Goal: Task Accomplishment & Management: Manage account settings

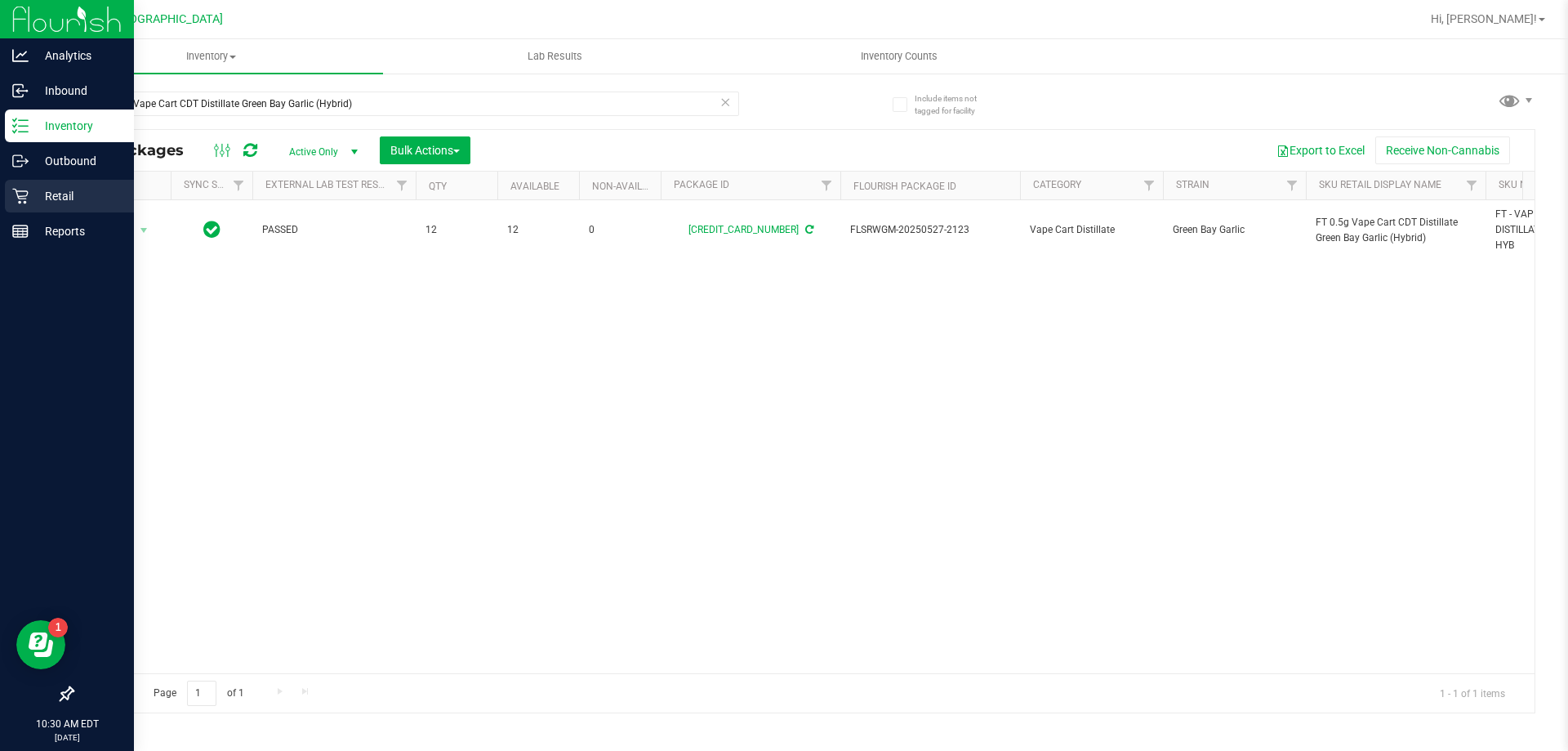
click at [66, 199] on p "Retail" at bounding box center [78, 195] width 98 height 20
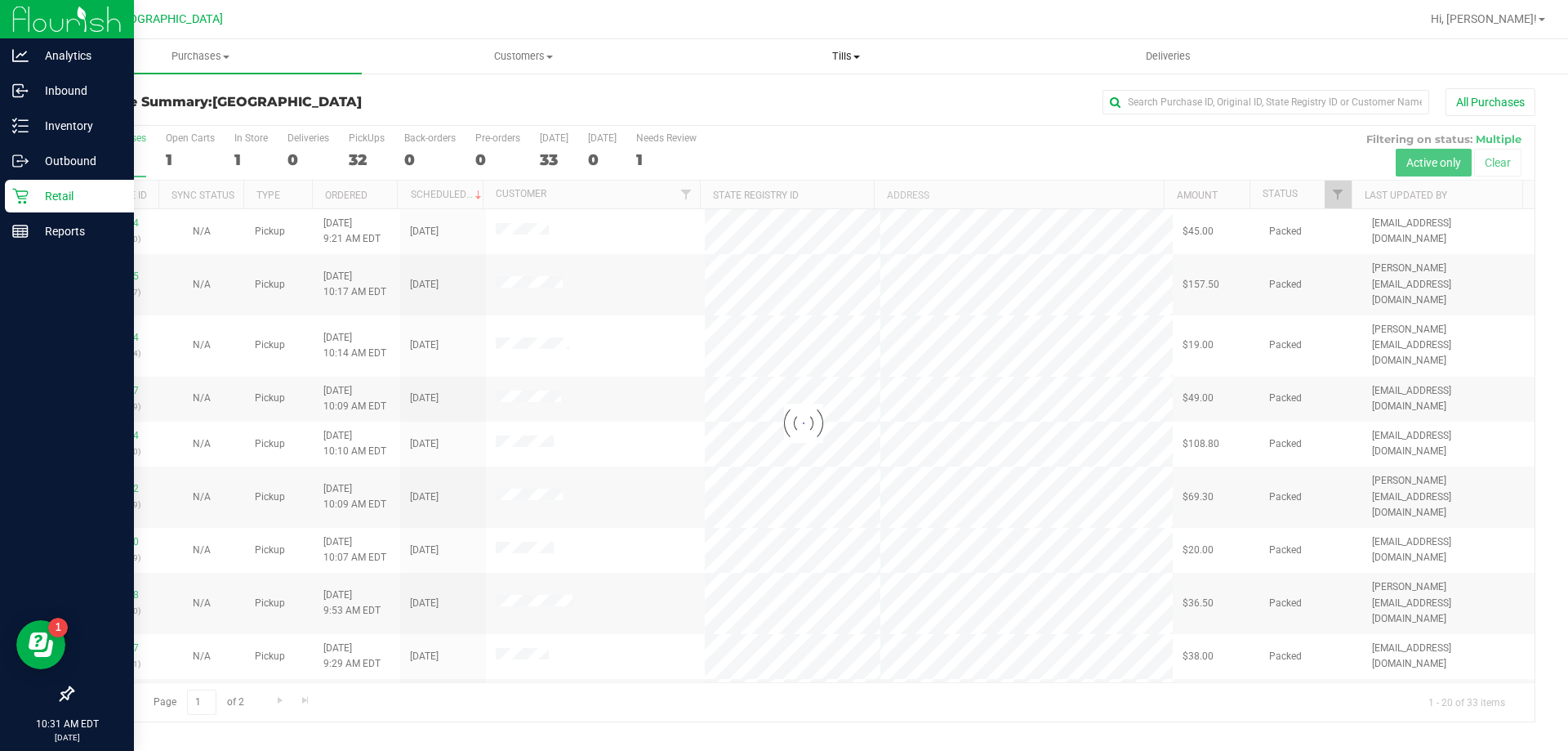
click at [836, 58] on span "Tills" at bounding box center [846, 57] width 321 height 15
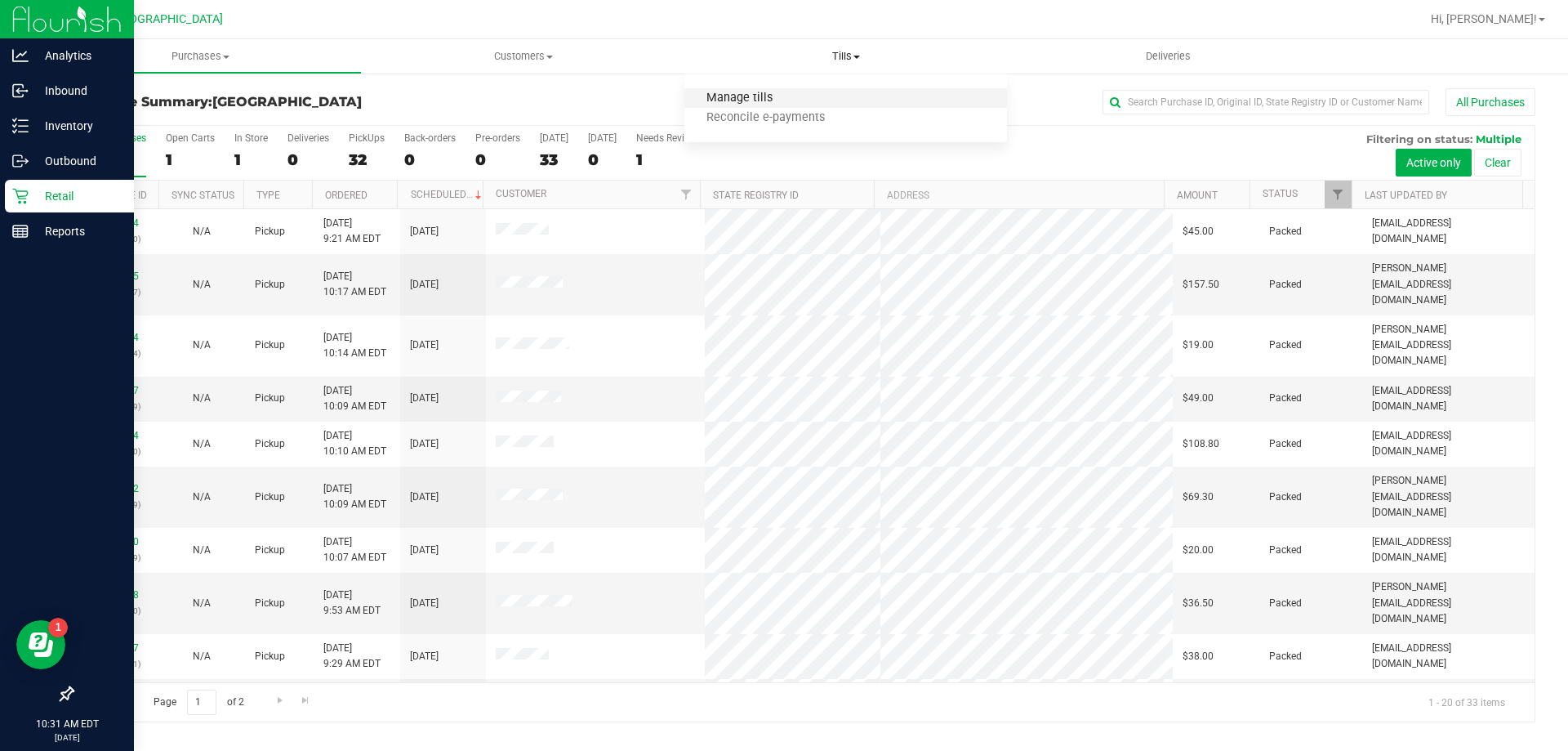
click at [762, 93] on span "Manage tills" at bounding box center [739, 98] width 111 height 14
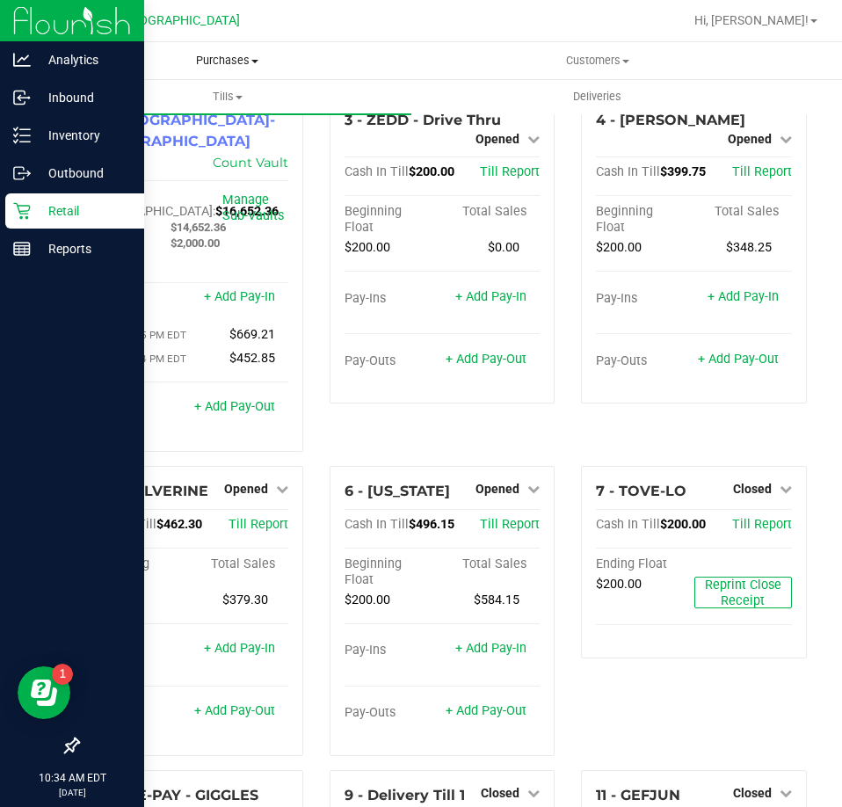
click at [224, 61] on span "Purchases" at bounding box center [227, 61] width 370 height 16
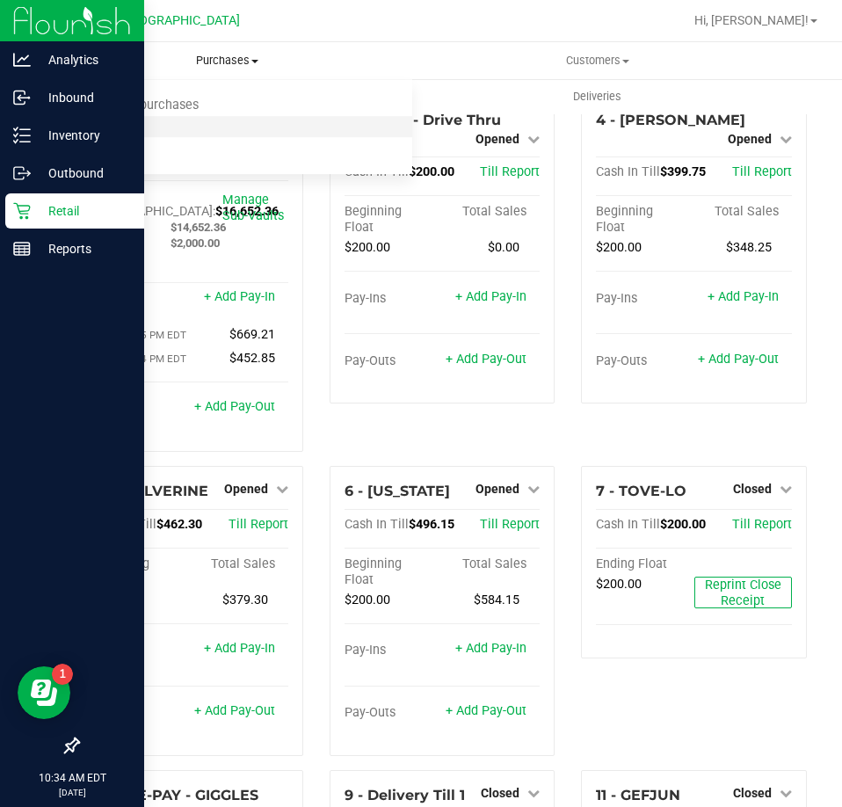
click at [120, 120] on span "Fulfillment" at bounding box center [96, 127] width 109 height 15
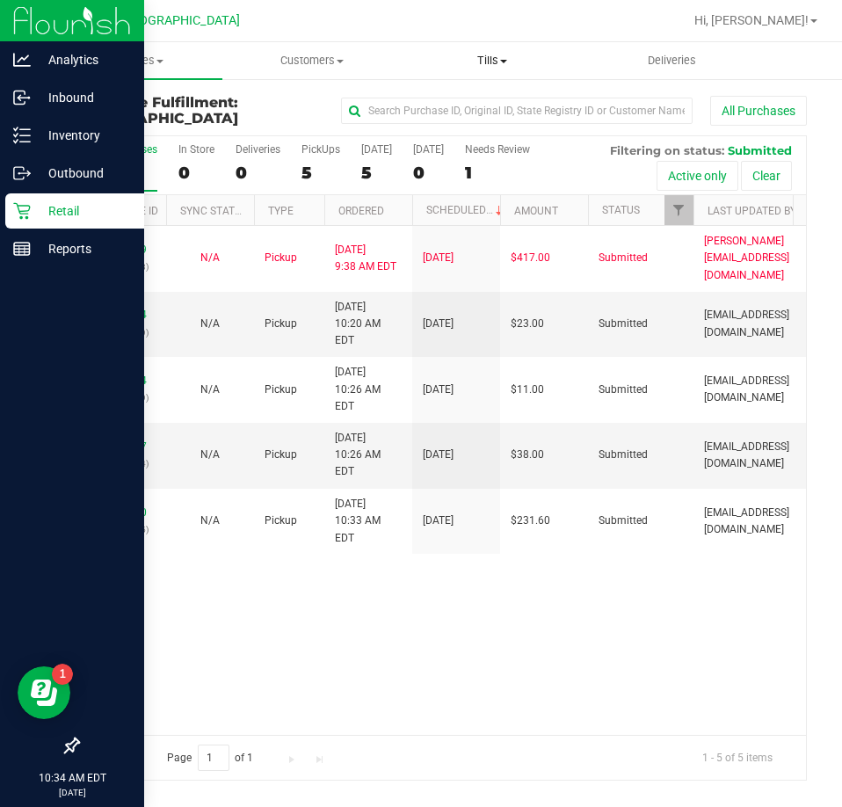
click at [492, 52] on uib-tab-heading "Tills Manage tills Reconcile e-payments" at bounding box center [493, 60] width 178 height 35
click at [482, 113] on span "Manage tills" at bounding box center [462, 105] width 119 height 15
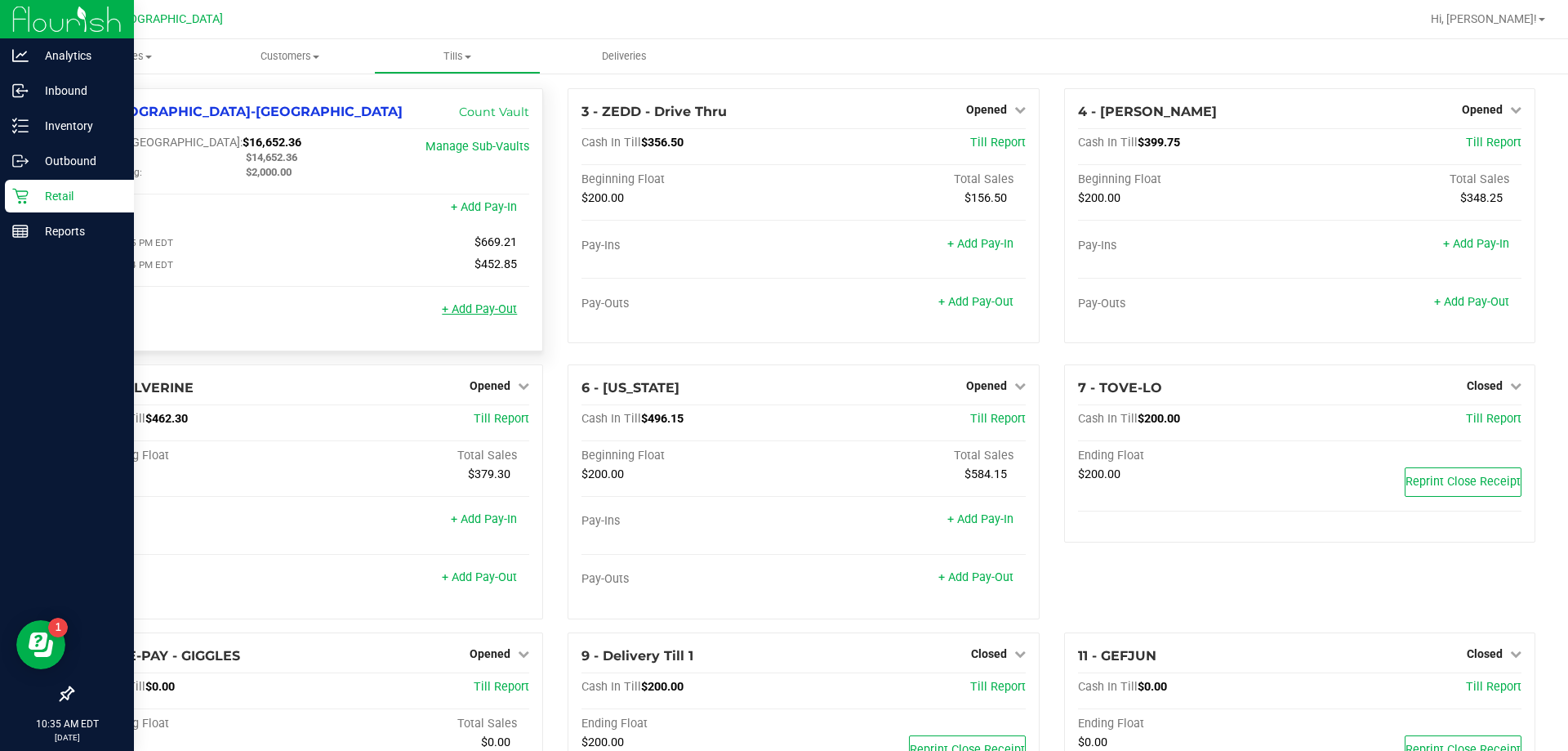
click at [477, 315] on link "+ Add Pay-Out" at bounding box center [479, 309] width 75 height 14
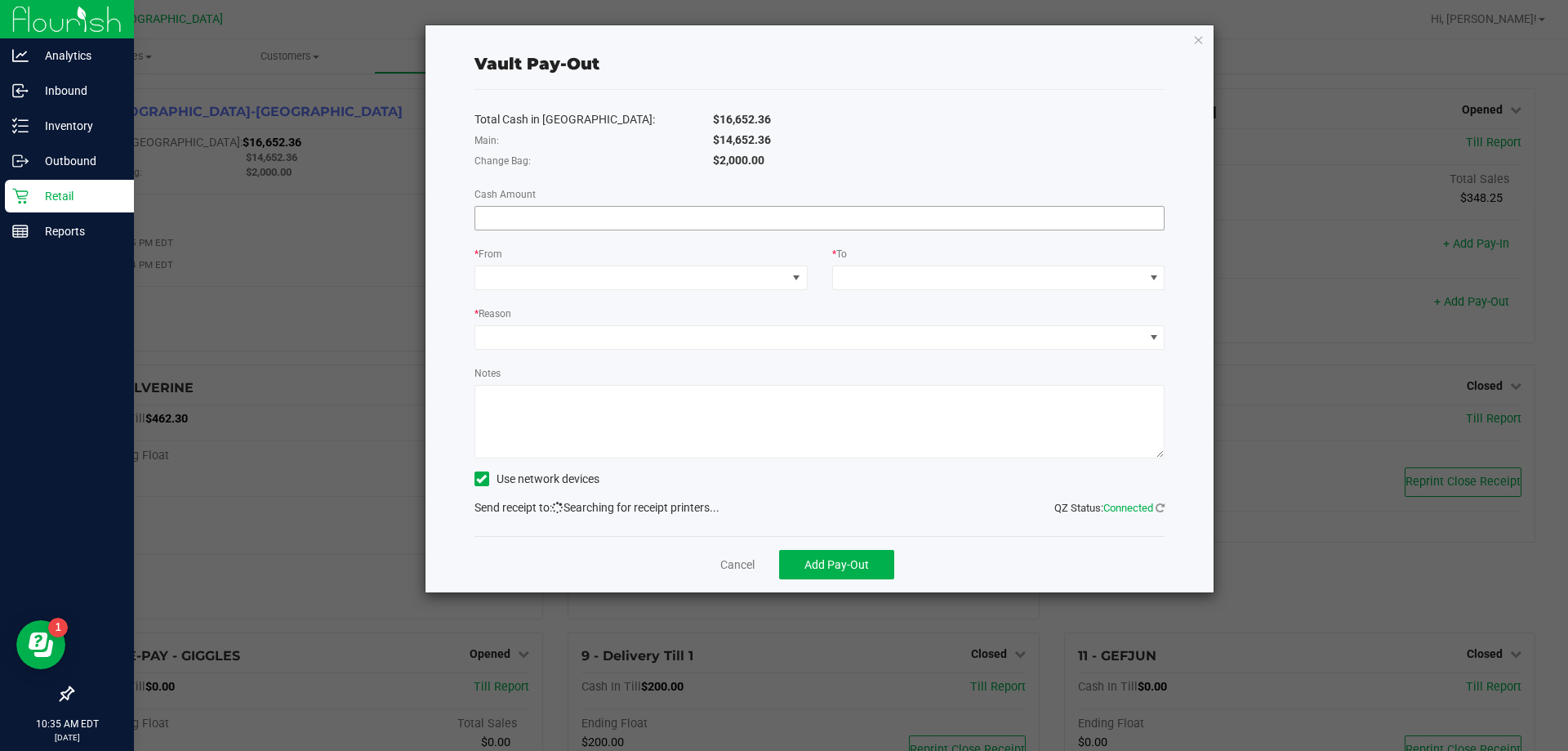
click at [564, 222] on input at bounding box center [820, 217] width 689 height 23
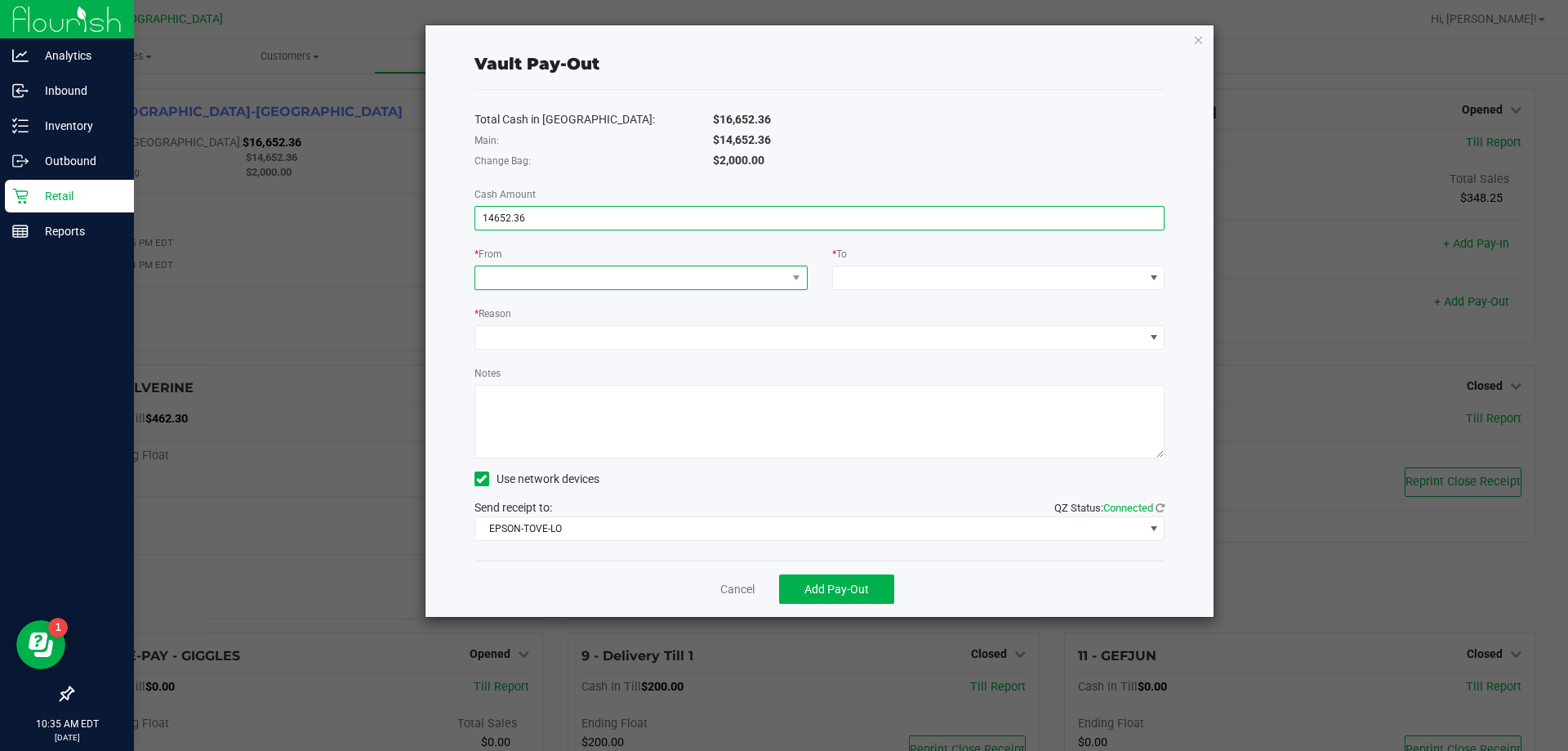
type input "$14,652.36"
click at [580, 278] on span at bounding box center [631, 278] width 311 height 23
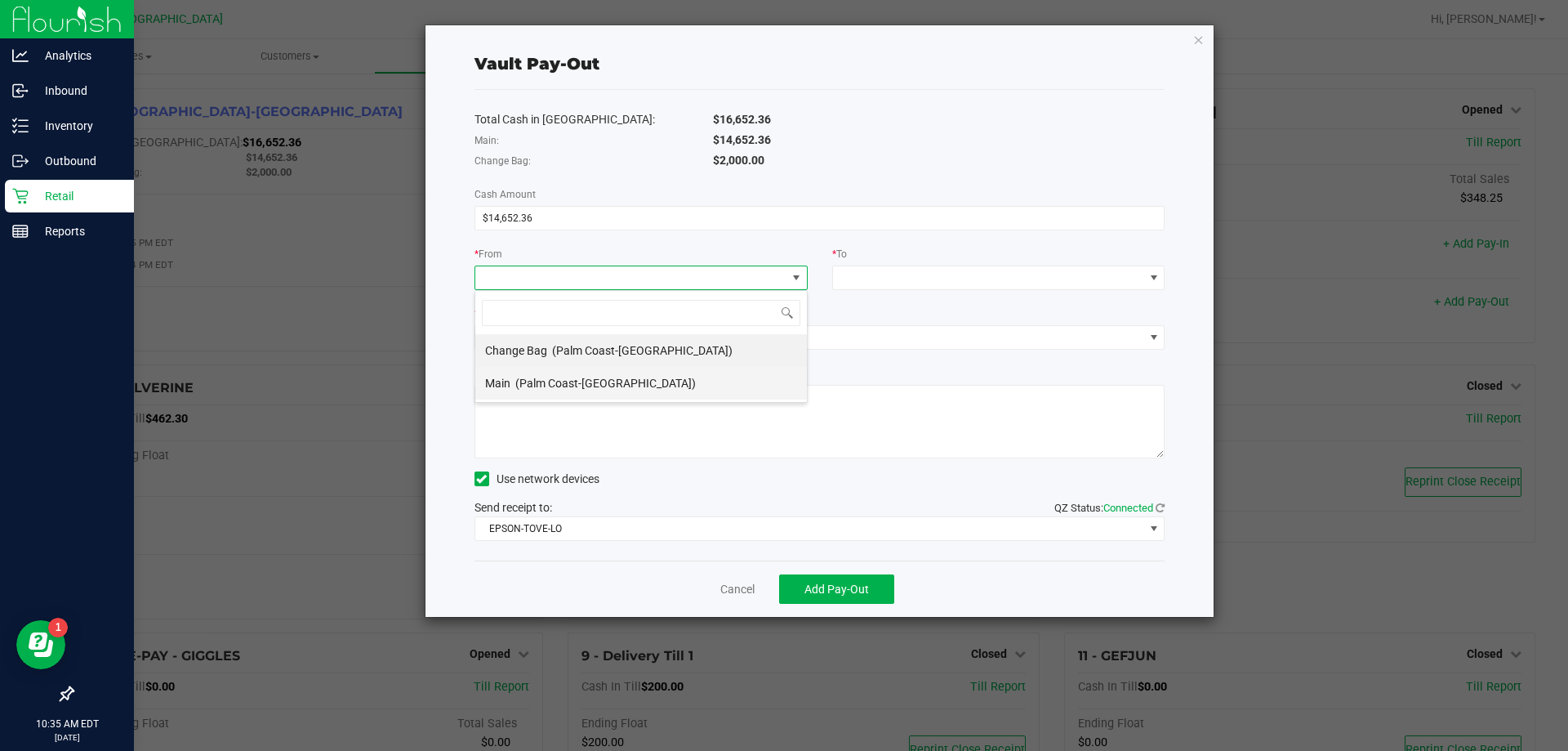
click at [565, 386] on span "(Palm Coast-[GEOGRAPHIC_DATA])" at bounding box center [606, 383] width 180 height 13
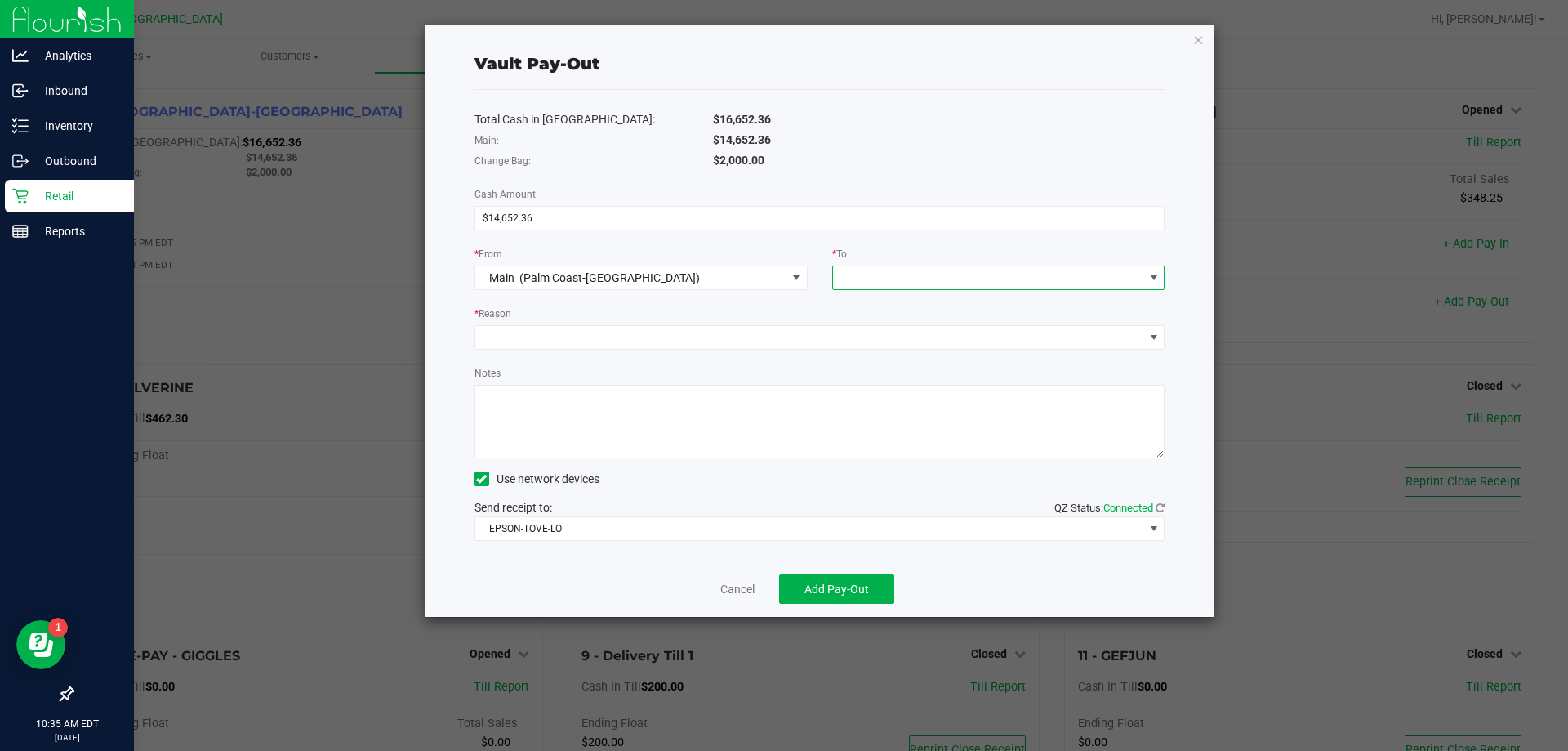
click at [887, 277] on span at bounding box center [988, 278] width 311 height 23
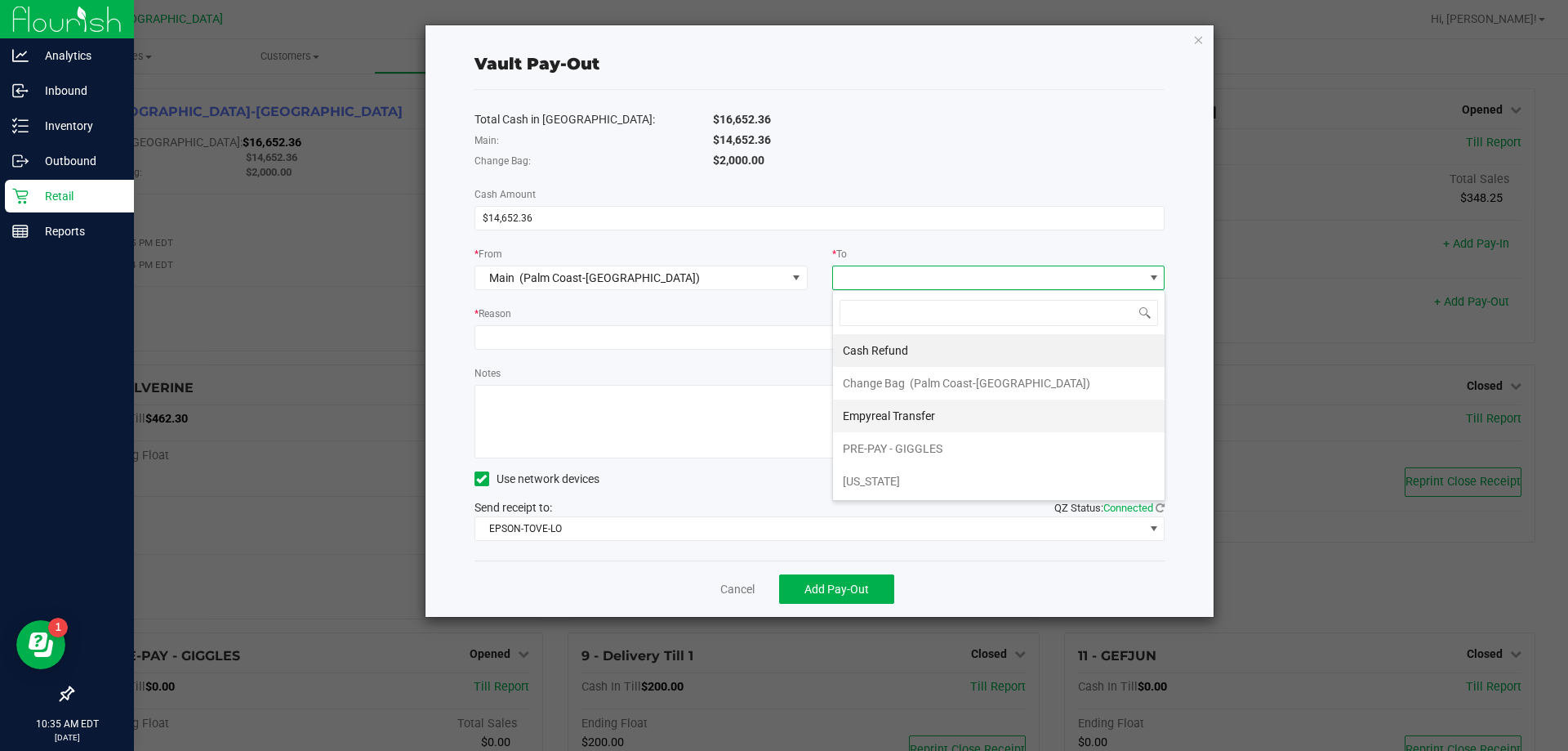
click at [944, 419] on li "Empyreal Transfer" at bounding box center [999, 415] width 332 height 33
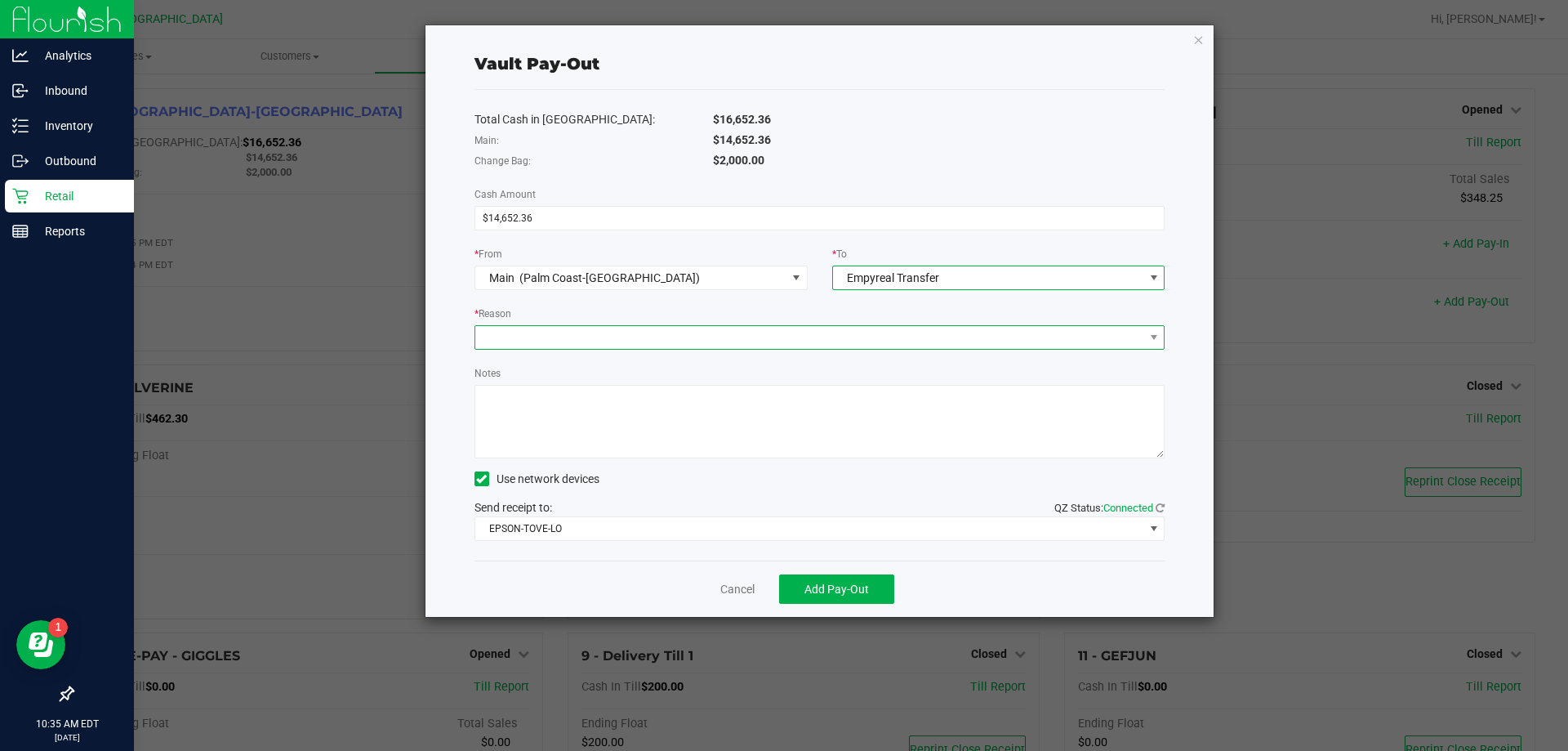
click at [859, 326] on span at bounding box center [810, 337] width 669 height 23
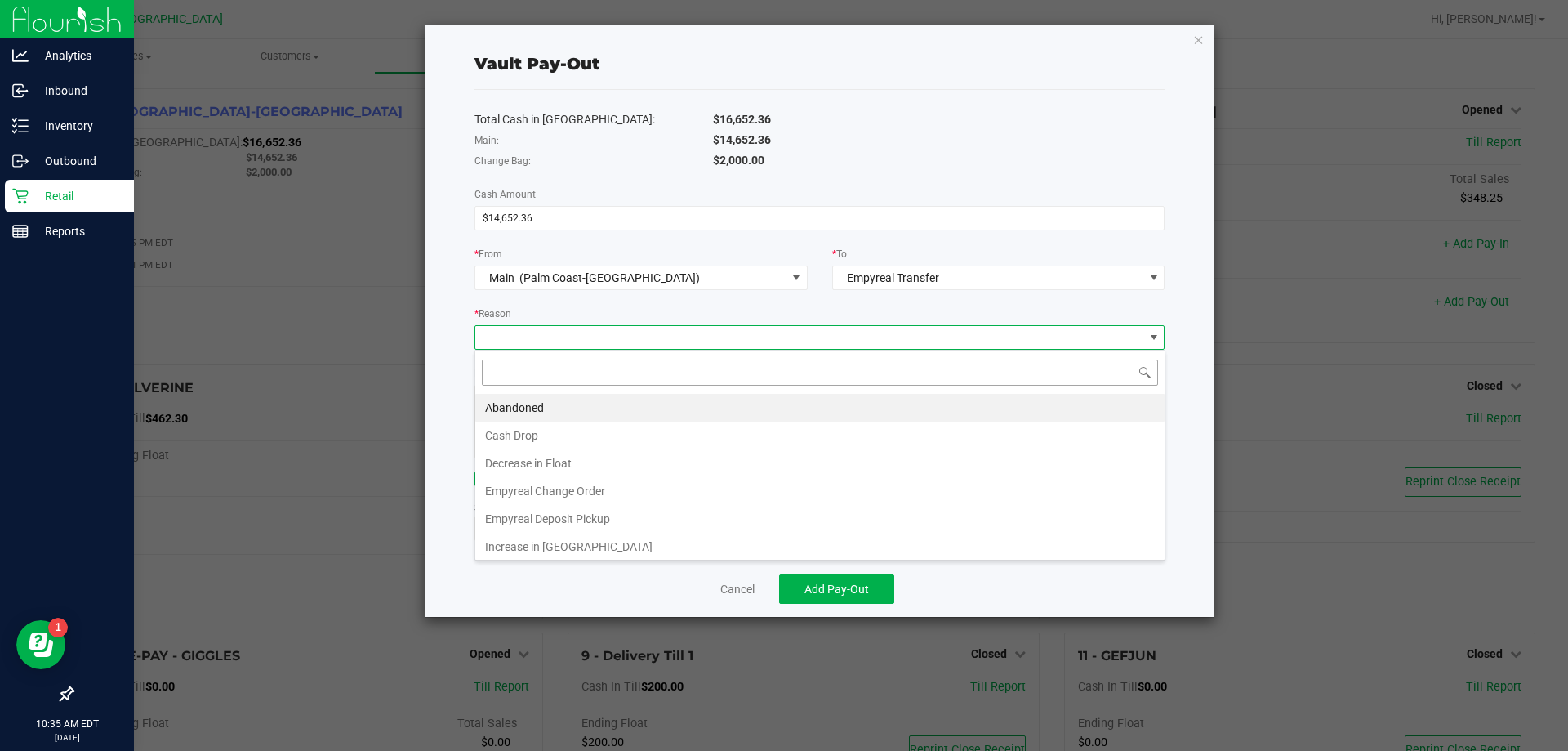
scroll to position [24, 690]
click at [649, 518] on li "Empyreal Deposit Pickup" at bounding box center [820, 519] width 689 height 28
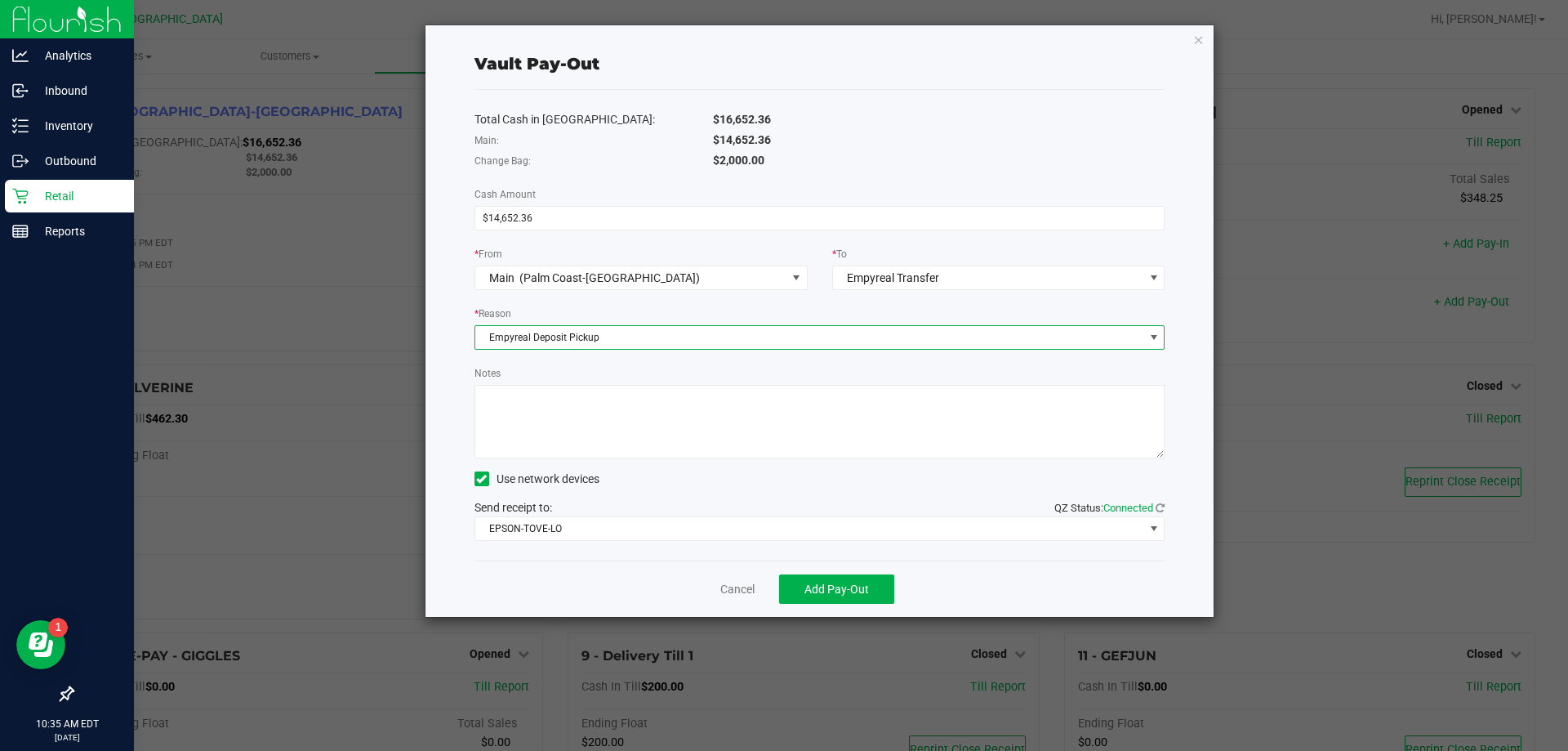
click at [673, 445] on textarea "Notes" at bounding box center [820, 421] width 691 height 73
type textarea "EG"
click at [695, 376] on div "Notes" at bounding box center [820, 411] width 691 height 94
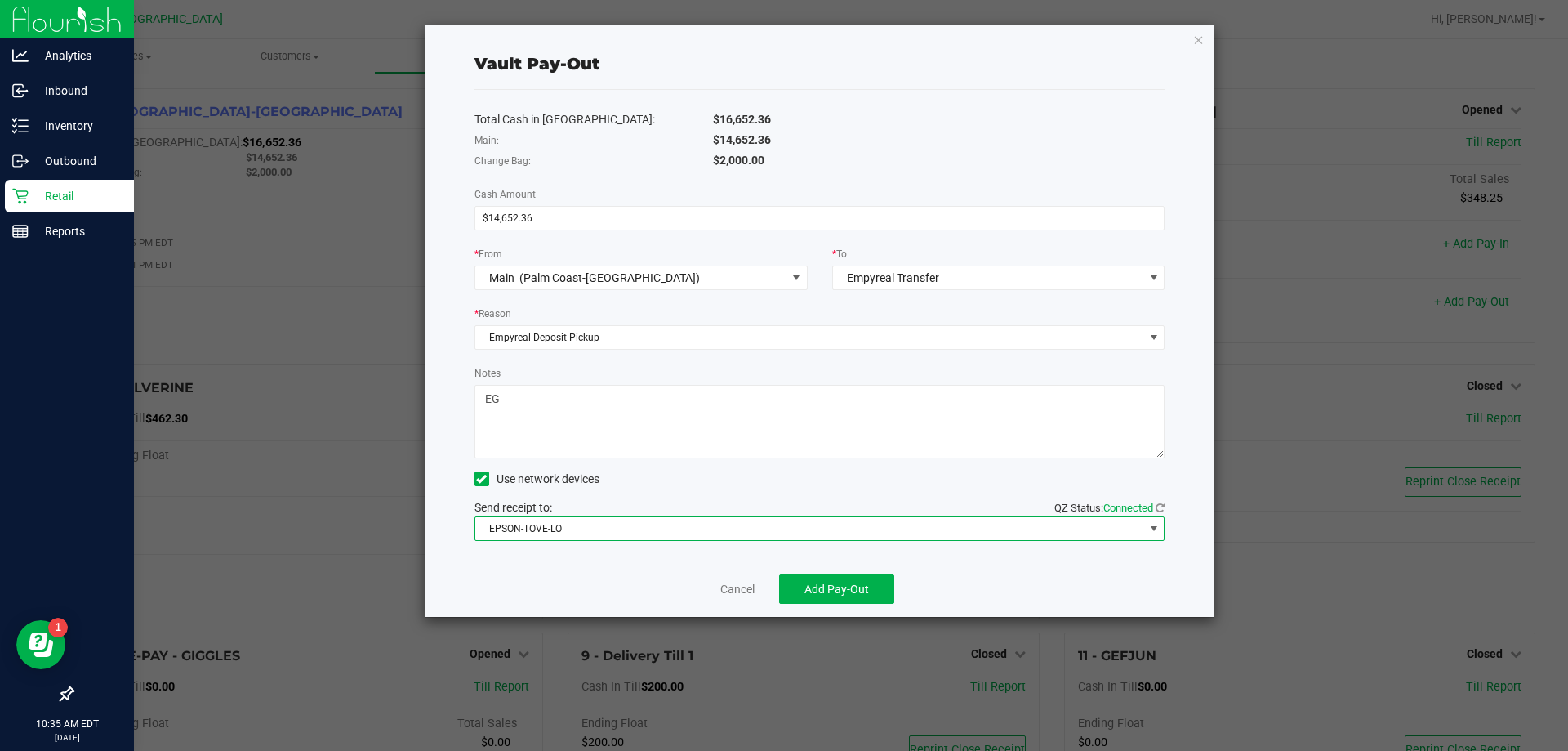
click at [673, 534] on span "EPSON-TOVE-LO" at bounding box center [810, 529] width 669 height 23
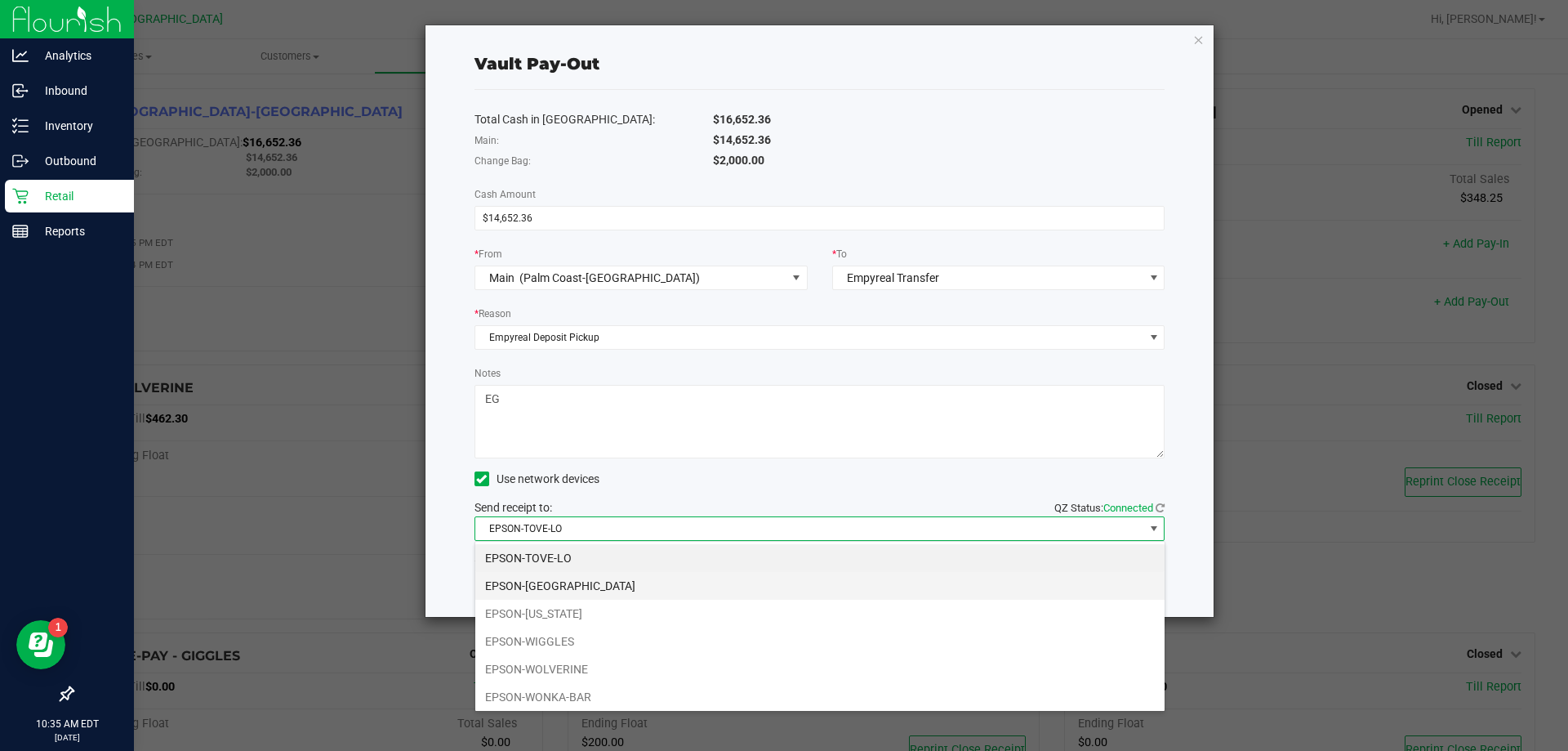
click at [618, 582] on li "EPSON-[GEOGRAPHIC_DATA]" at bounding box center [820, 586] width 689 height 28
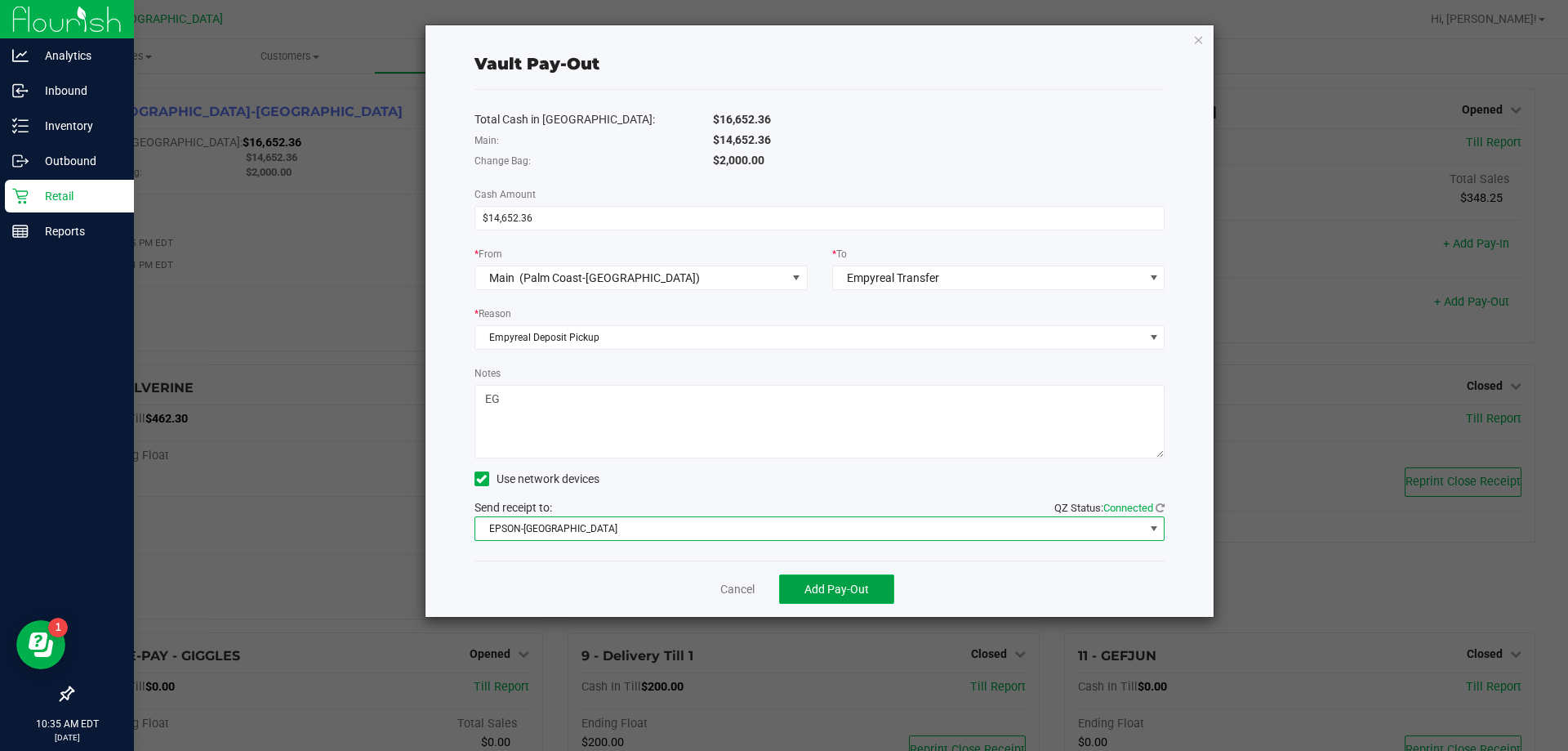
click at [871, 590] on button "Add Pay-Out" at bounding box center [837, 589] width 115 height 30
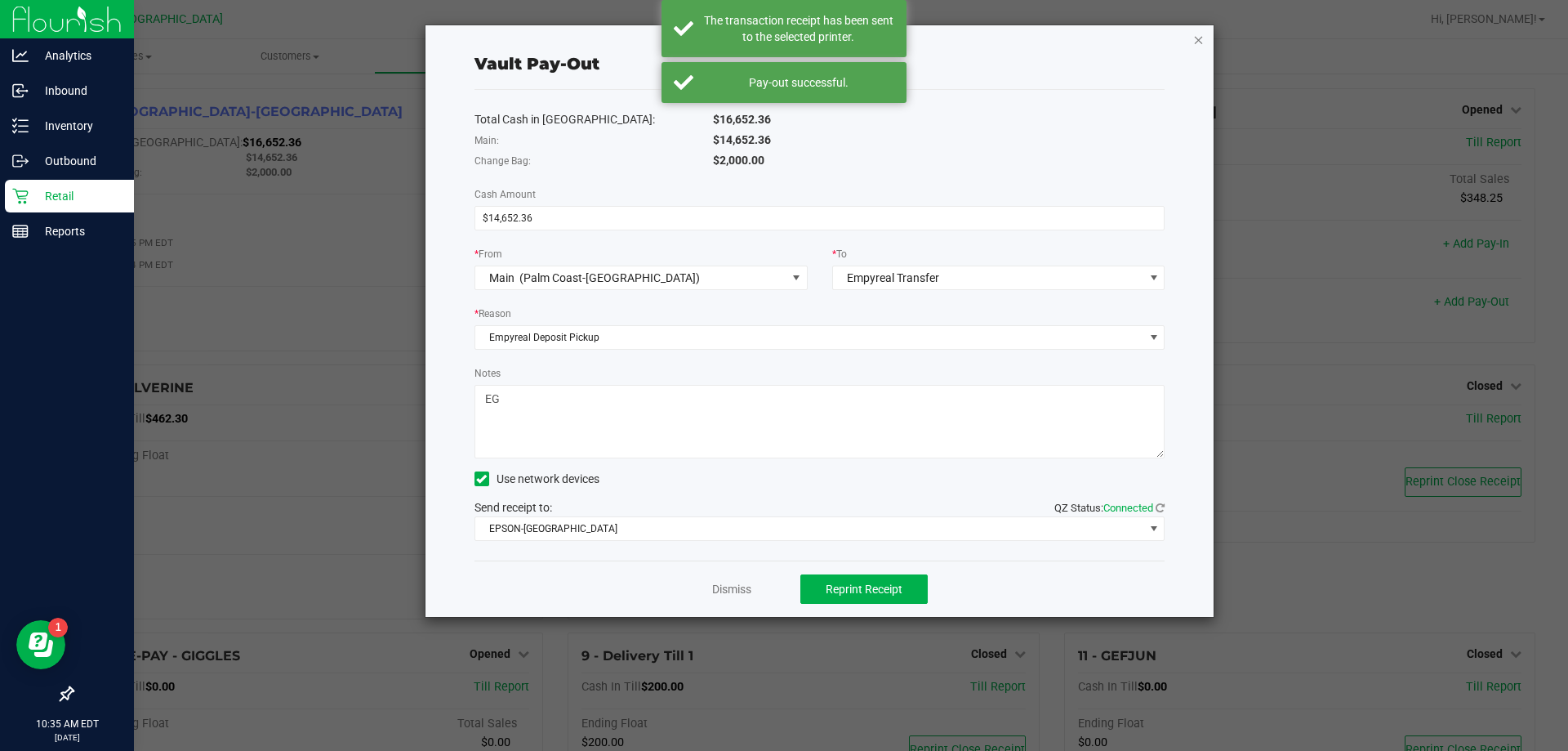
click at [1198, 42] on icon "button" at bounding box center [1199, 39] width 11 height 20
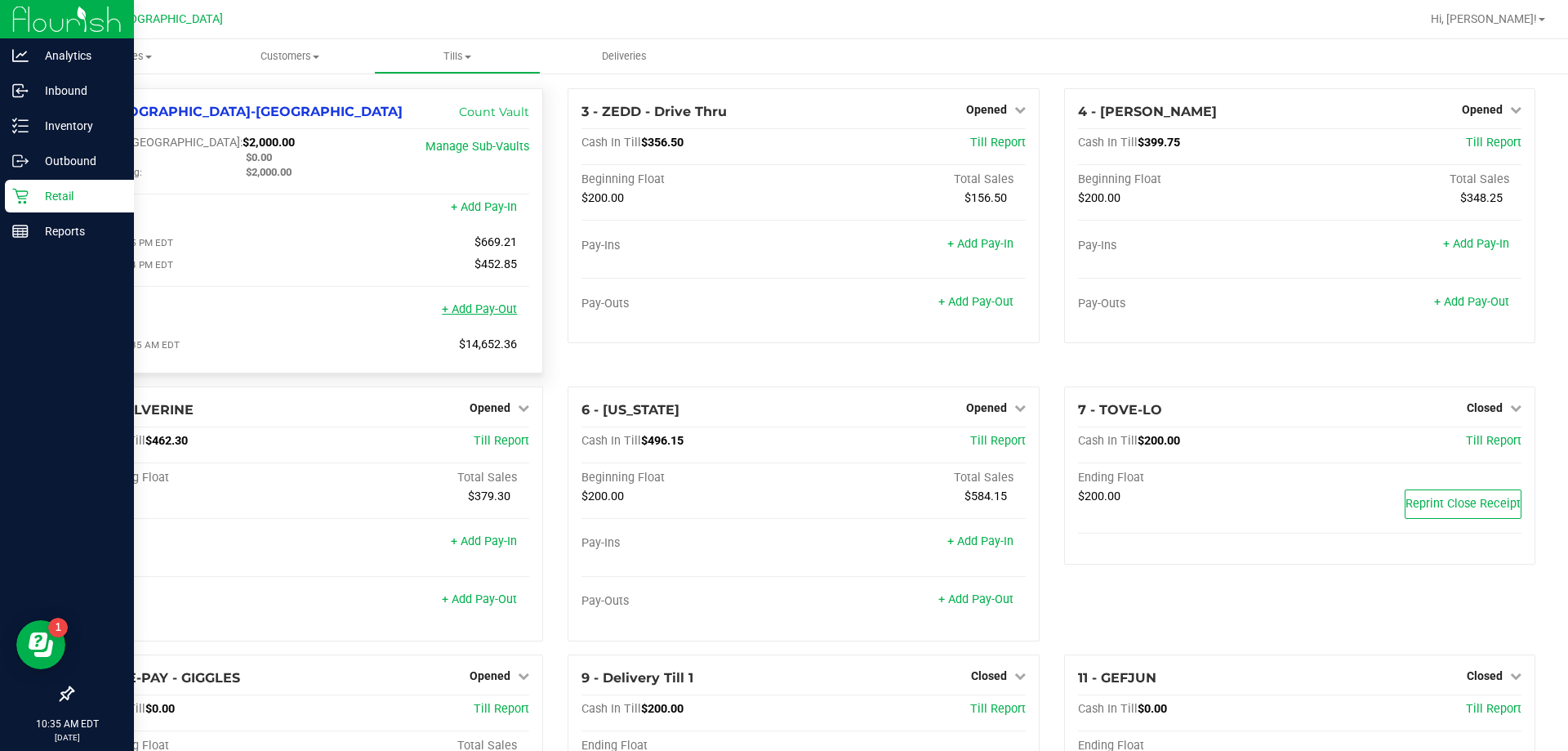
click at [488, 310] on link "+ Add Pay-Out" at bounding box center [479, 309] width 75 height 14
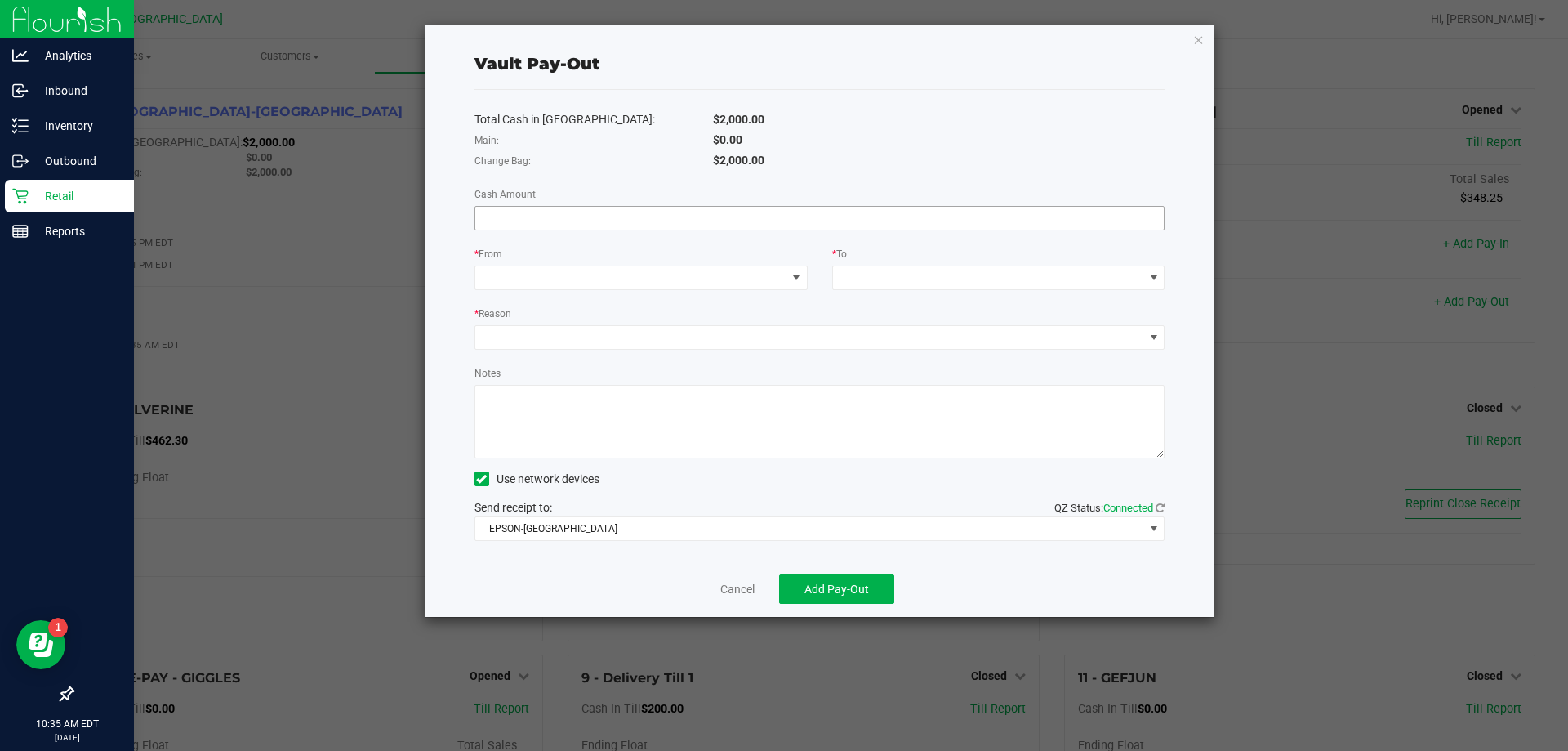
click at [521, 218] on input at bounding box center [820, 217] width 689 height 23
type input "$700.00"
click at [573, 174] on div "Total Cash in [GEOGRAPHIC_DATA]: $2,000.00 Main: $0.00 Change Bag: $2,000.00 Ca…" at bounding box center [820, 325] width 691 height 470
click at [542, 284] on span at bounding box center [631, 278] width 311 height 23
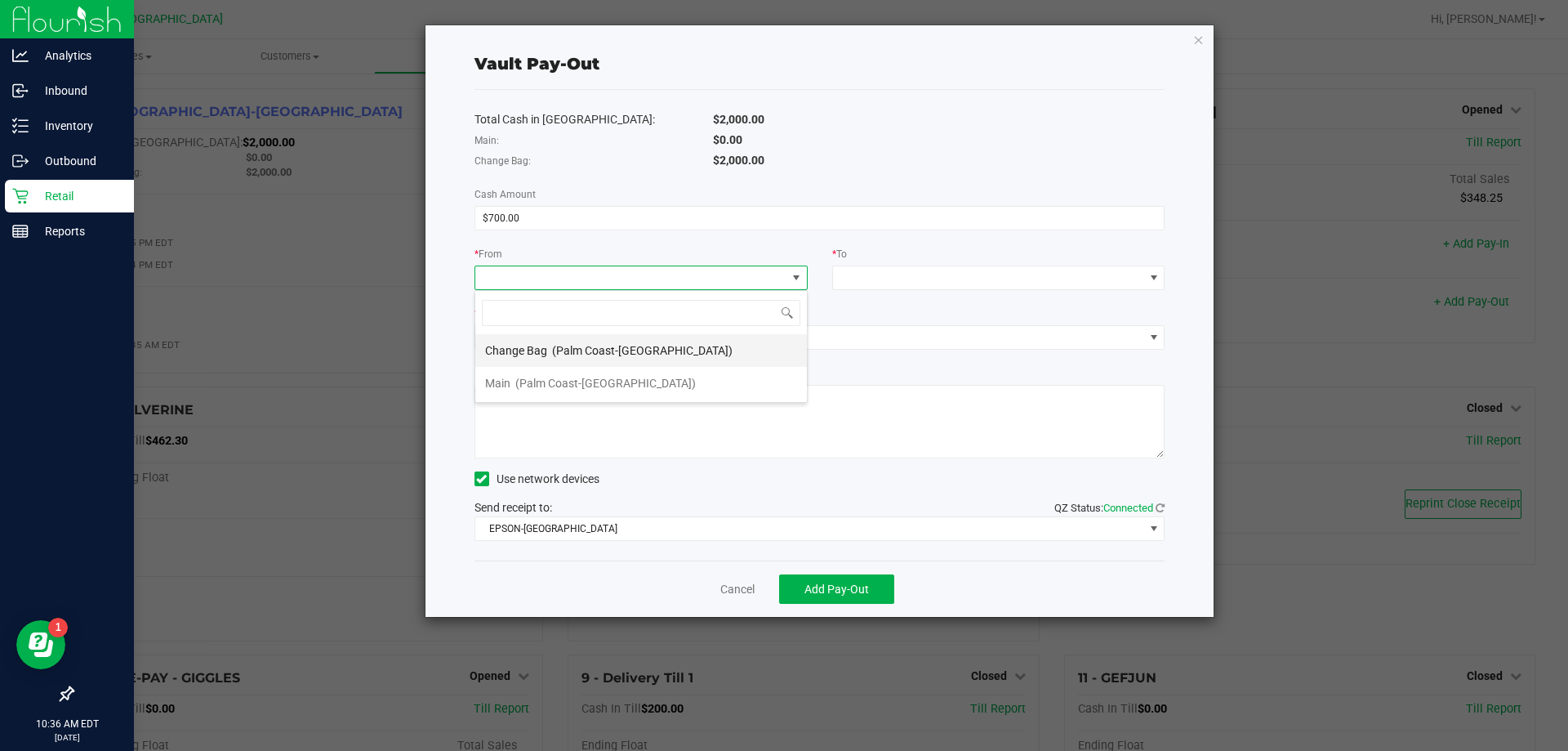
click at [550, 343] on div "Change Bag (Palm Coast-[GEOGRAPHIC_DATA])" at bounding box center [608, 350] width 247 height 30
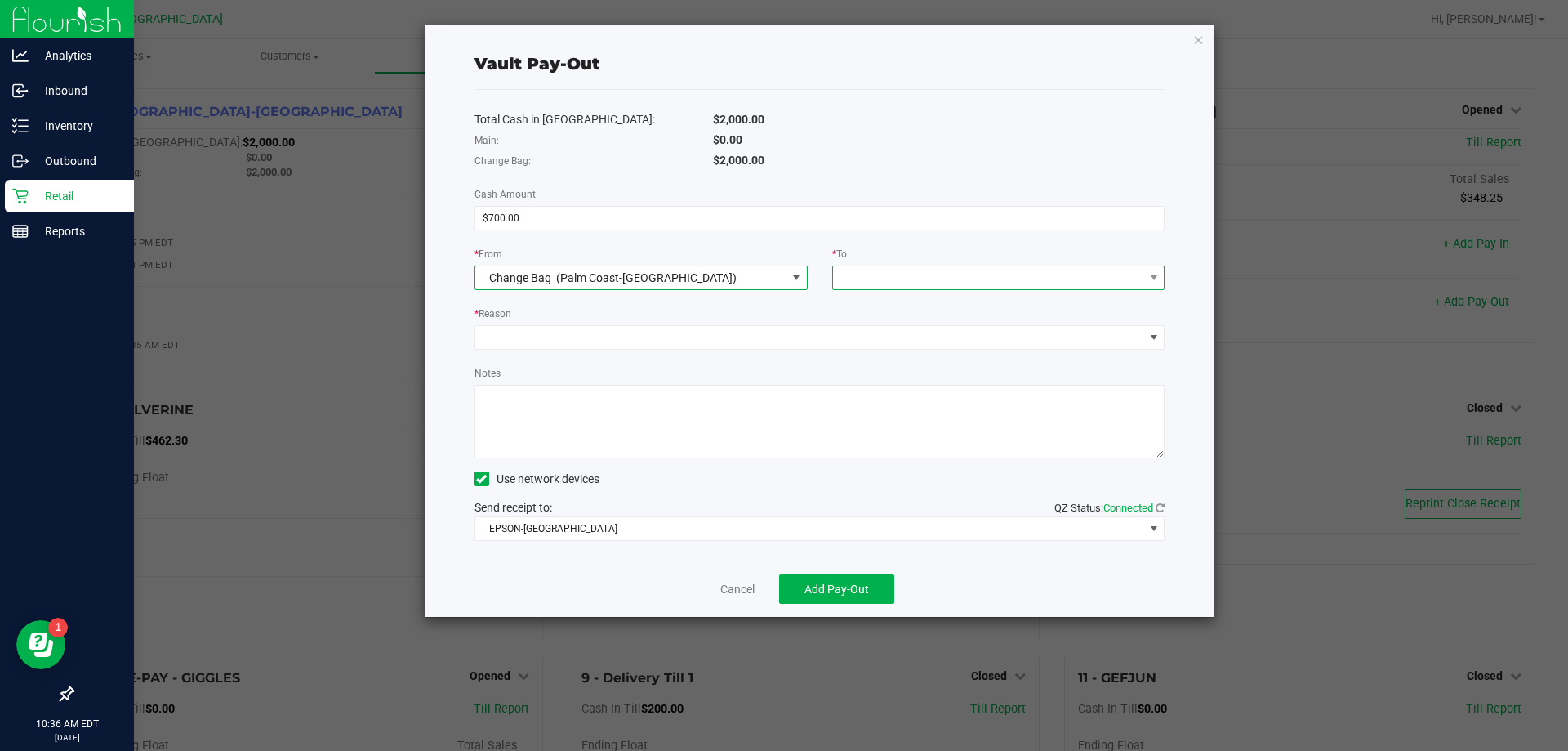
click at [843, 270] on div at bounding box center [844, 278] width 10 height 30
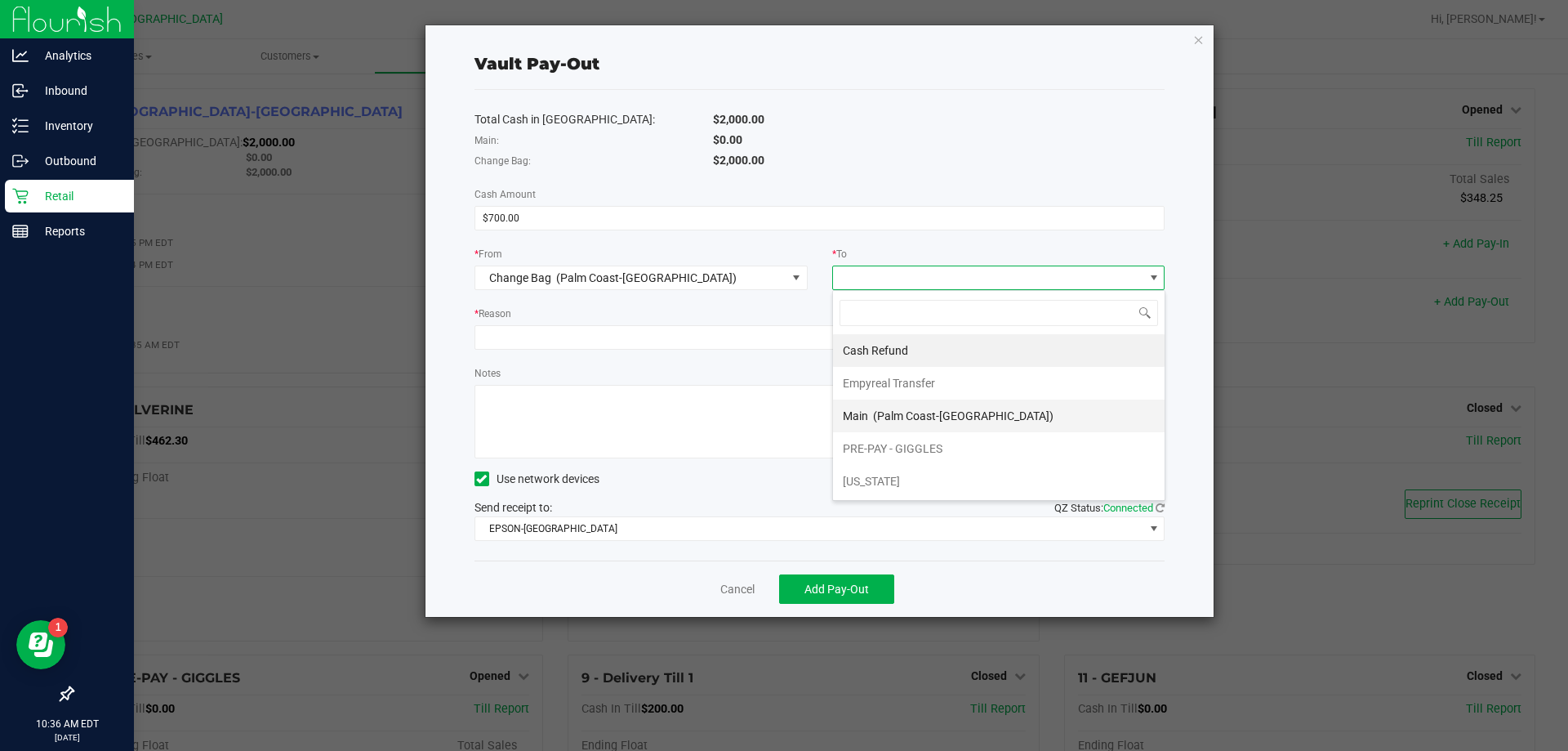
click at [883, 415] on span "(Palm Coast-[GEOGRAPHIC_DATA])" at bounding box center [963, 416] width 180 height 13
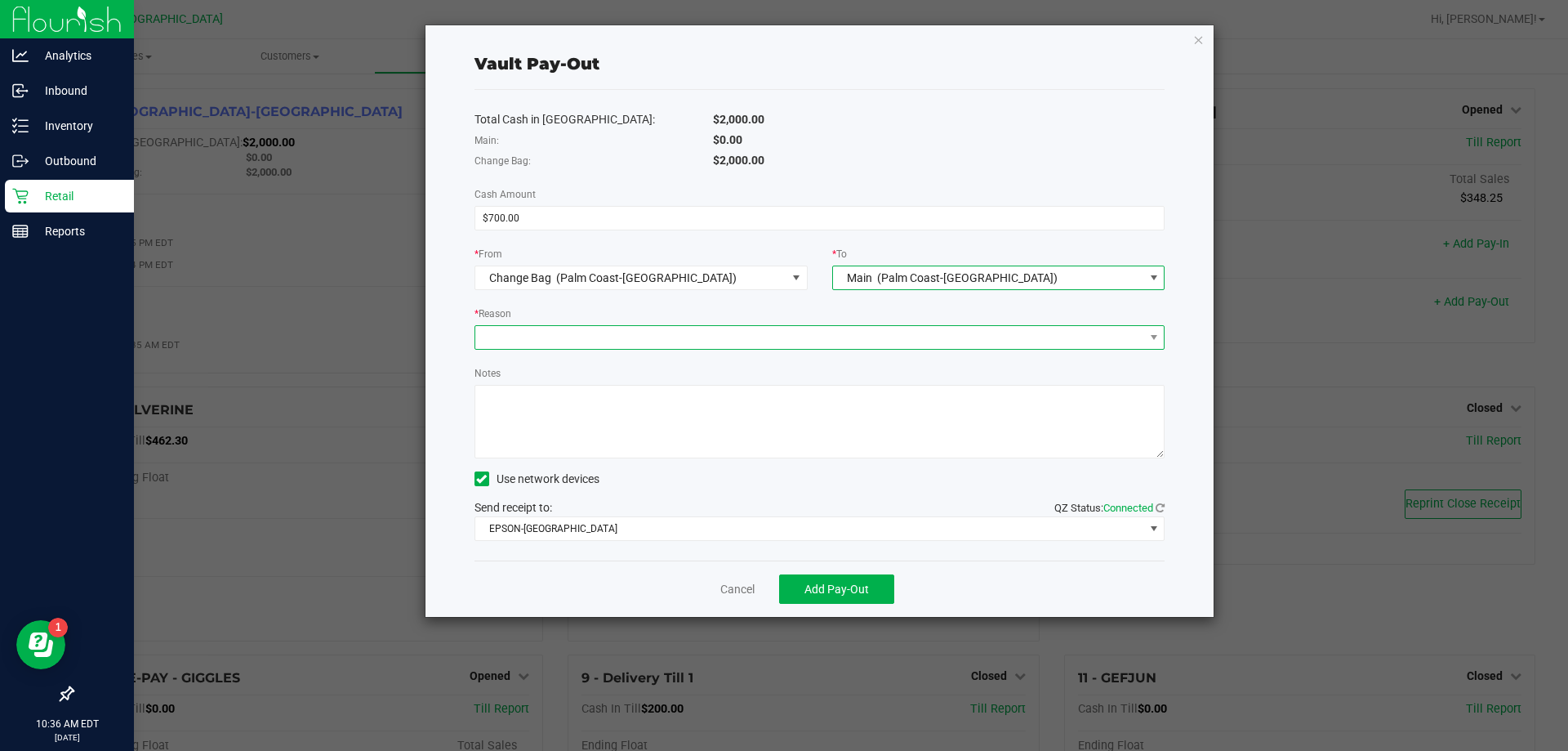
click at [839, 338] on span at bounding box center [810, 337] width 669 height 23
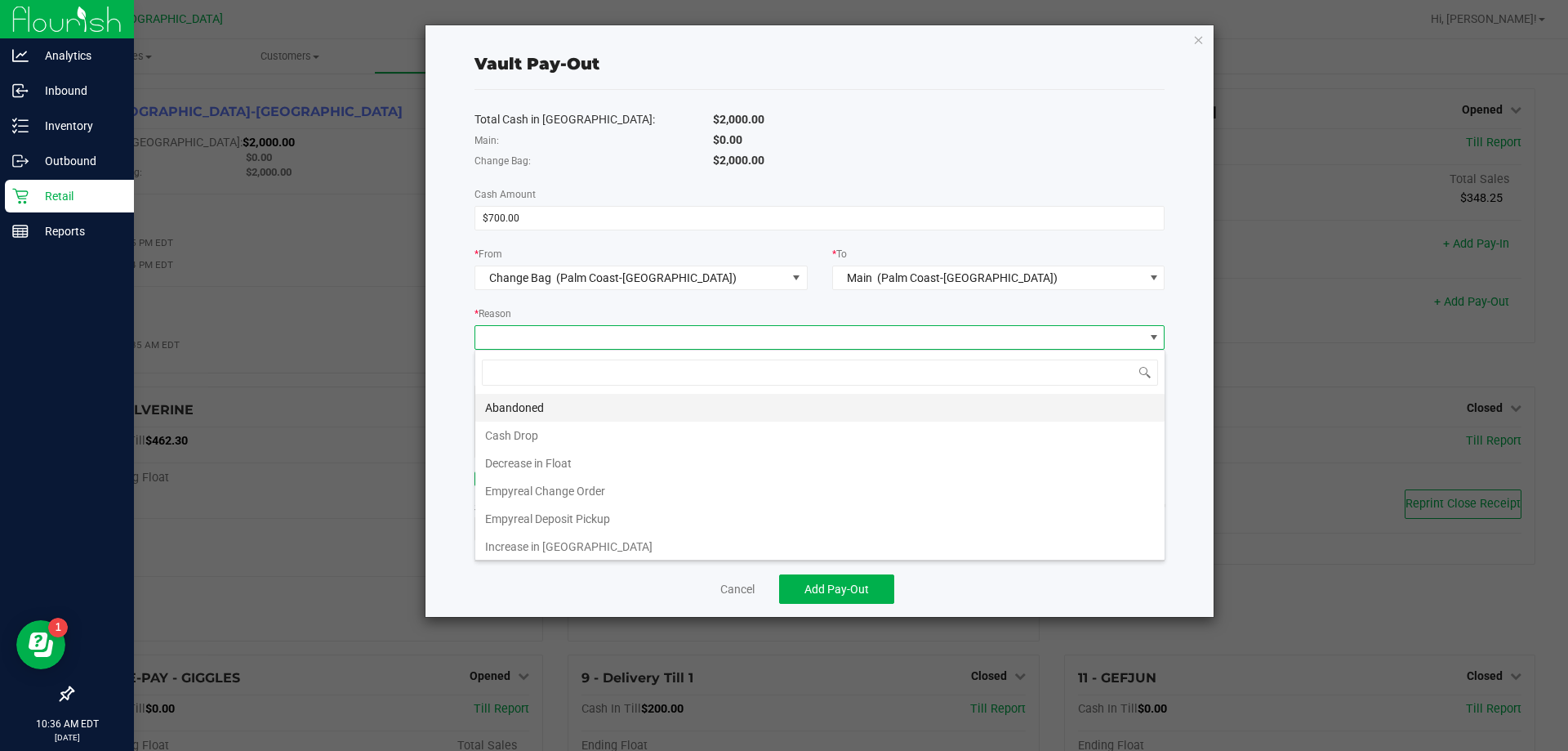
scroll to position [24, 690]
click at [600, 519] on li "Empyreal Deposit Pickup" at bounding box center [820, 519] width 689 height 28
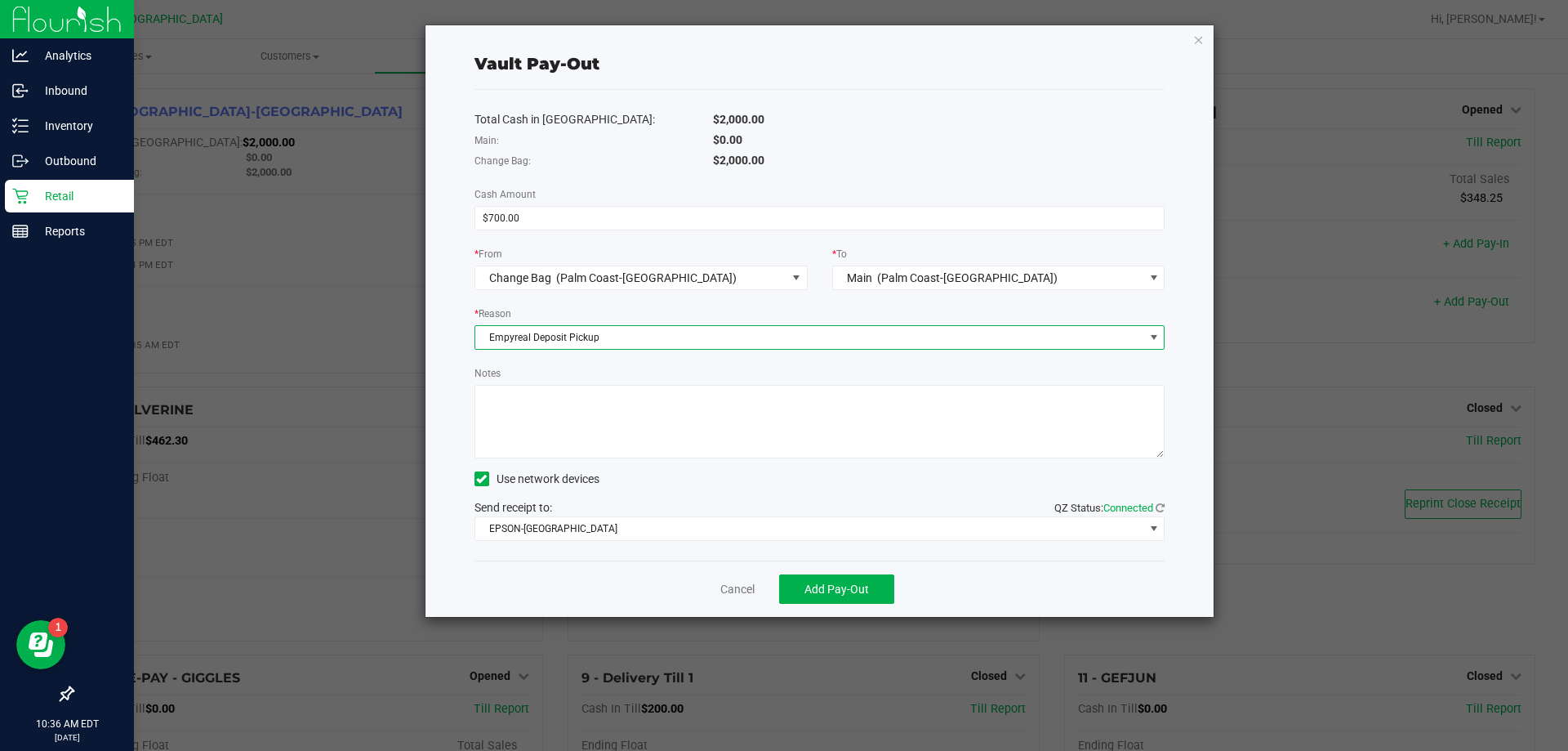
click at [568, 337] on span "Empyreal Deposit Pickup" at bounding box center [810, 337] width 669 height 23
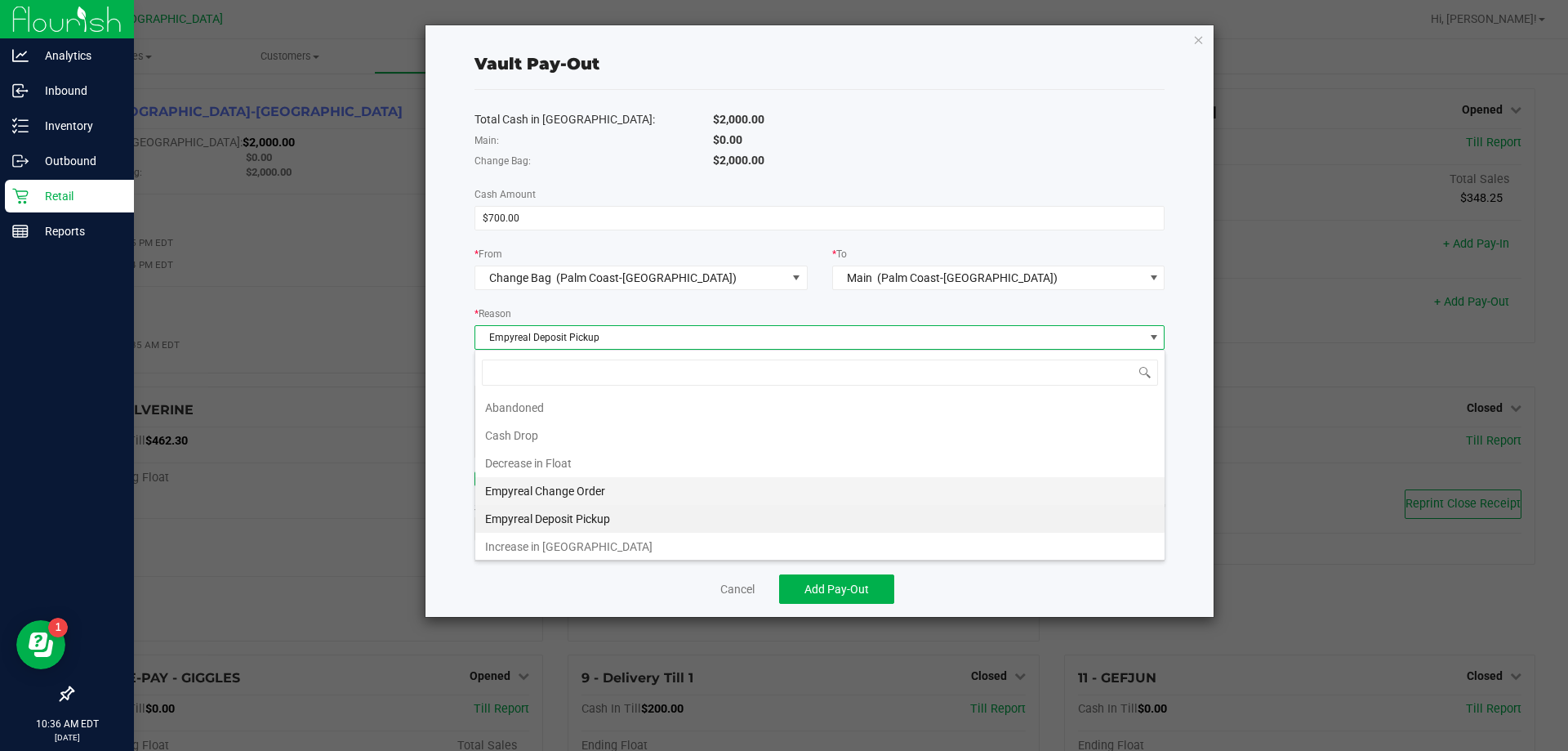
click at [565, 487] on li "Empyreal Change Order" at bounding box center [820, 492] width 689 height 28
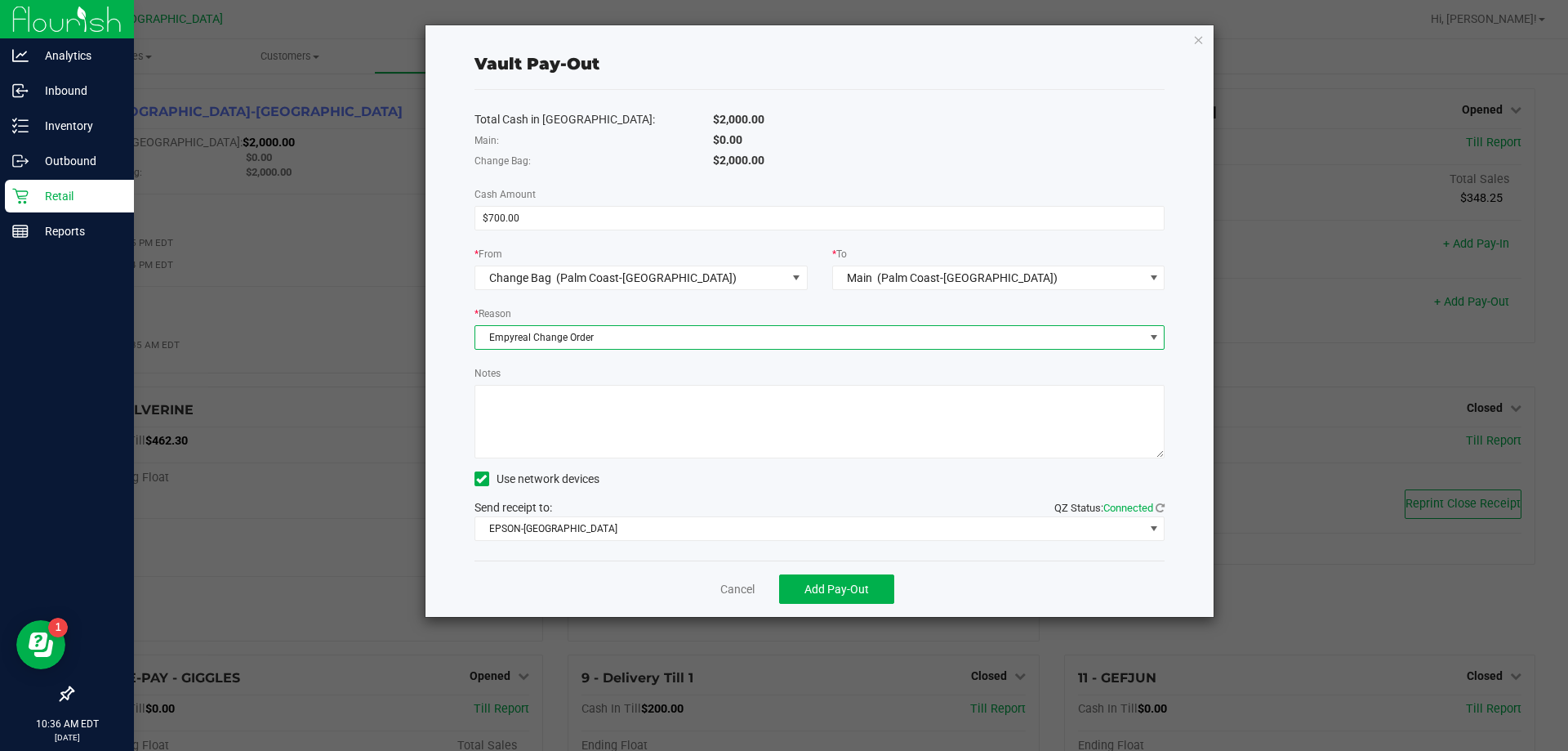
click at [578, 421] on textarea "Notes" at bounding box center [820, 421] width 691 height 73
type textarea "EG"
click at [634, 369] on div "Notes" at bounding box center [820, 411] width 691 height 94
click at [807, 587] on span "Add Pay-Out" at bounding box center [836, 589] width 64 height 13
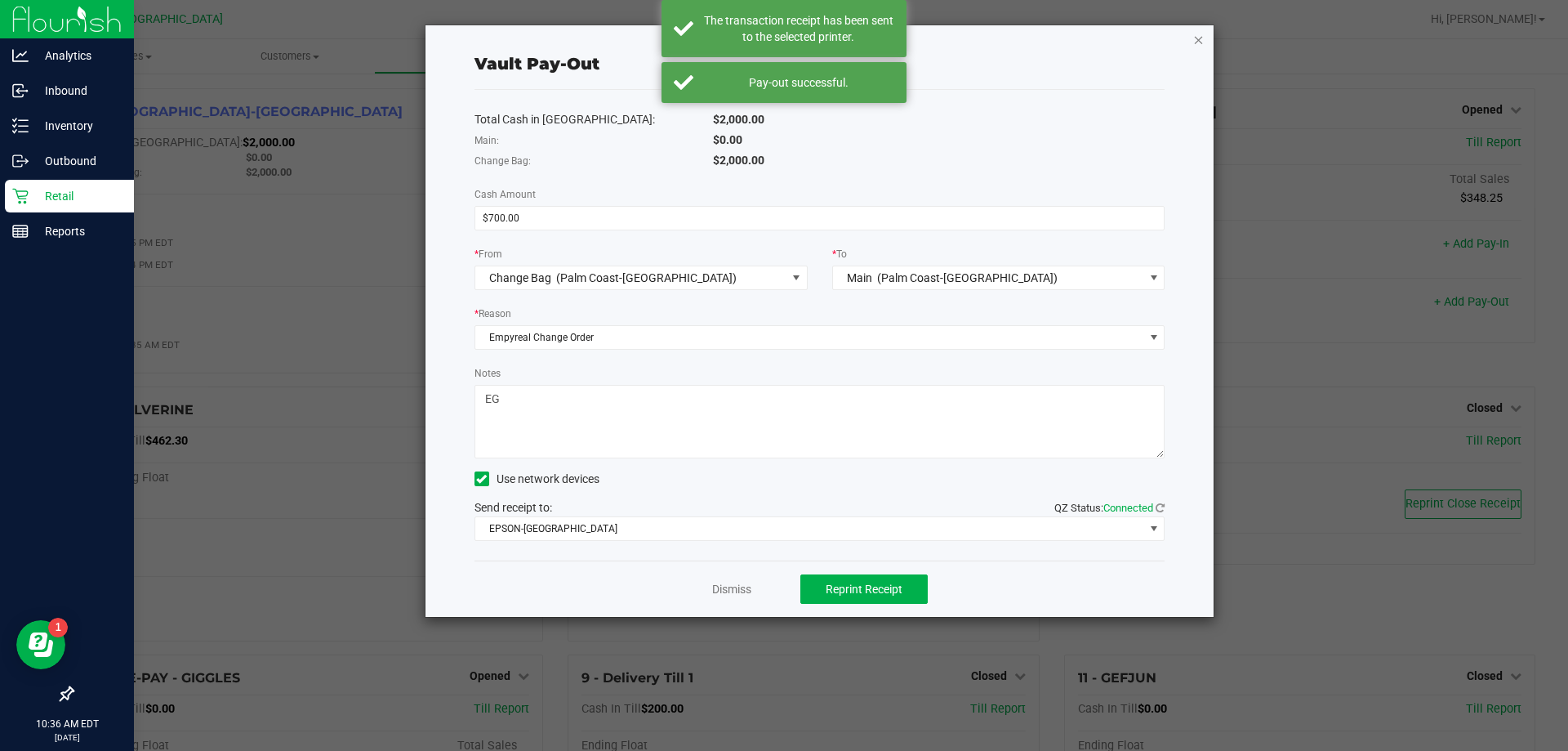
click at [1196, 42] on icon "button" at bounding box center [1199, 39] width 11 height 20
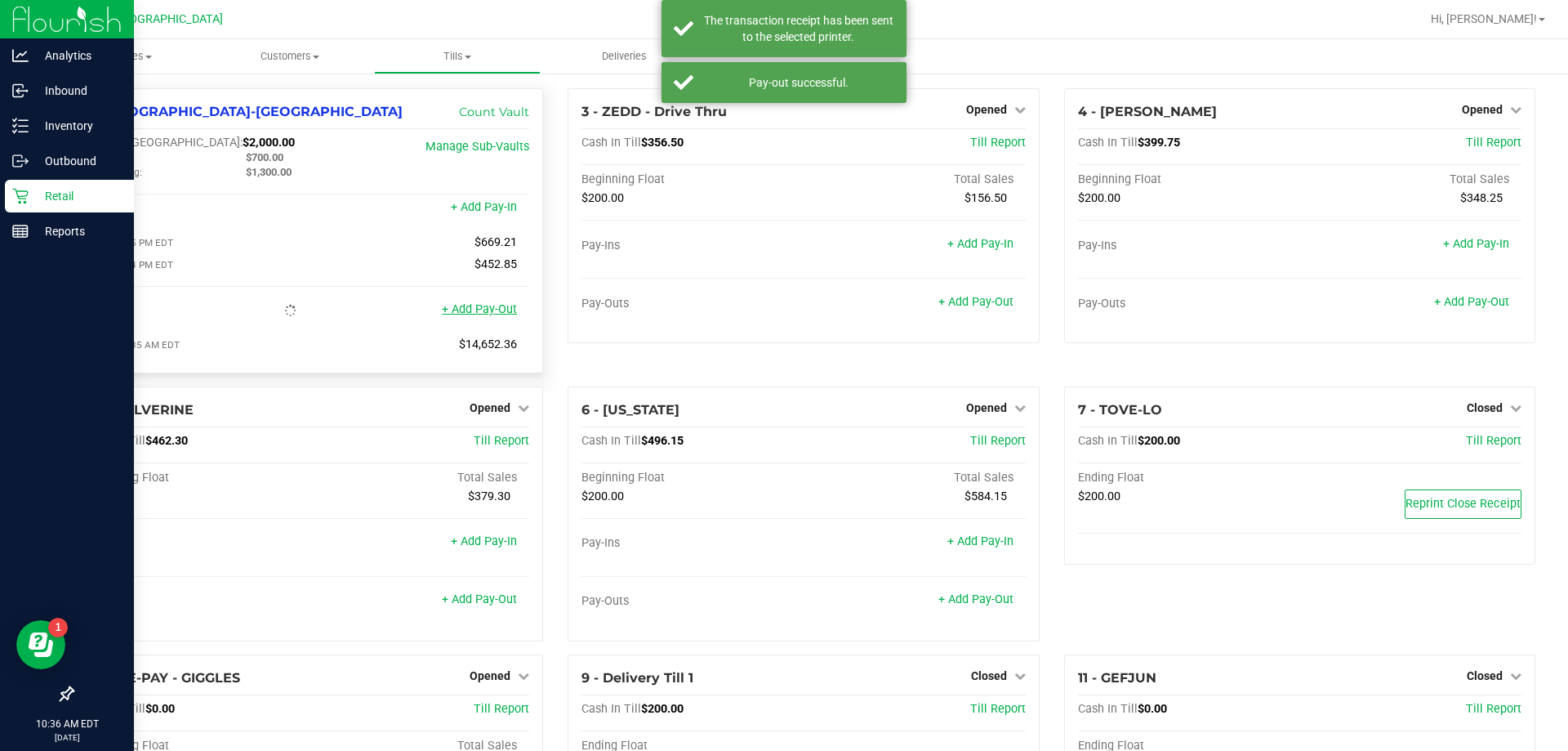
click at [485, 310] on link "+ Add Pay-Out" at bounding box center [479, 309] width 75 height 14
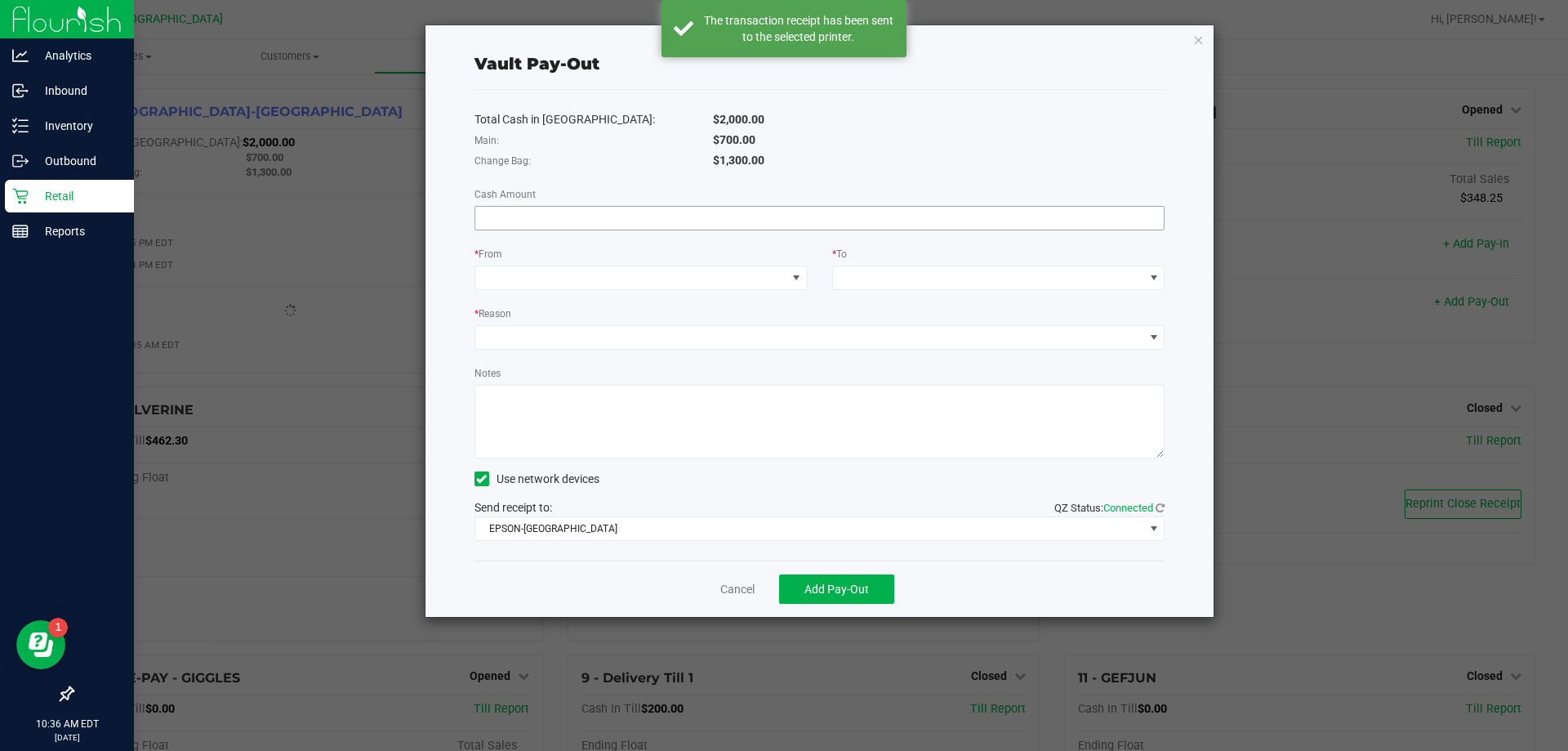
click at [586, 212] on input at bounding box center [820, 217] width 689 height 23
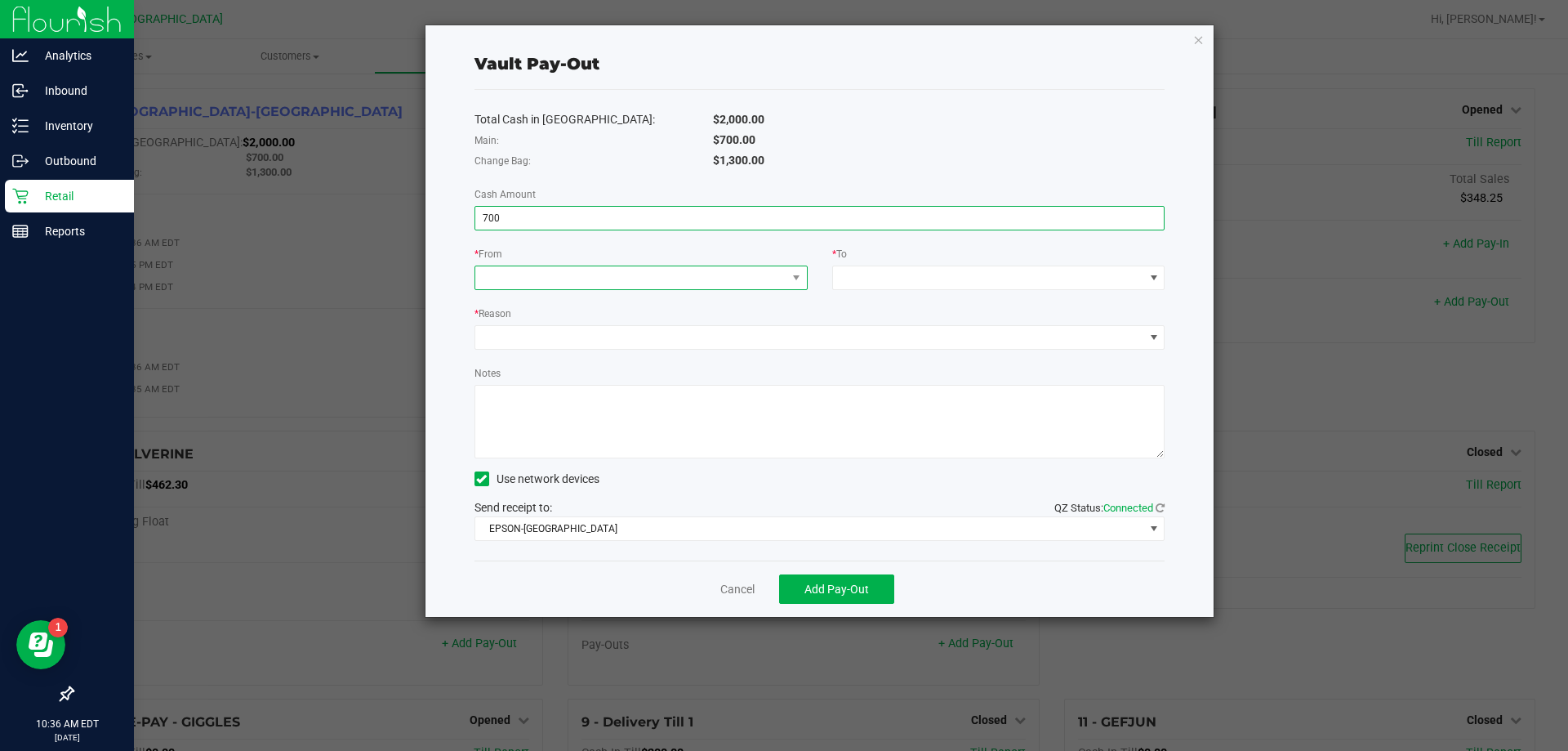
type input "$700.00"
click at [523, 280] on span at bounding box center [631, 278] width 311 height 23
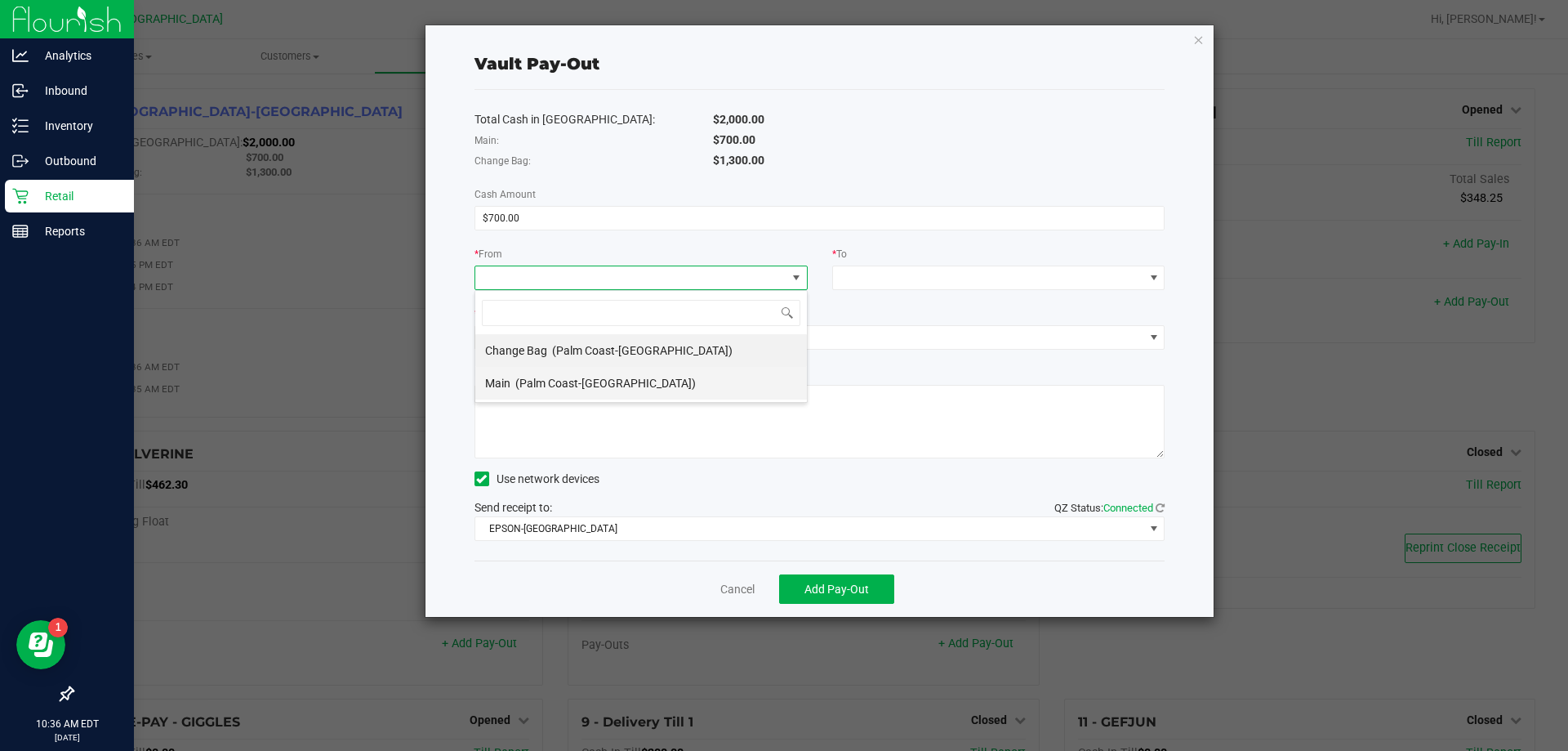
click at [523, 387] on span "(Palm Coast-[GEOGRAPHIC_DATA])" at bounding box center [606, 383] width 180 height 13
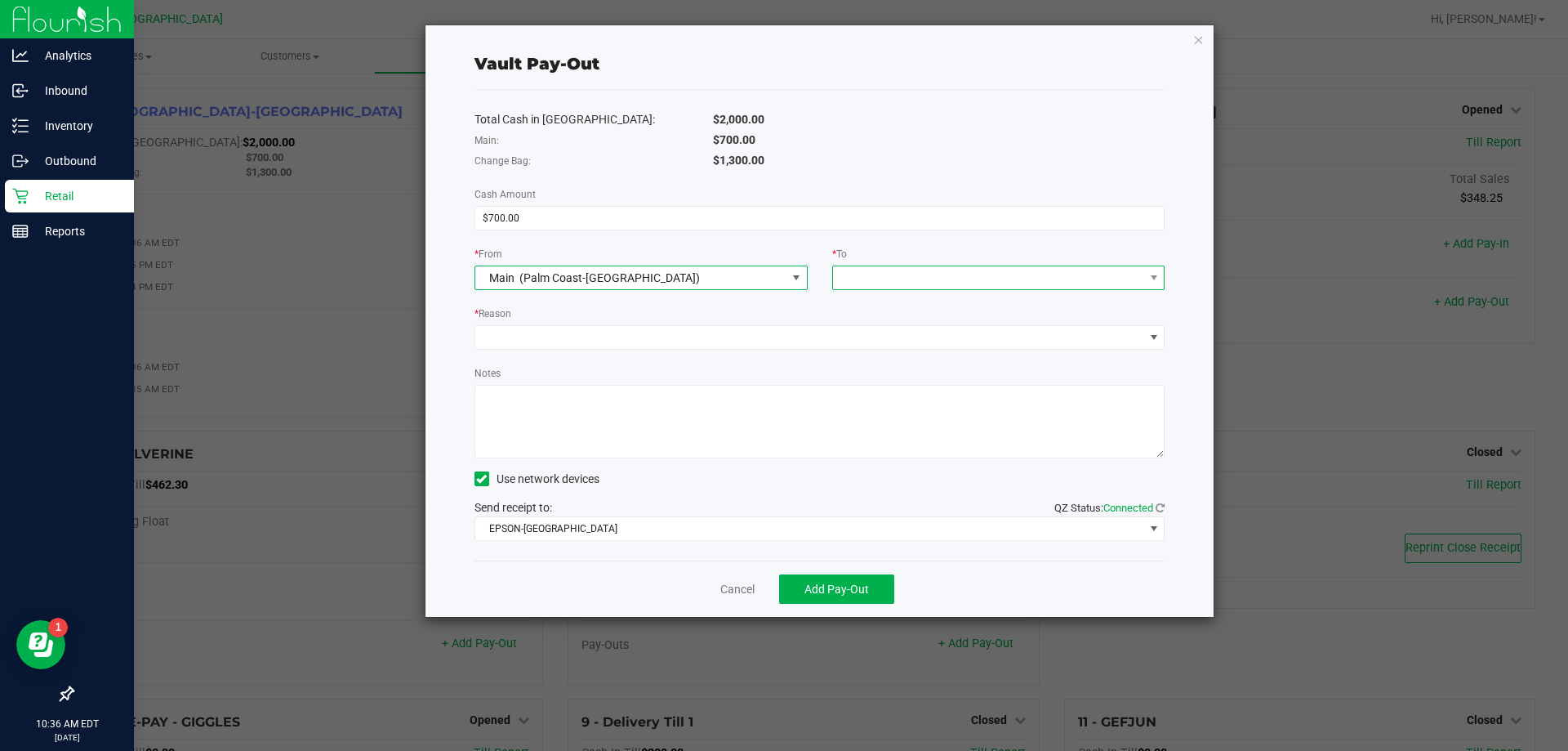
click at [882, 288] on span at bounding box center [988, 278] width 311 height 23
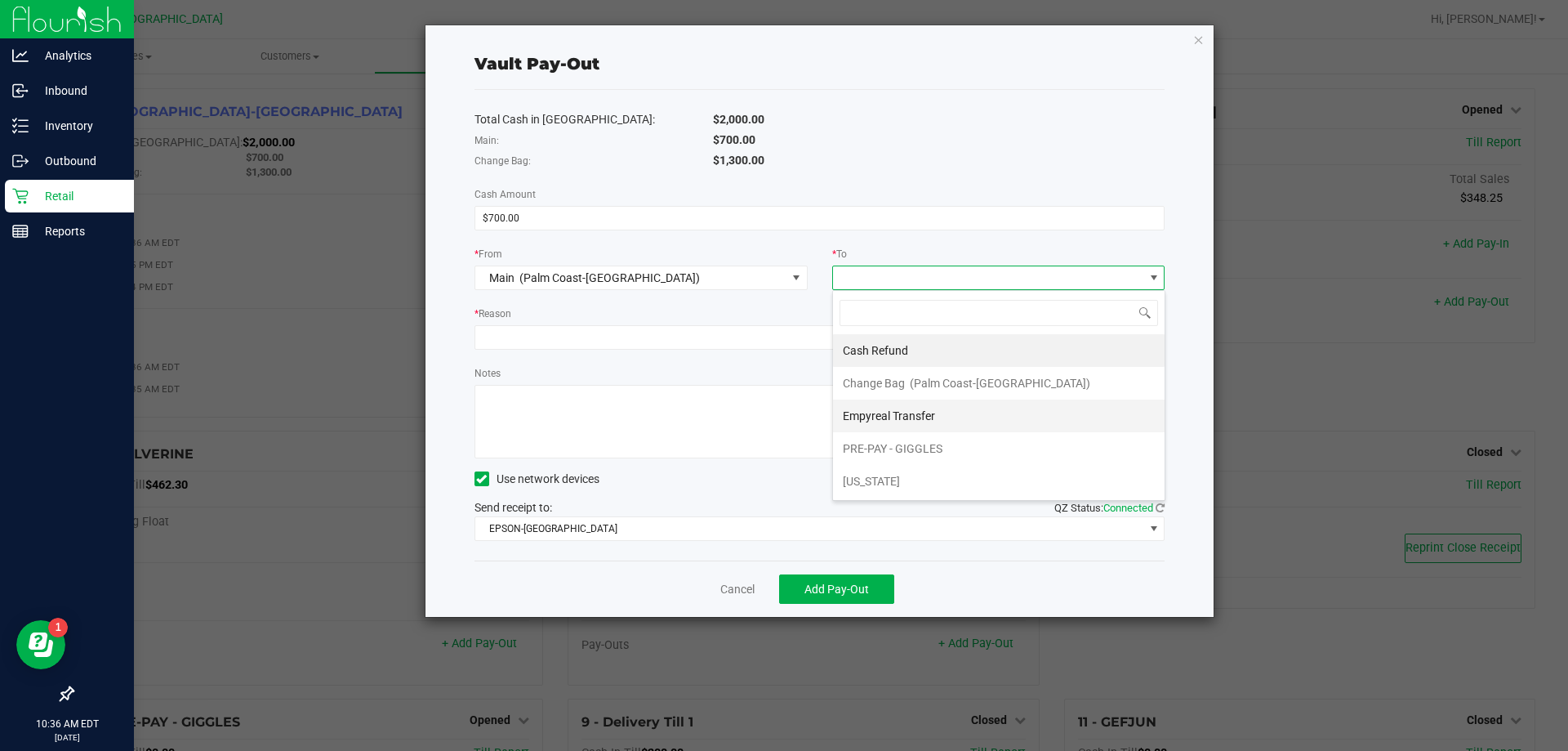
click at [912, 416] on span "Empyreal Transfer" at bounding box center [888, 416] width 92 height 13
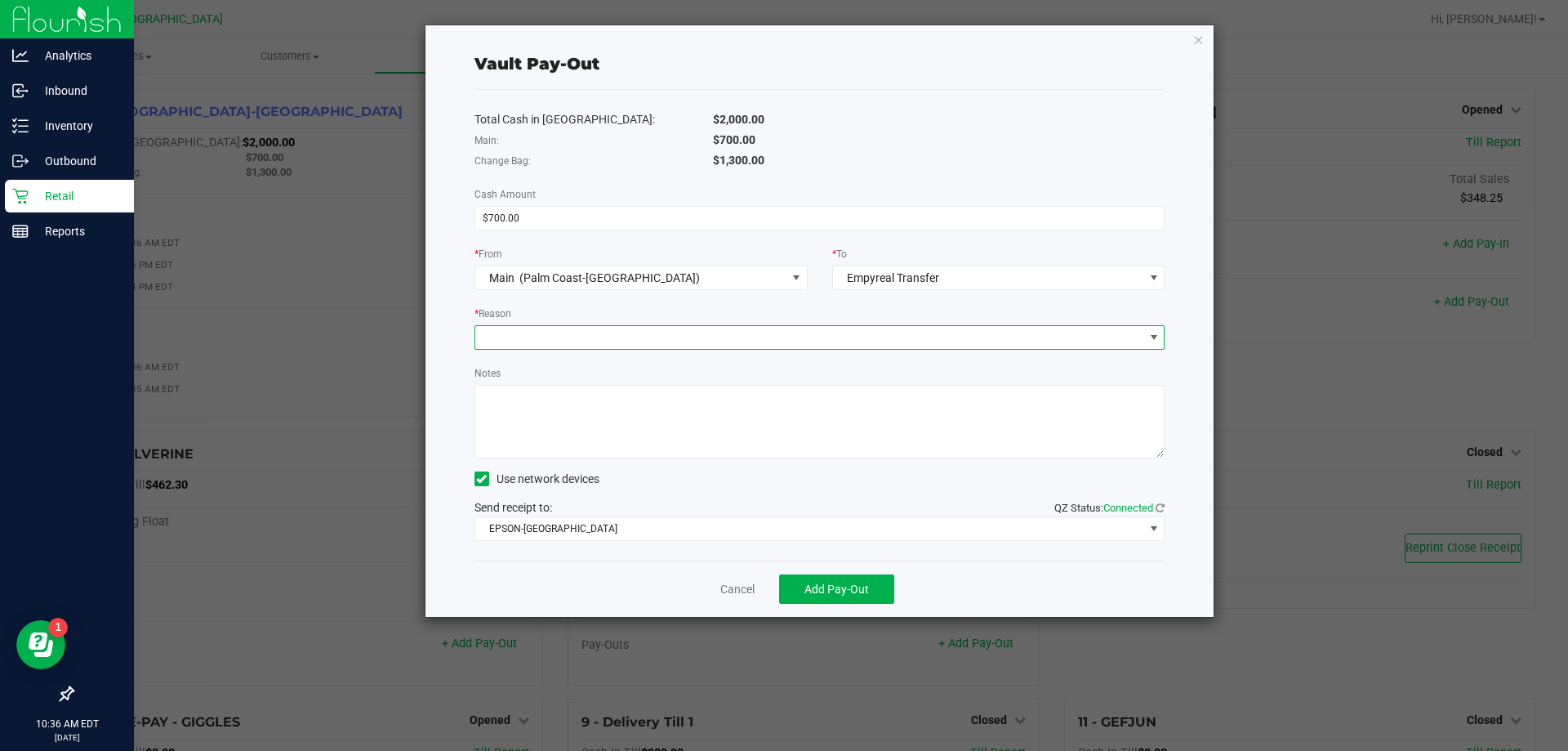
click at [720, 334] on span at bounding box center [810, 337] width 669 height 23
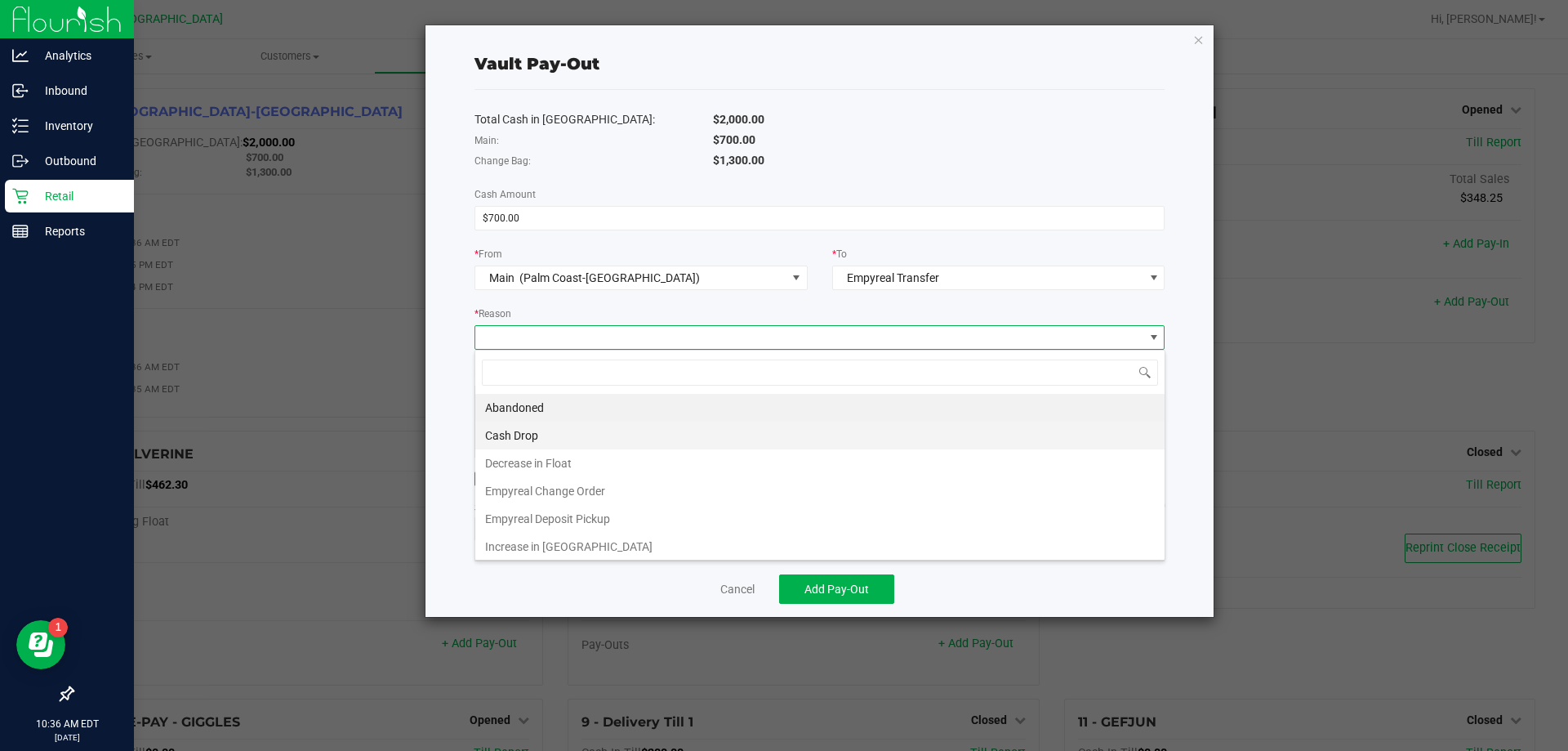
scroll to position [24, 690]
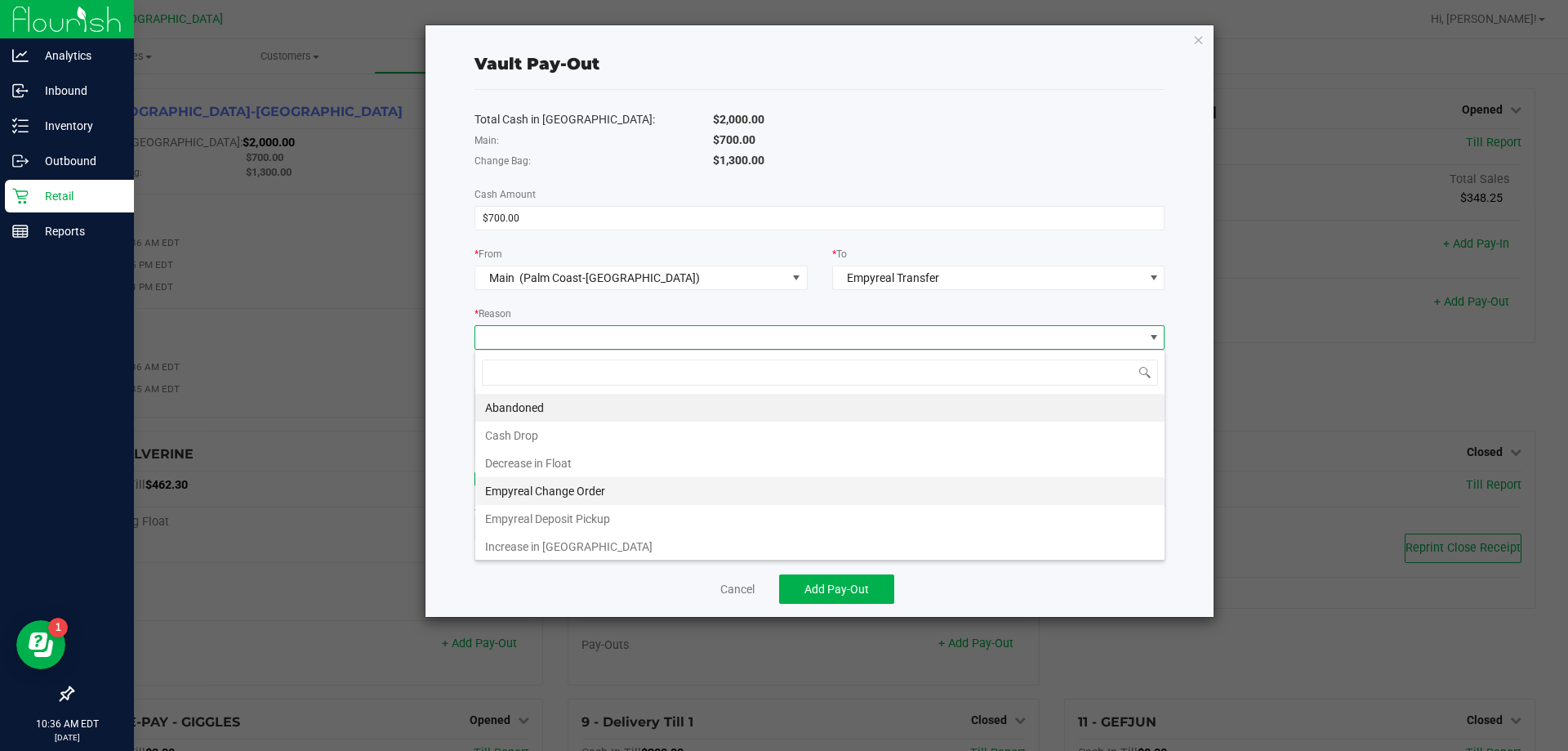
click at [586, 489] on li "Empyreal Change Order" at bounding box center [820, 492] width 689 height 28
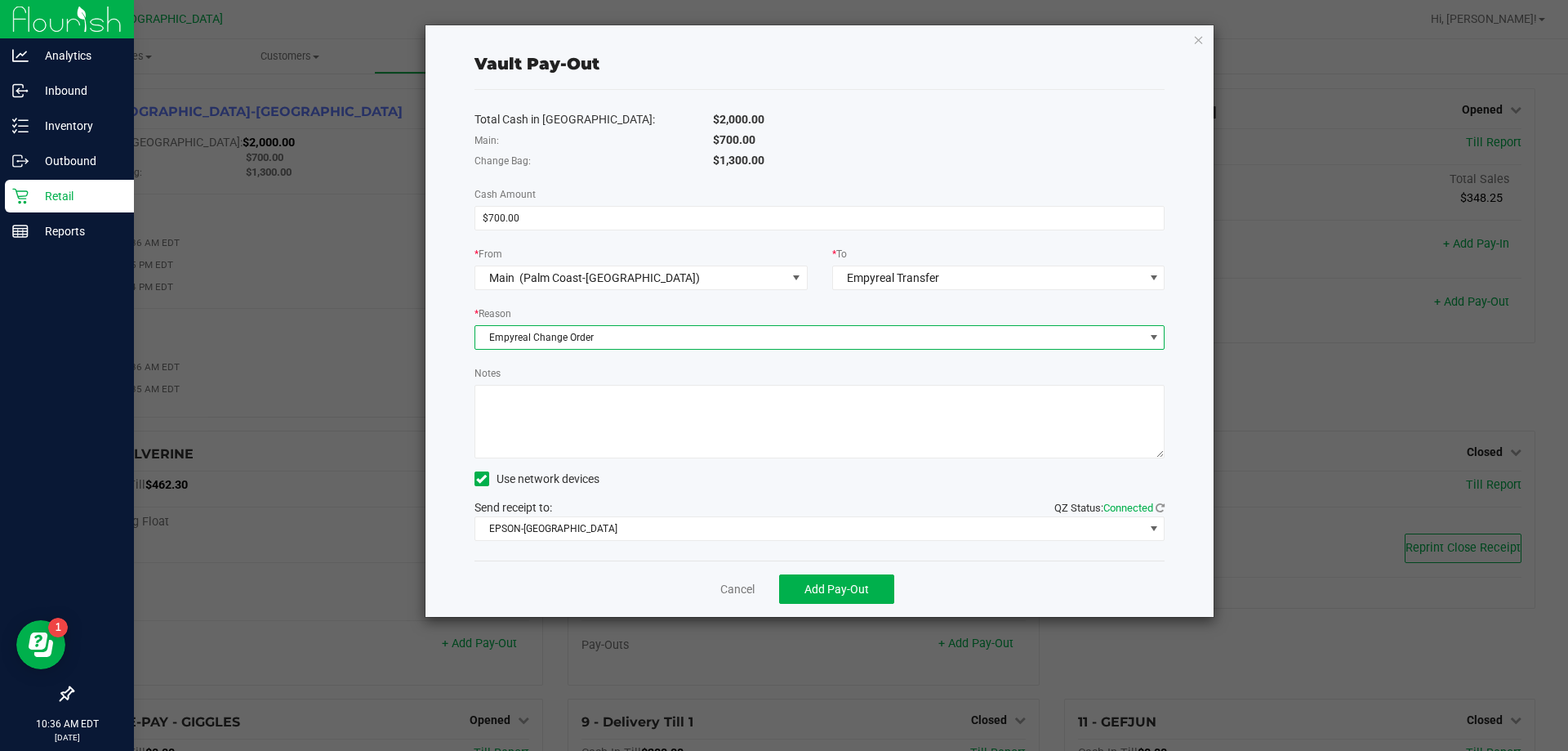
click at [600, 429] on textarea "Notes" at bounding box center [820, 421] width 691 height 73
type textarea "EG"
click at [621, 368] on div "Notes" at bounding box center [820, 411] width 691 height 94
click at [822, 588] on span "Add Pay-Out" at bounding box center [836, 589] width 64 height 13
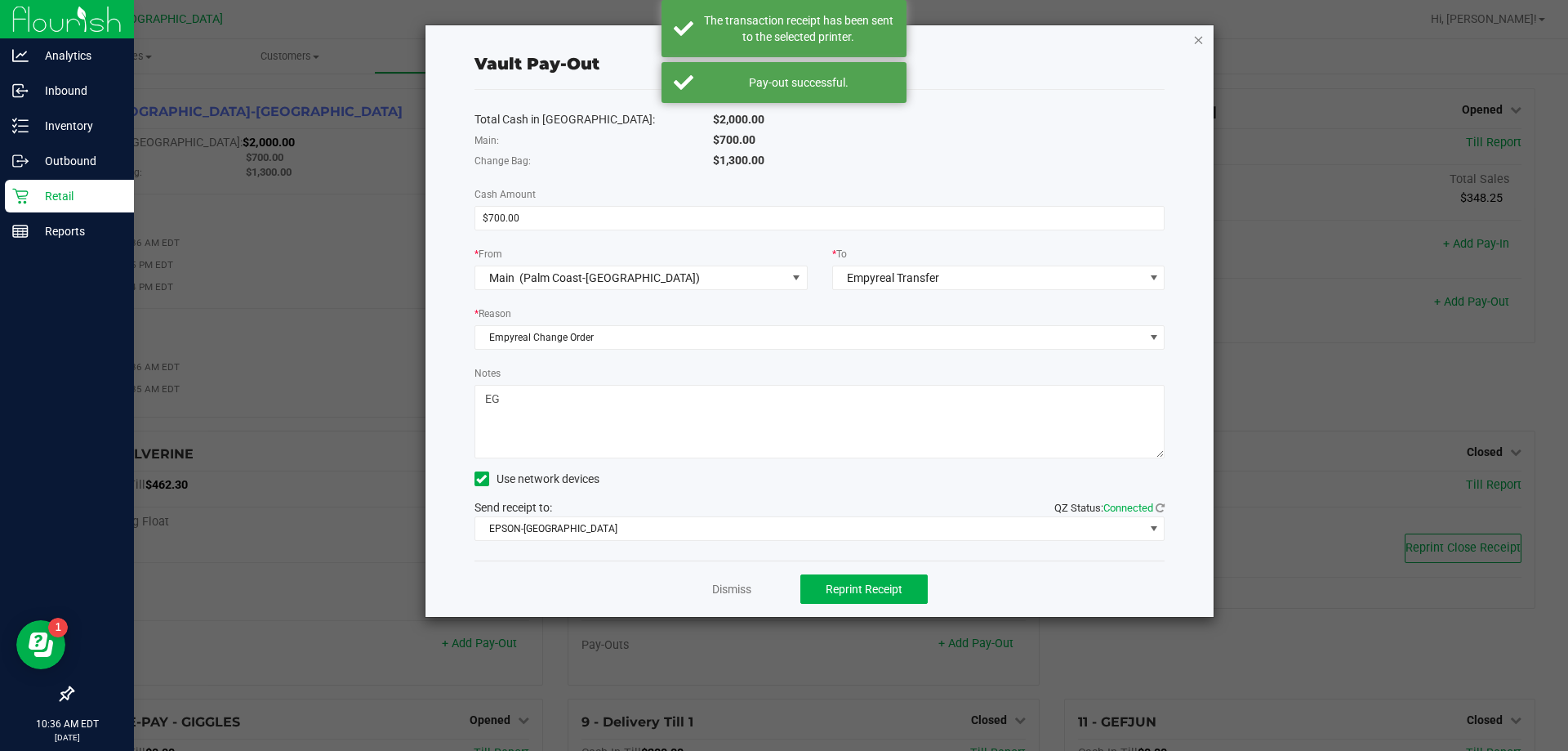
click at [1197, 39] on icon "button" at bounding box center [1199, 39] width 11 height 20
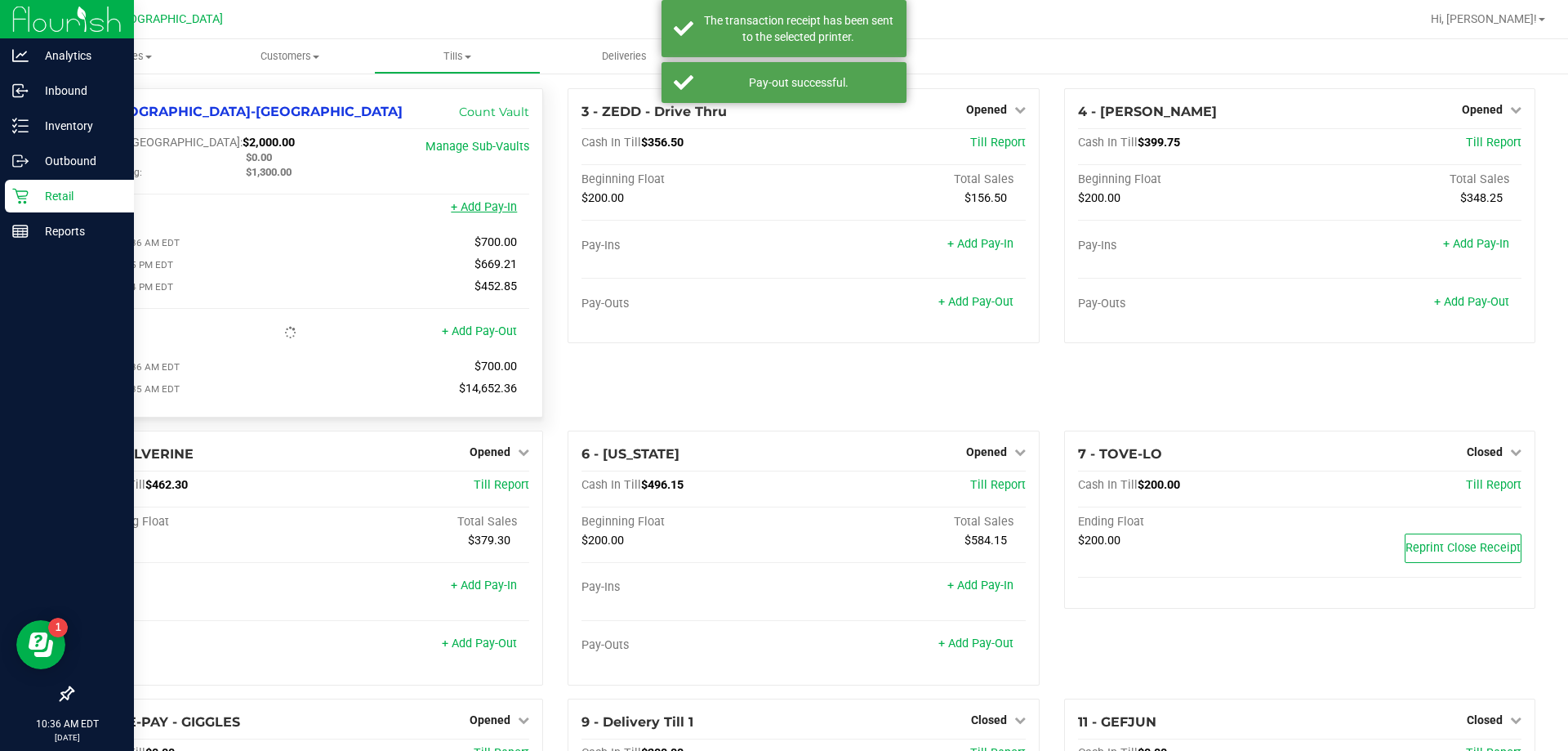
click at [495, 206] on link "+ Add Pay-In" at bounding box center [483, 206] width 66 height 14
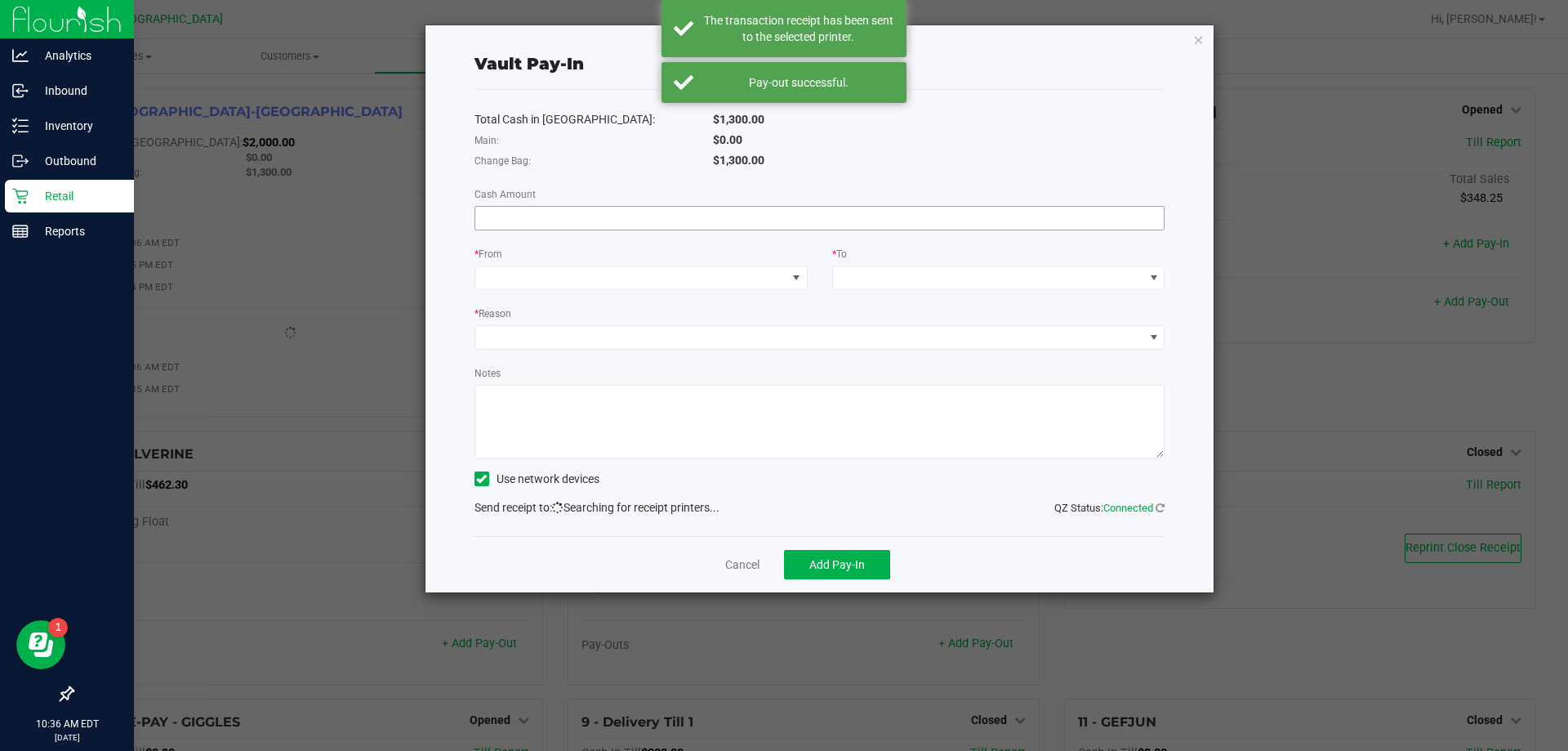
click at [610, 226] on input at bounding box center [820, 217] width 689 height 23
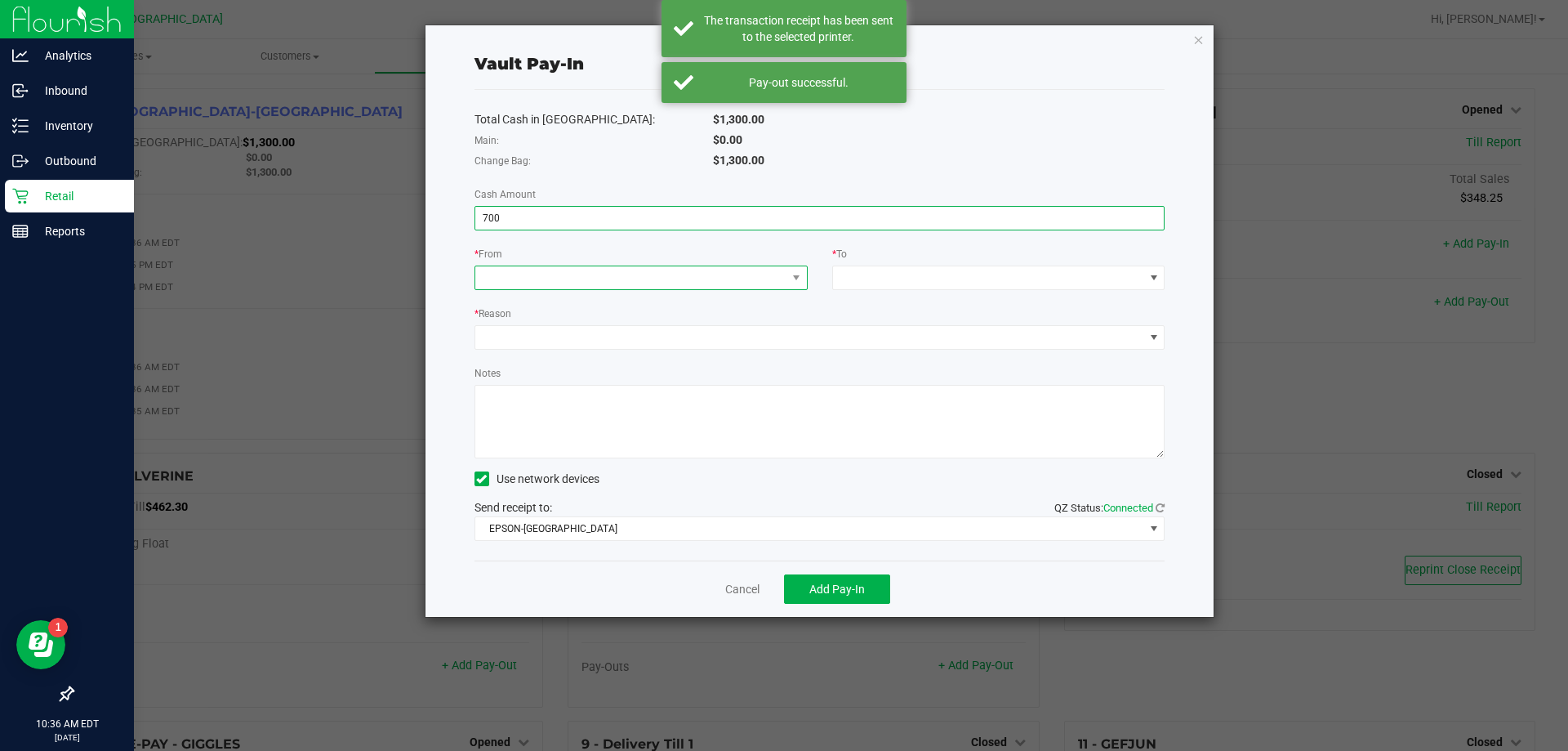
type input "$700.00"
click at [535, 281] on span at bounding box center [631, 278] width 311 height 23
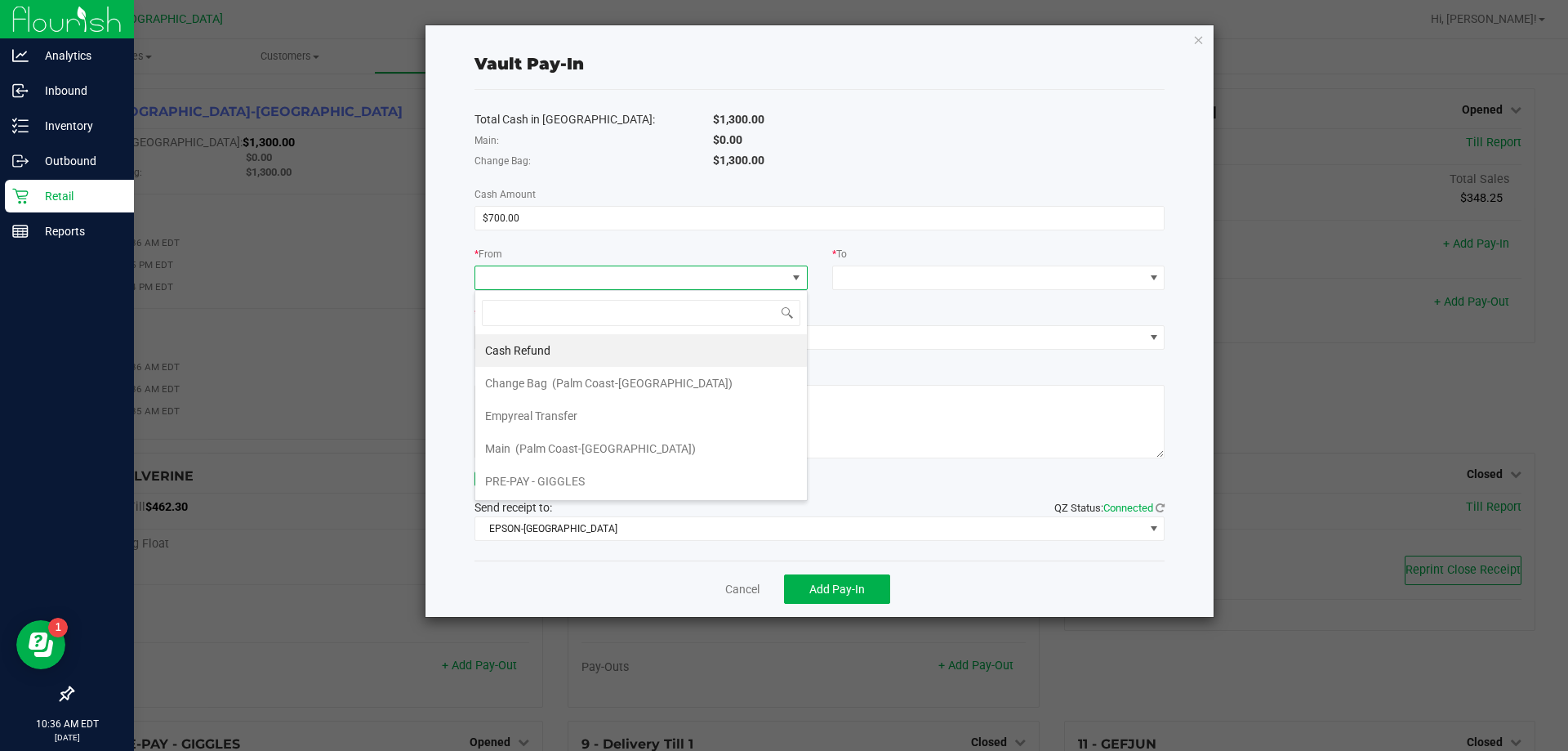
scroll to position [24, 333]
click at [542, 411] on span "Empyreal Transfer" at bounding box center [530, 416] width 92 height 13
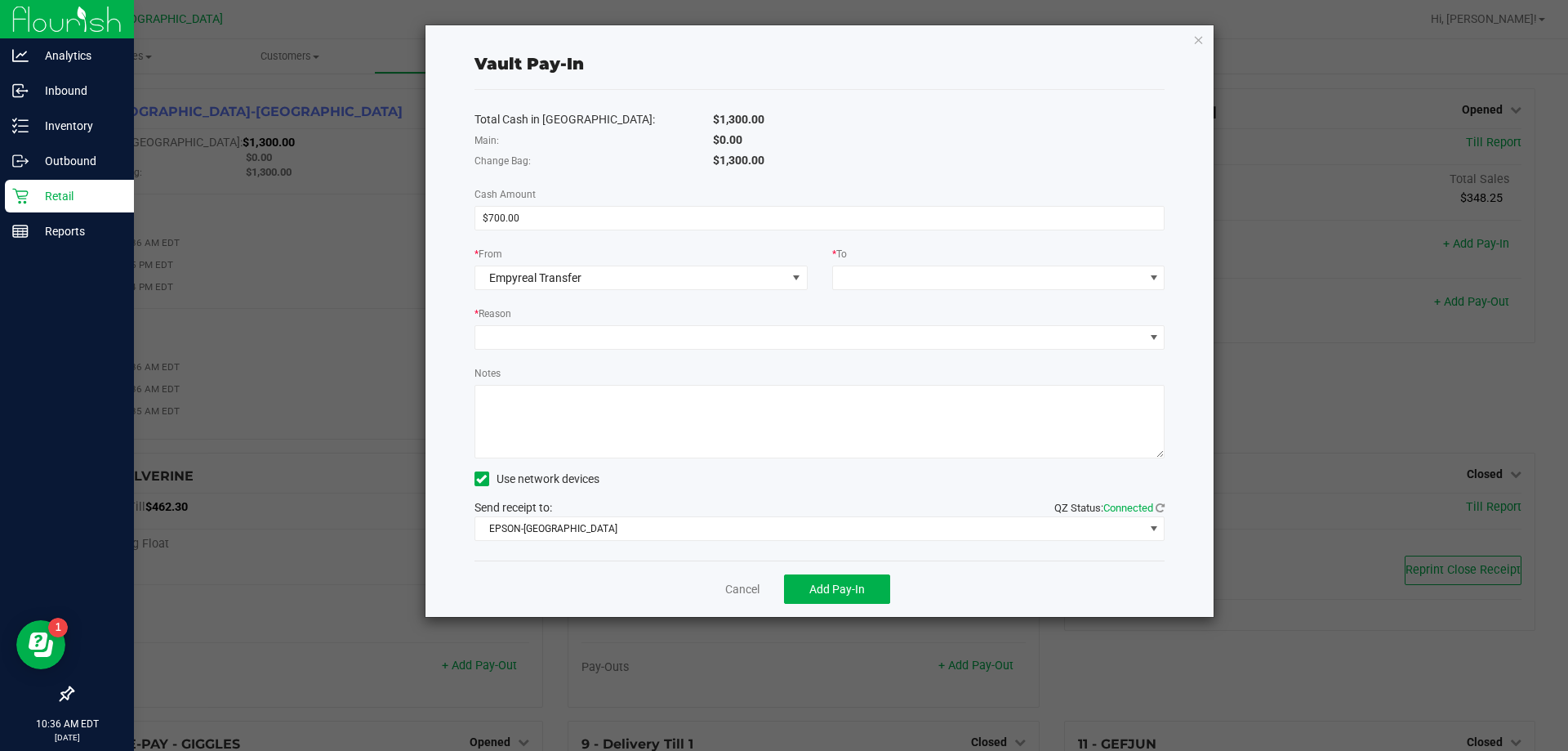
click at [872, 257] on div "* To" at bounding box center [999, 256] width 333 height 20
click at [869, 276] on span at bounding box center [988, 278] width 311 height 23
click at [903, 347] on span "Change Bag" at bounding box center [873, 350] width 62 height 13
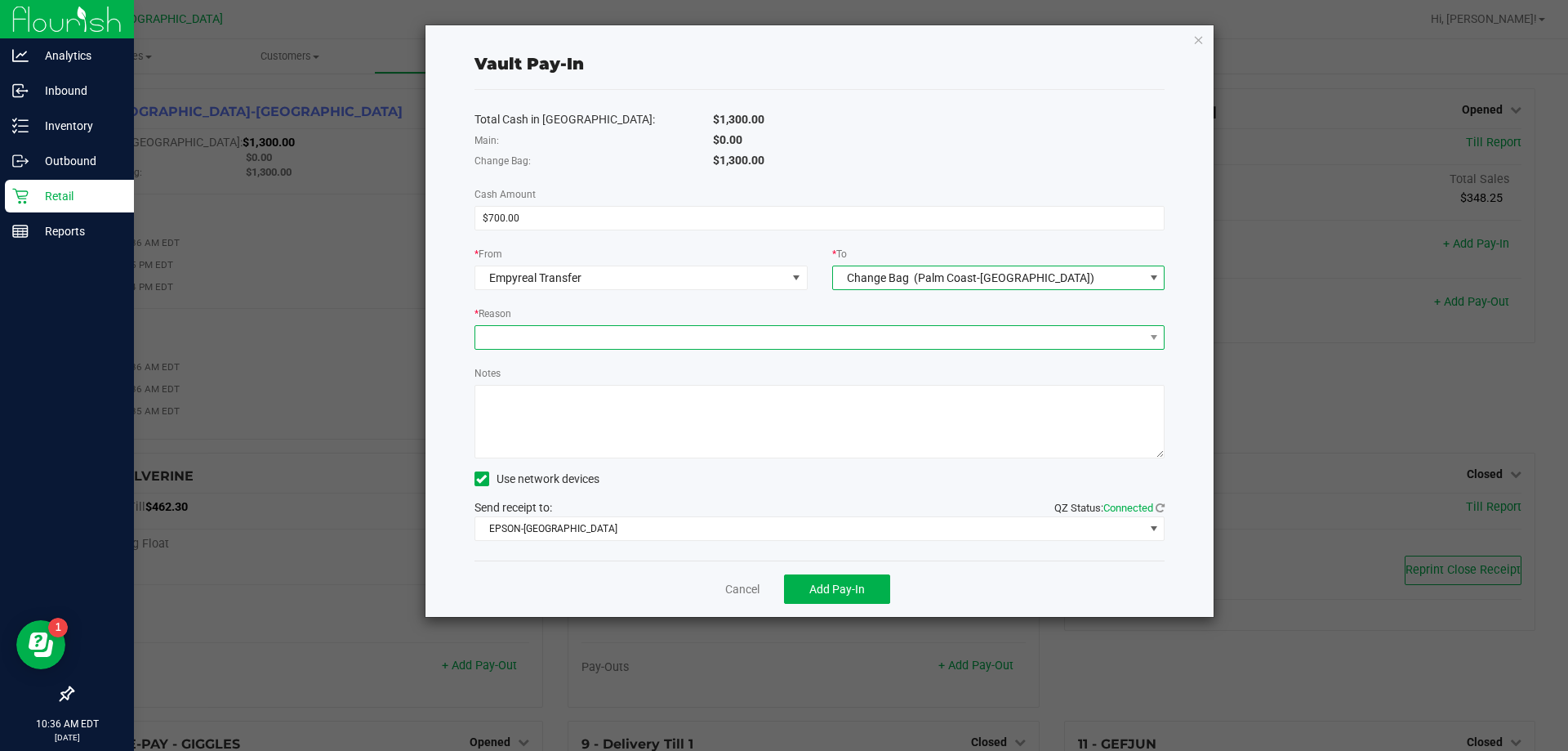
click at [869, 331] on span at bounding box center [810, 337] width 669 height 23
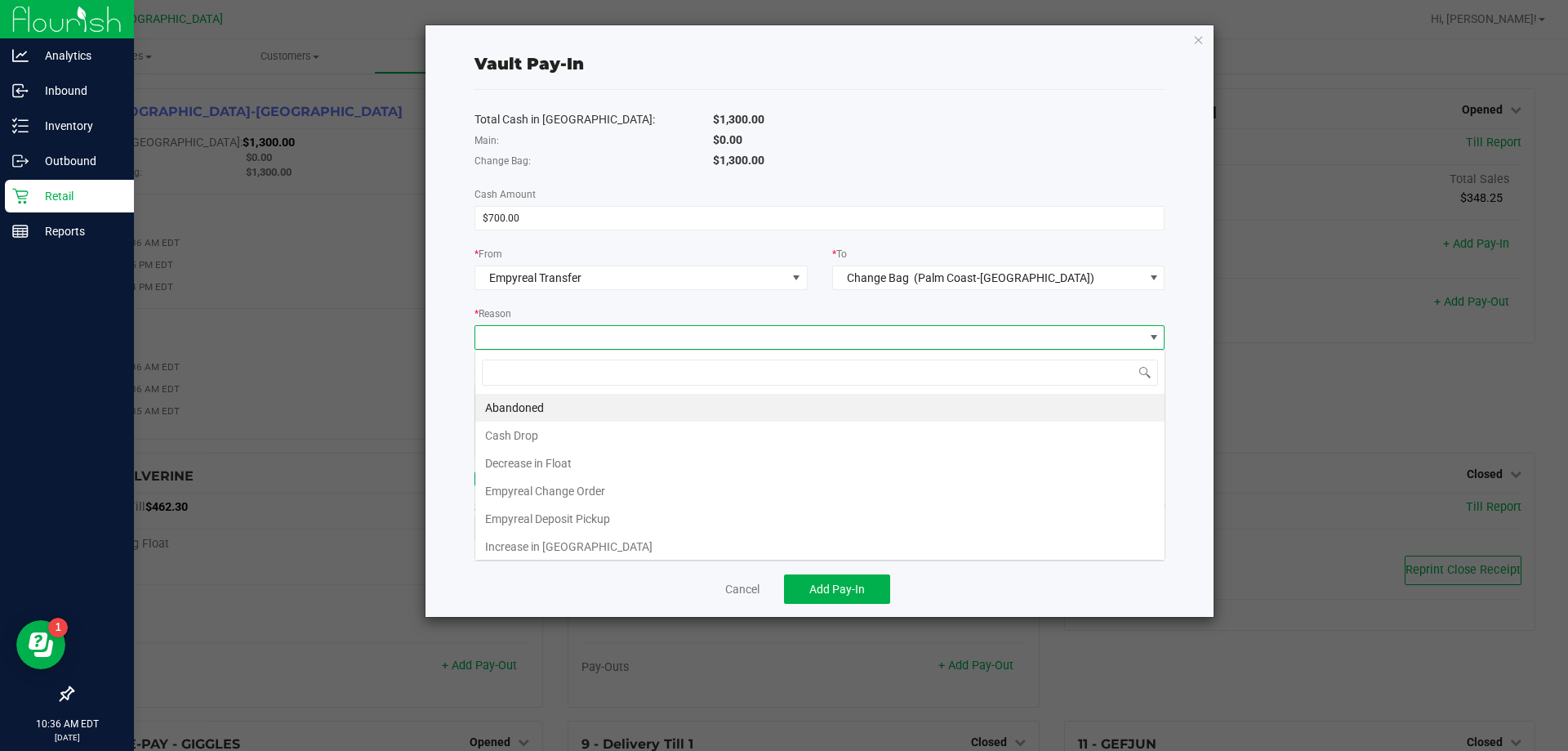
scroll to position [24, 690]
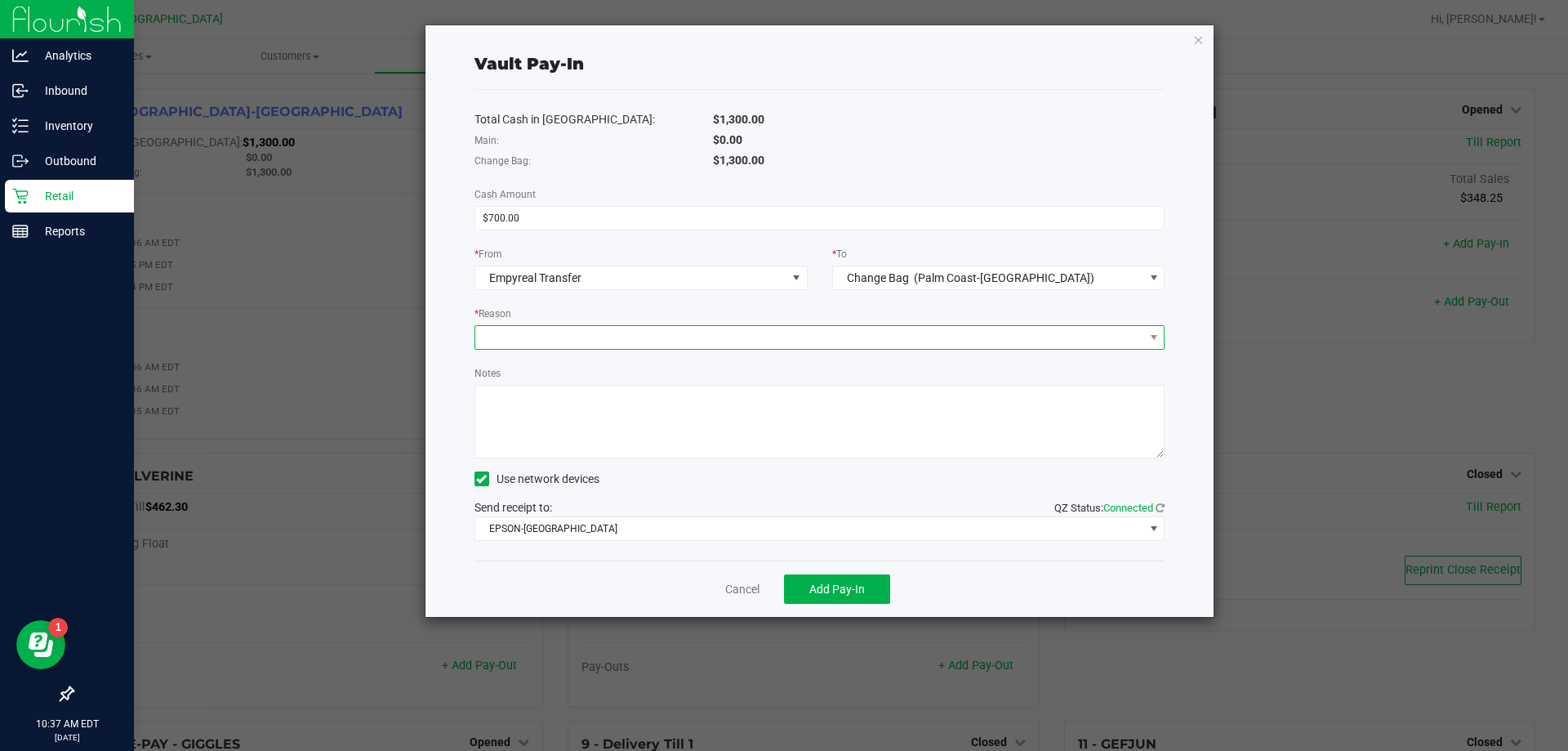
click at [647, 348] on span at bounding box center [810, 337] width 669 height 23
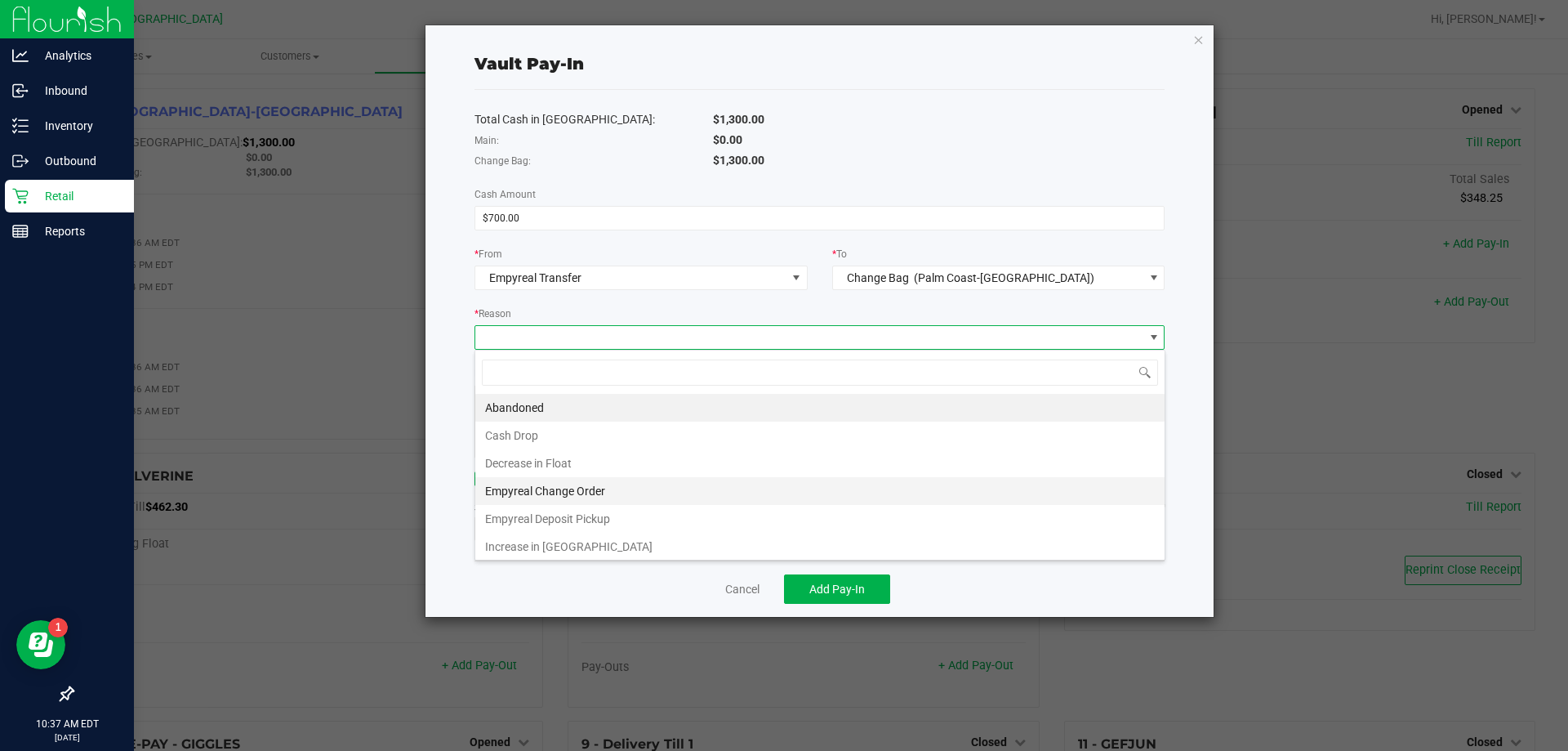
click at [622, 493] on li "Empyreal Change Order" at bounding box center [820, 492] width 689 height 28
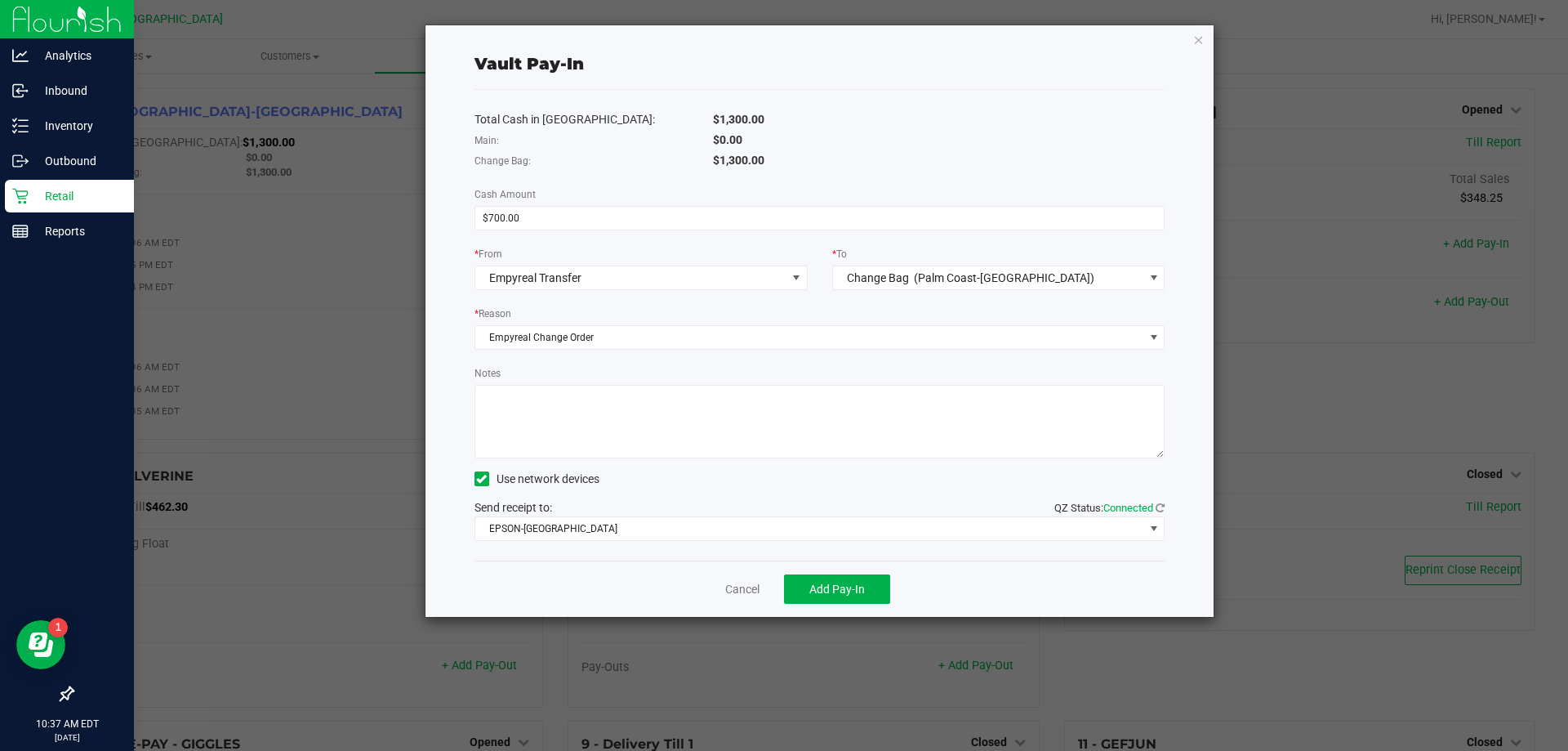
click at [626, 438] on textarea "Notes" at bounding box center [820, 421] width 691 height 73
type textarea "EG"
click at [691, 374] on div "Notes" at bounding box center [820, 411] width 691 height 94
click at [813, 586] on span "Add Pay-In" at bounding box center [837, 589] width 56 height 13
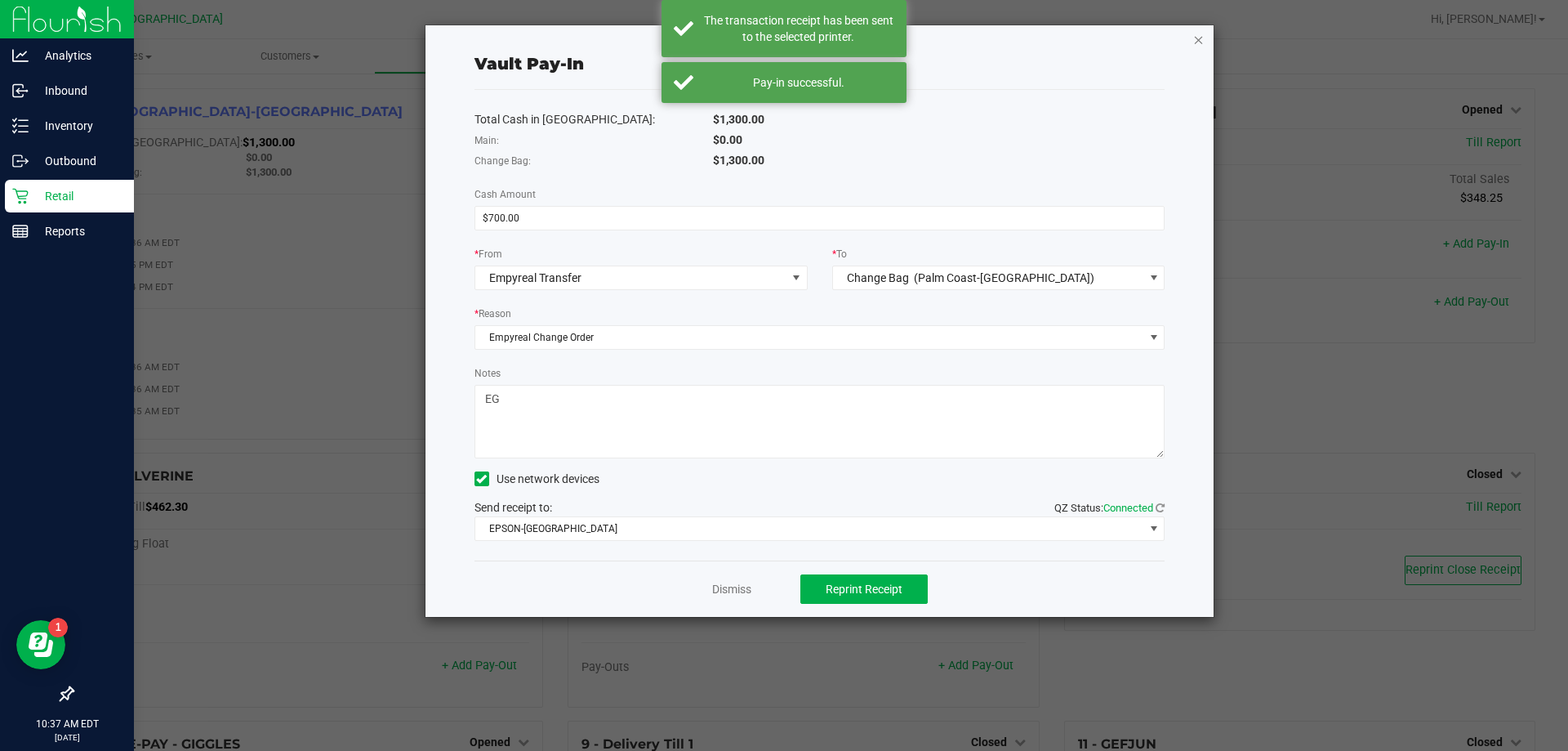
click at [1198, 40] on icon "button" at bounding box center [1199, 39] width 11 height 20
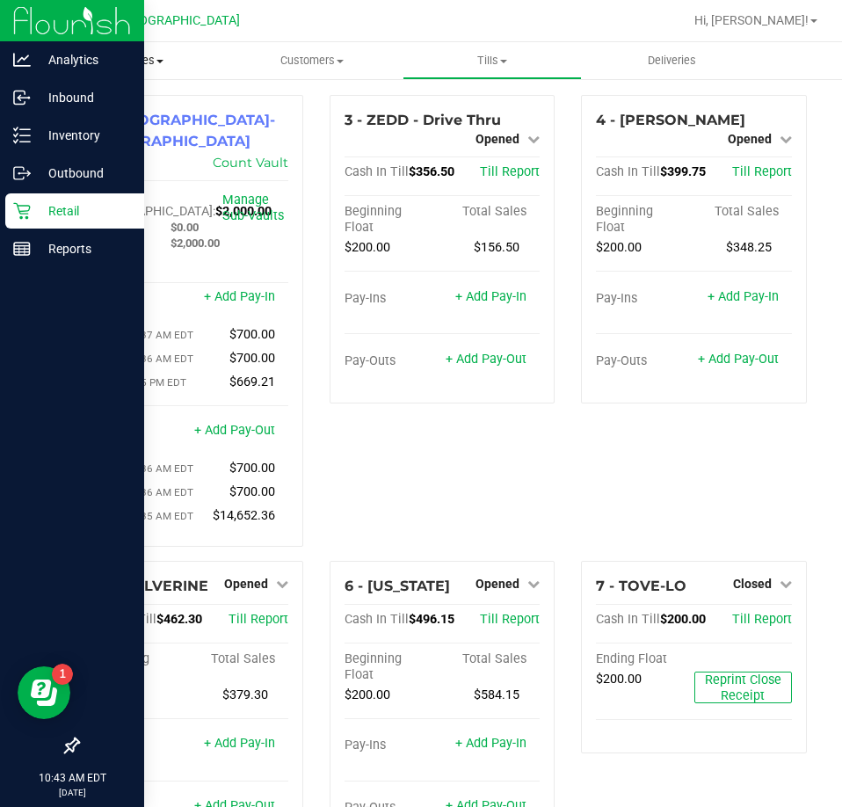
click at [112, 59] on span "Purchases" at bounding box center [132, 61] width 180 height 16
click at [113, 120] on span "Fulfillment" at bounding box center [96, 127] width 109 height 15
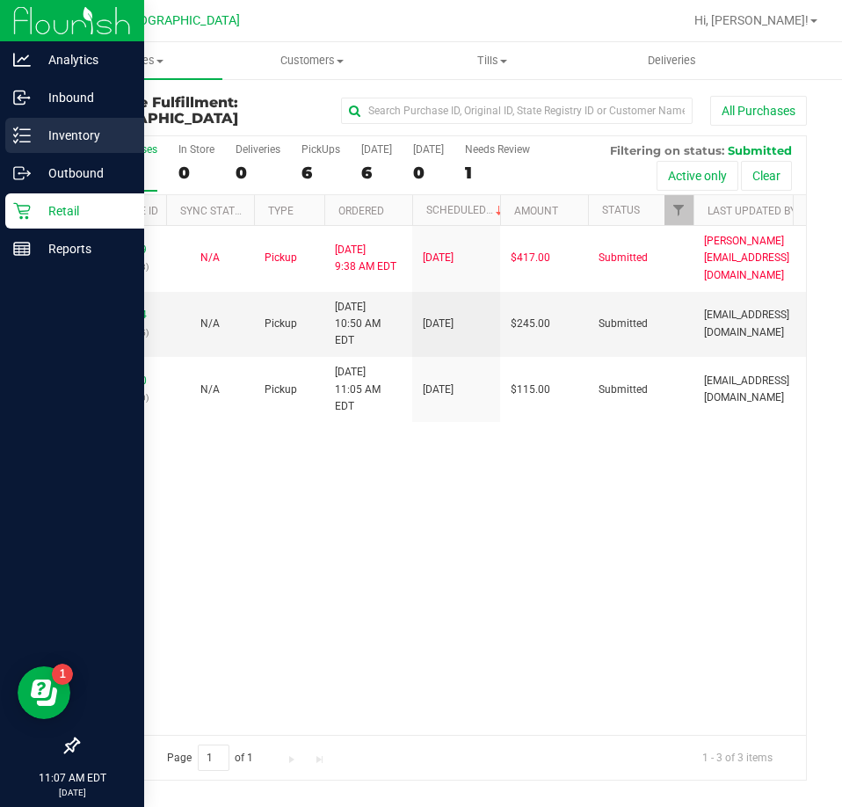
click at [62, 136] on p "Inventory" at bounding box center [84, 135] width 106 height 21
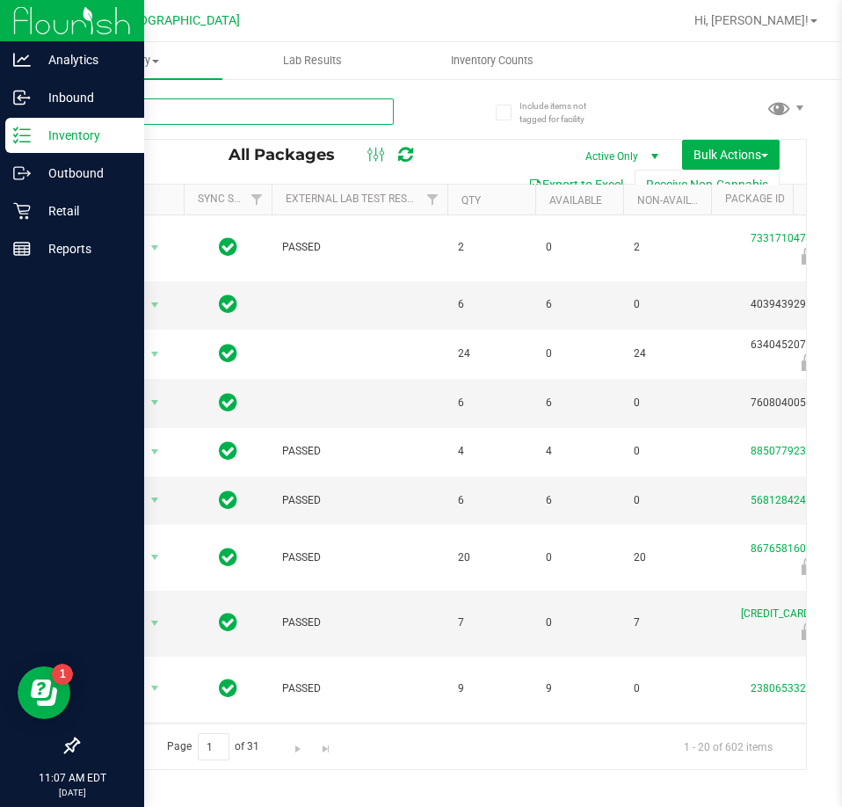
click at [280, 113] on input "text" at bounding box center [235, 111] width 317 height 26
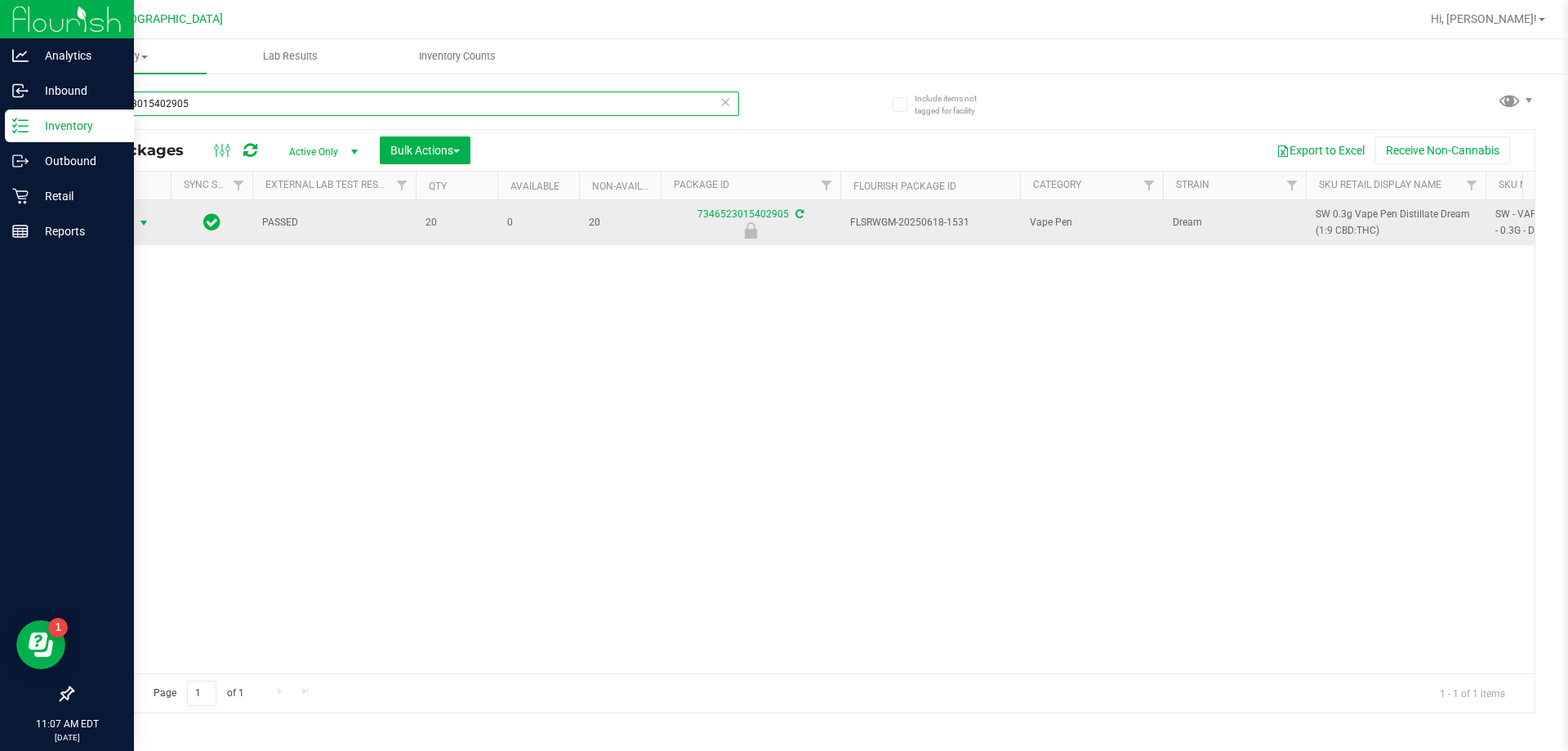
type input "7346523015402905"
click at [112, 225] on span "Action" at bounding box center [111, 223] width 44 height 23
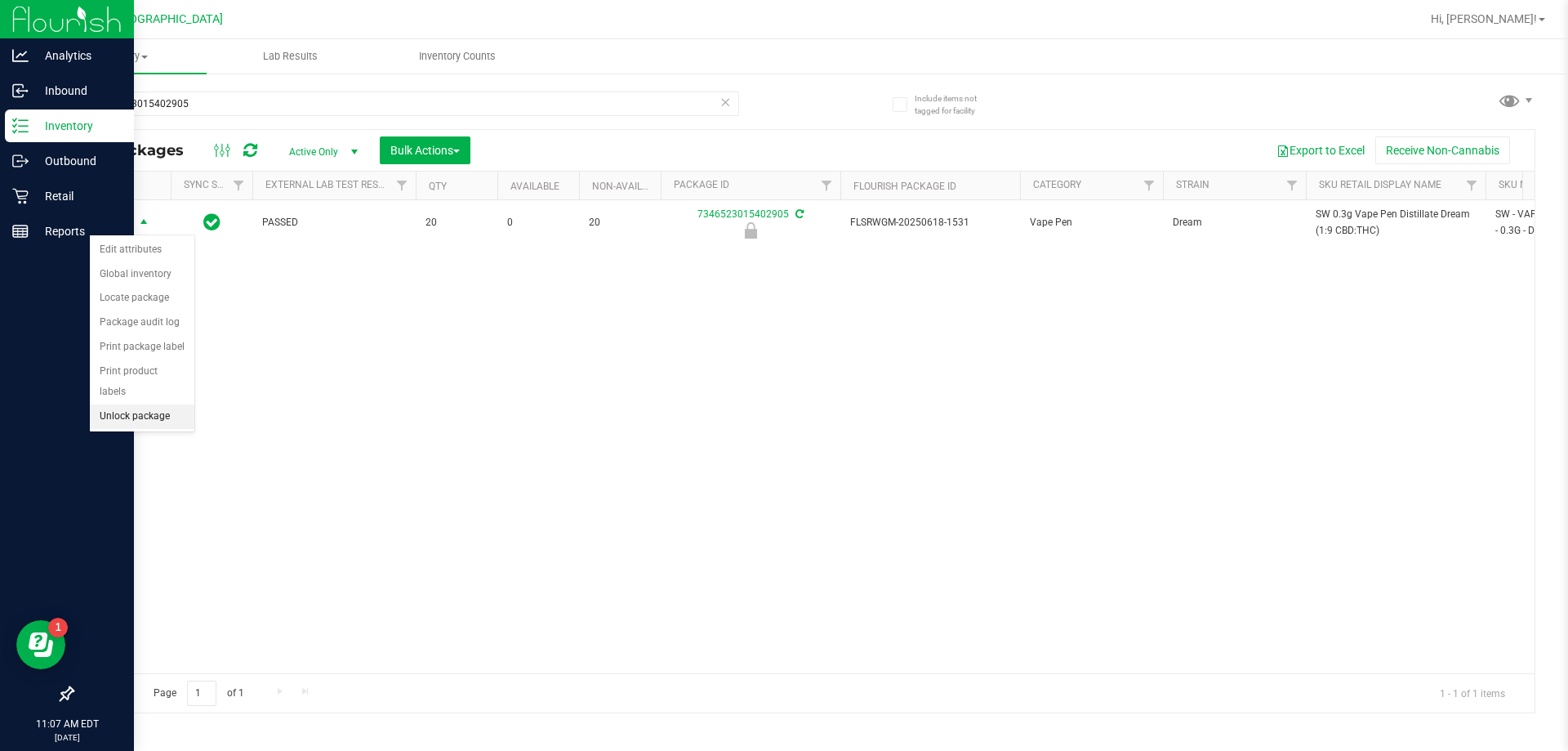
click at [138, 404] on li "Unlock package" at bounding box center [142, 416] width 105 height 24
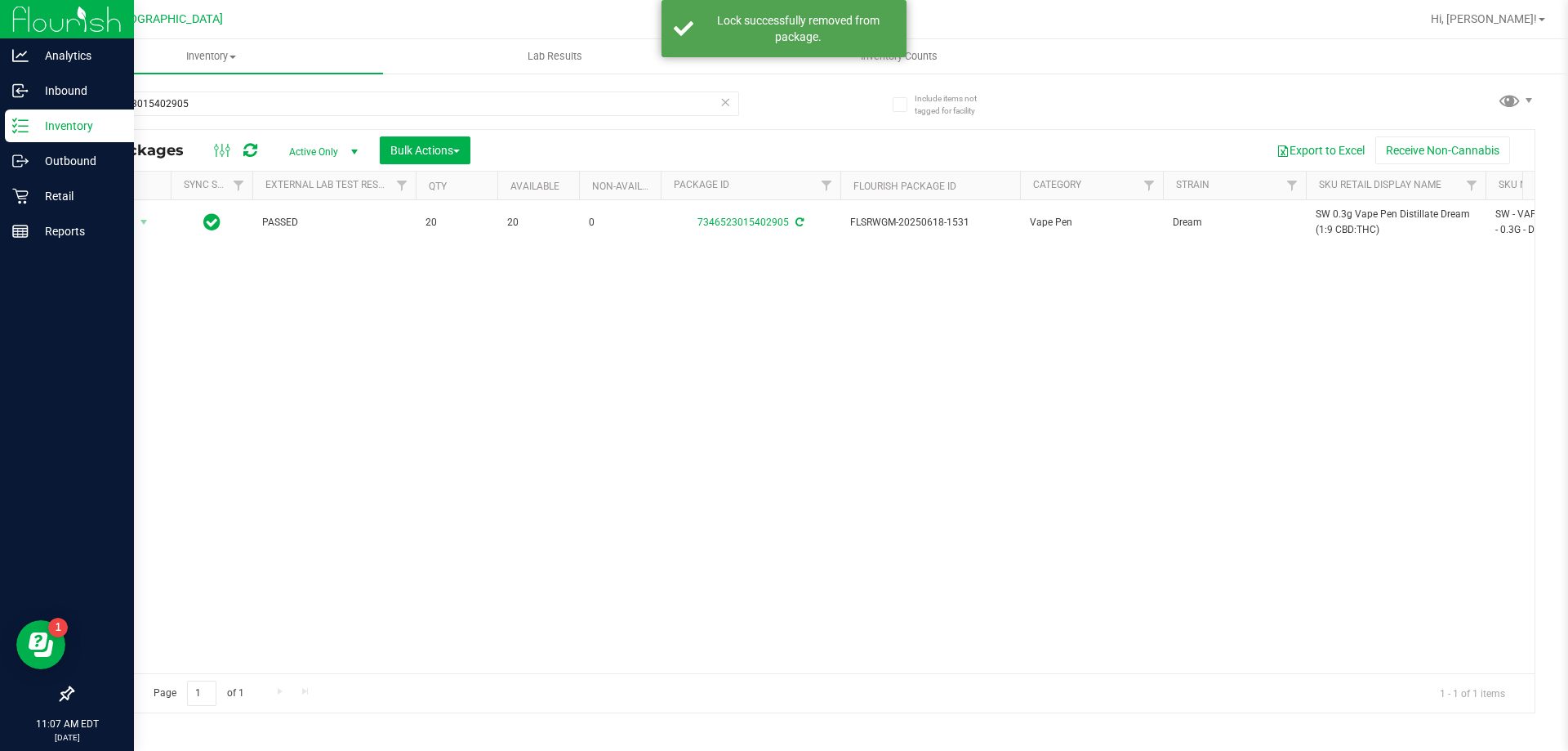
click at [1338, 221] on span "SW 0.3g Vape Pen Distillate Dream (1:9 CBD:THC)" at bounding box center [1396, 221] width 160 height 31
click at [418, 112] on input "7346523015402905" at bounding box center [405, 103] width 667 height 24
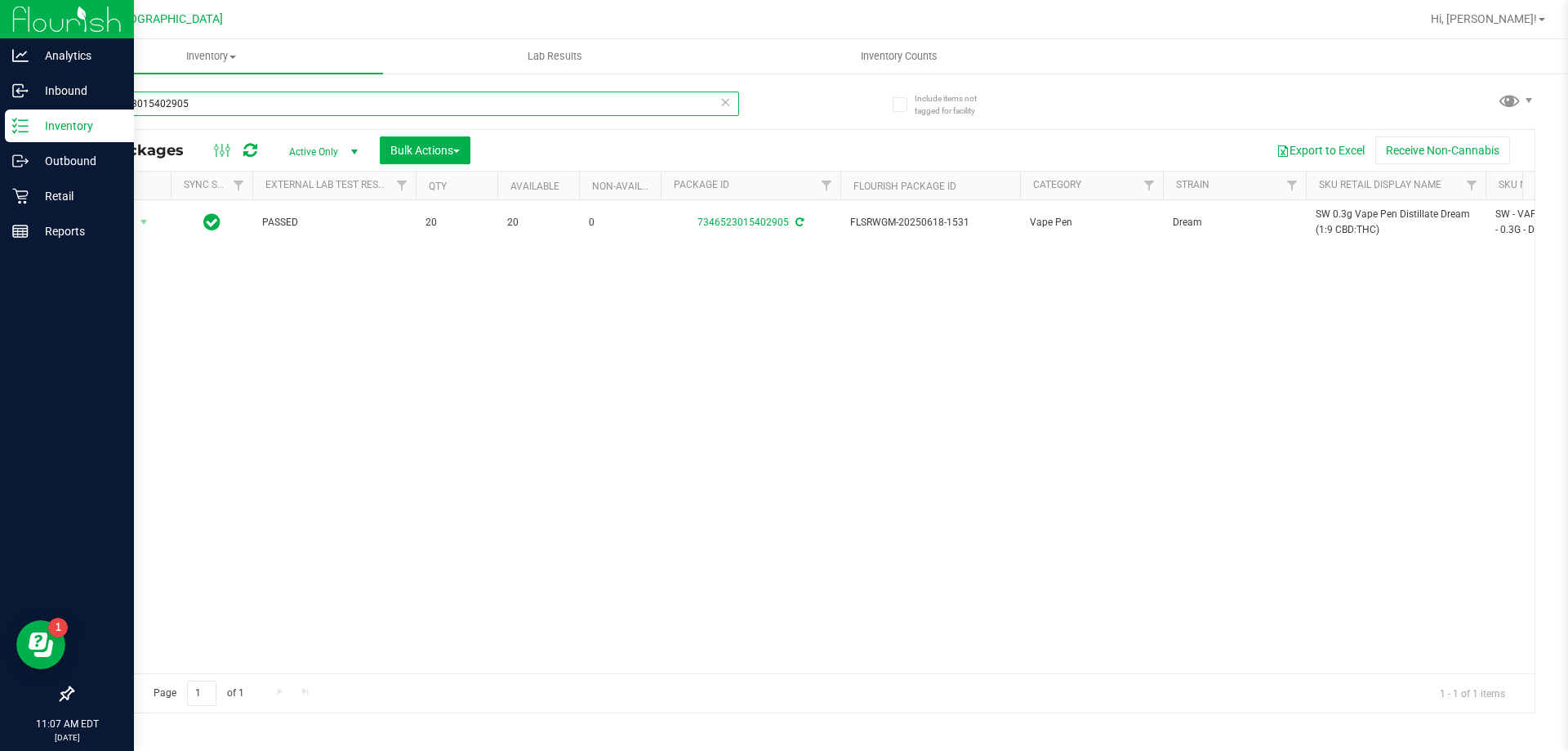
paste input "SW 0.3g Vape Pen Distillate Dream (1:9 CBD:THC)"
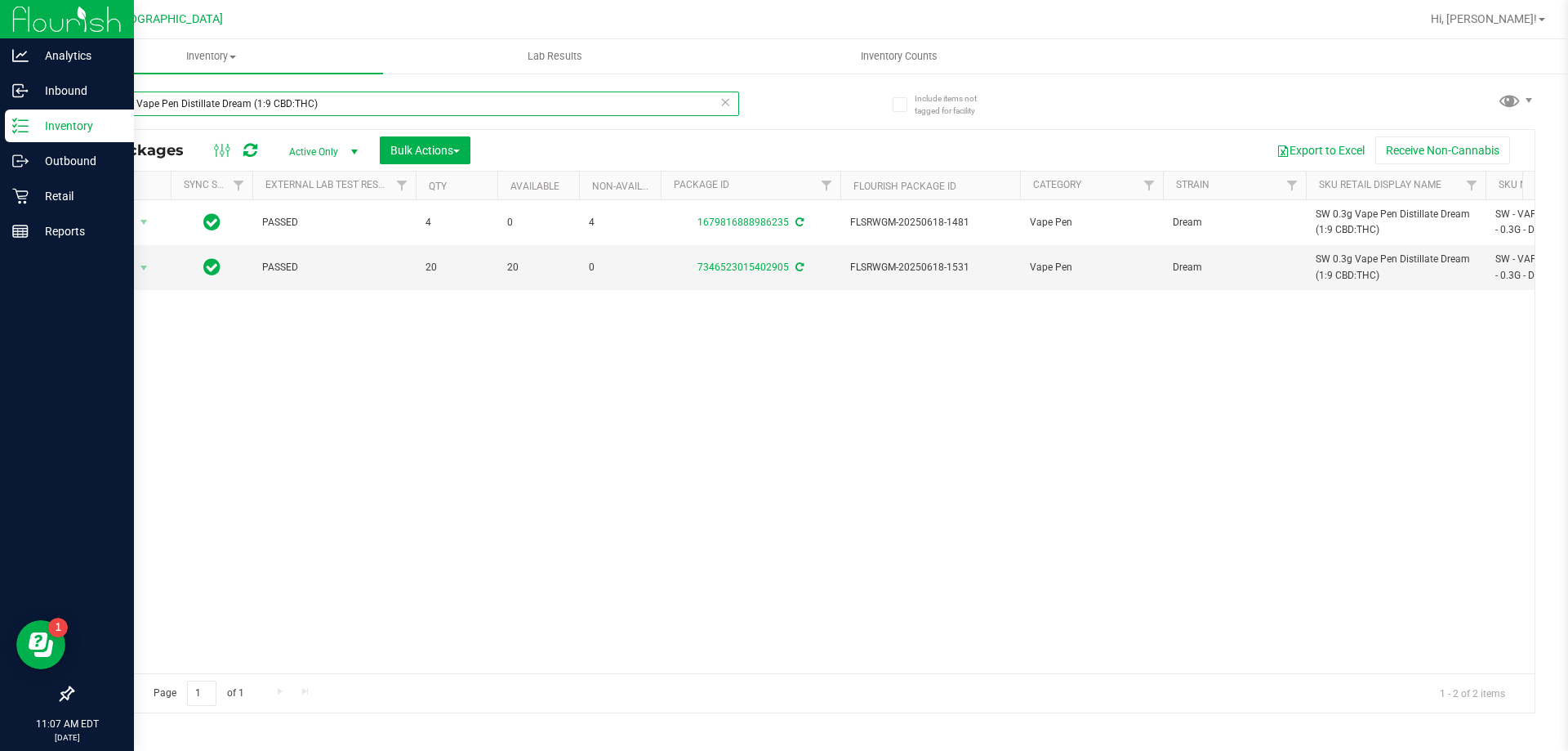
click at [450, 101] on input "SW 0.3g Vape Pen Distillate Dream (1:9 CBD:THC)" at bounding box center [405, 103] width 667 height 24
click at [450, 100] on input "SW 0.3g Vape Pen Distillate Dream (1:9 CBD:THC)" at bounding box center [405, 103] width 667 height 24
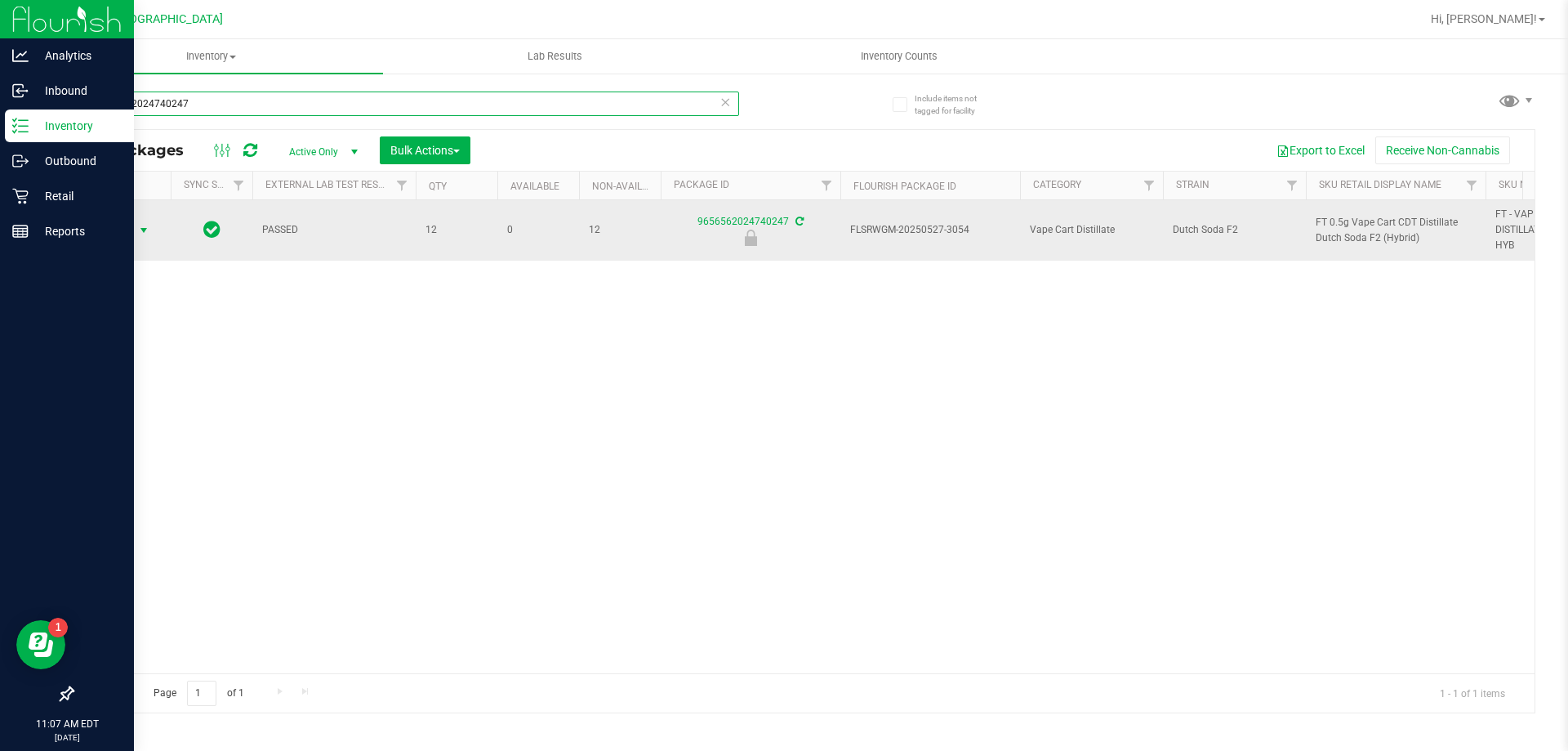
type input "9656562024740247"
click at [118, 229] on span "Action" at bounding box center [111, 231] width 44 height 23
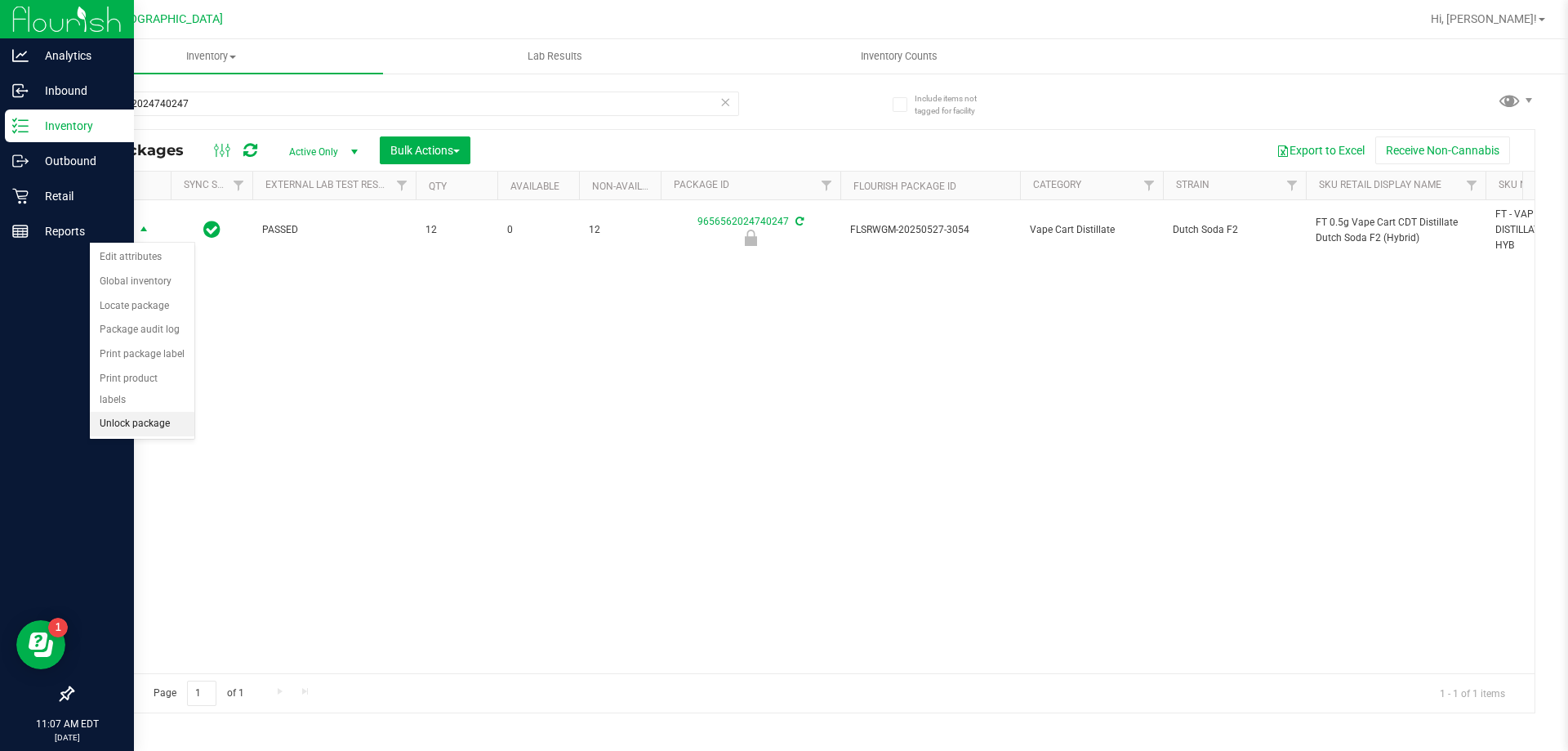
click at [147, 412] on li "Unlock package" at bounding box center [142, 424] width 105 height 24
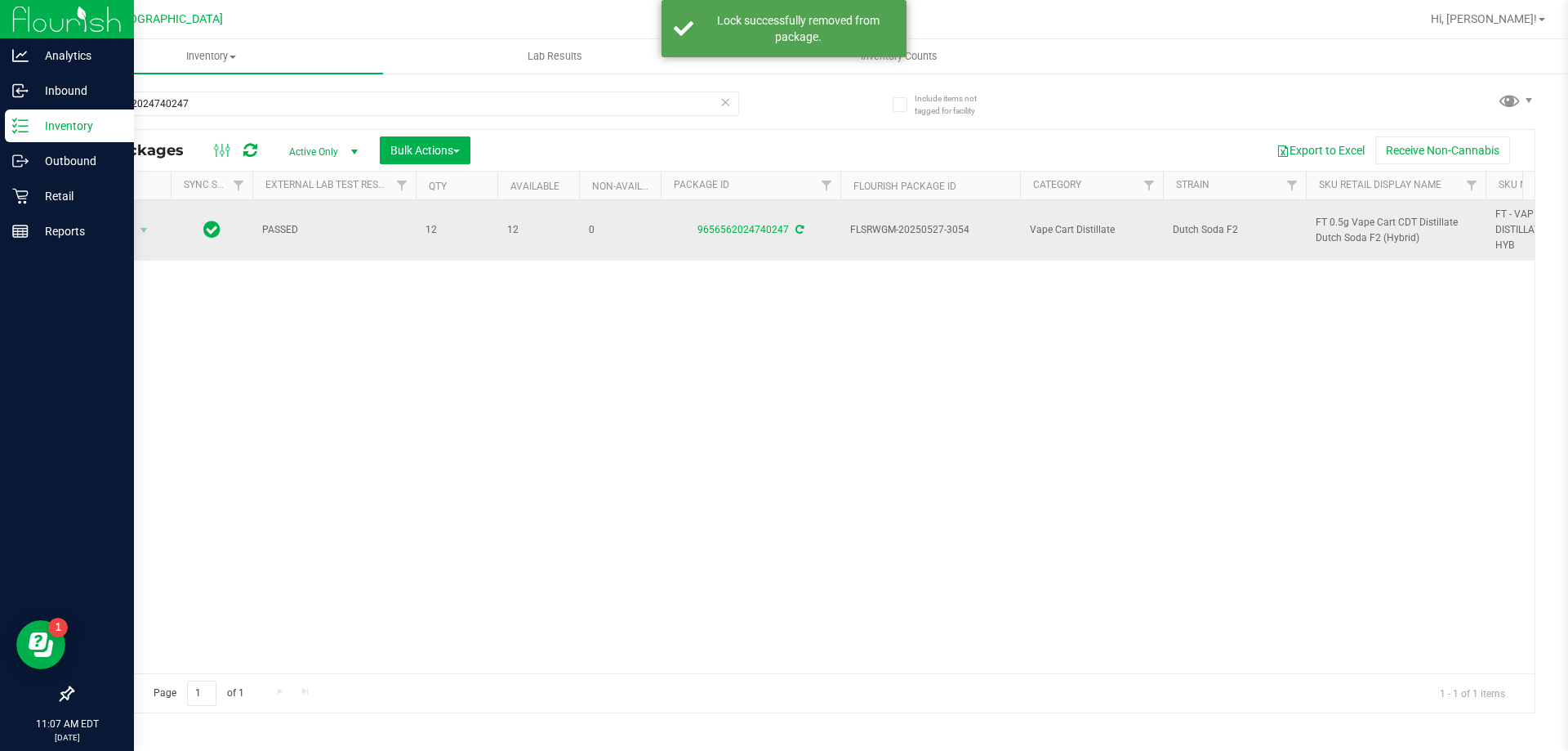
click at [1365, 220] on span "FT 0.5g Vape Cart CDT Distillate Dutch Soda F2 (Hybrid)" at bounding box center [1396, 230] width 160 height 31
copy tr "FT 0.5g Vape Cart CDT Distillate Dutch Soda F2 (Hybrid)"
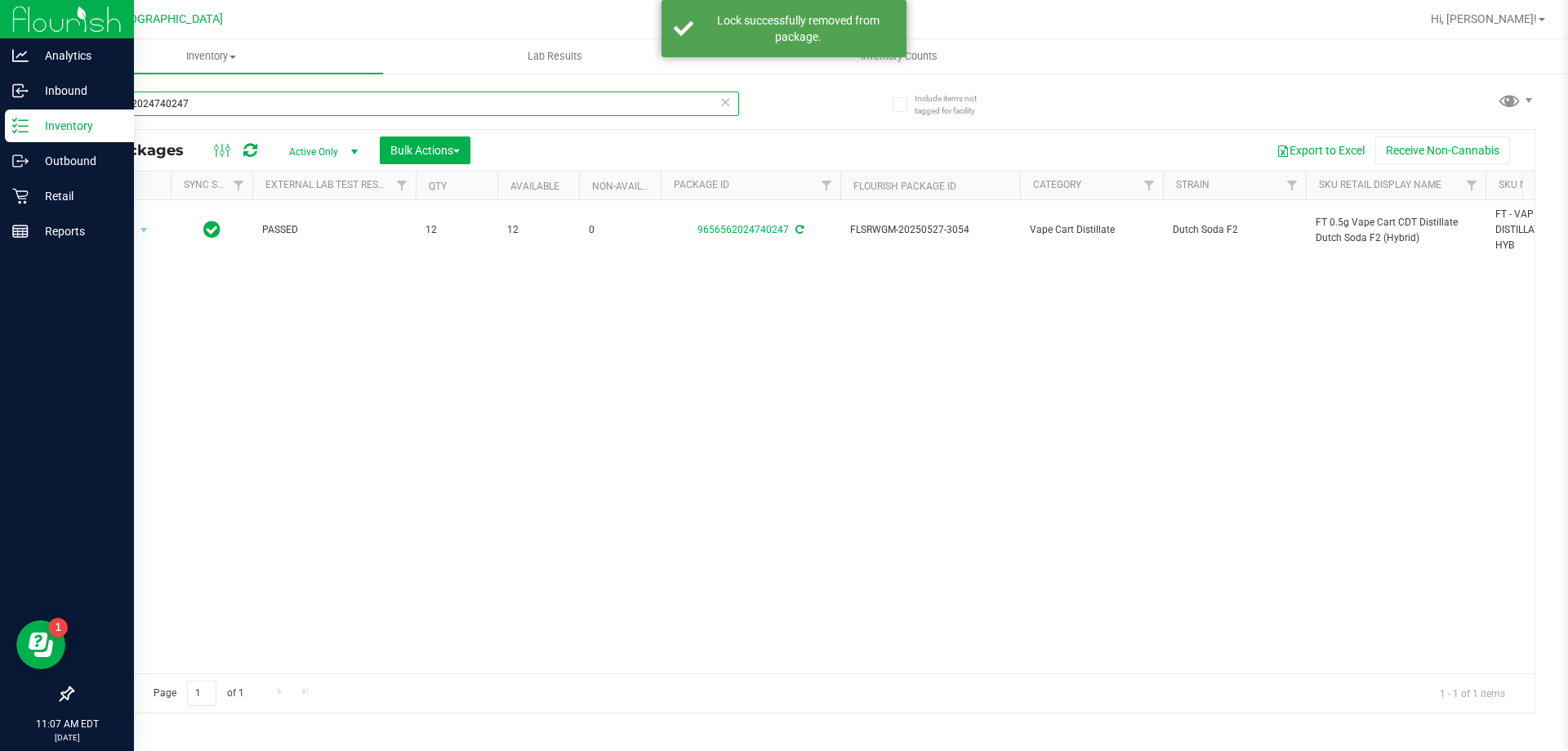
click at [482, 105] on input "9656562024740247" at bounding box center [405, 103] width 667 height 24
paste input "FT 0.5g Vape Cart CDT Distillate Dutch Soda F2 (Hybrid)"
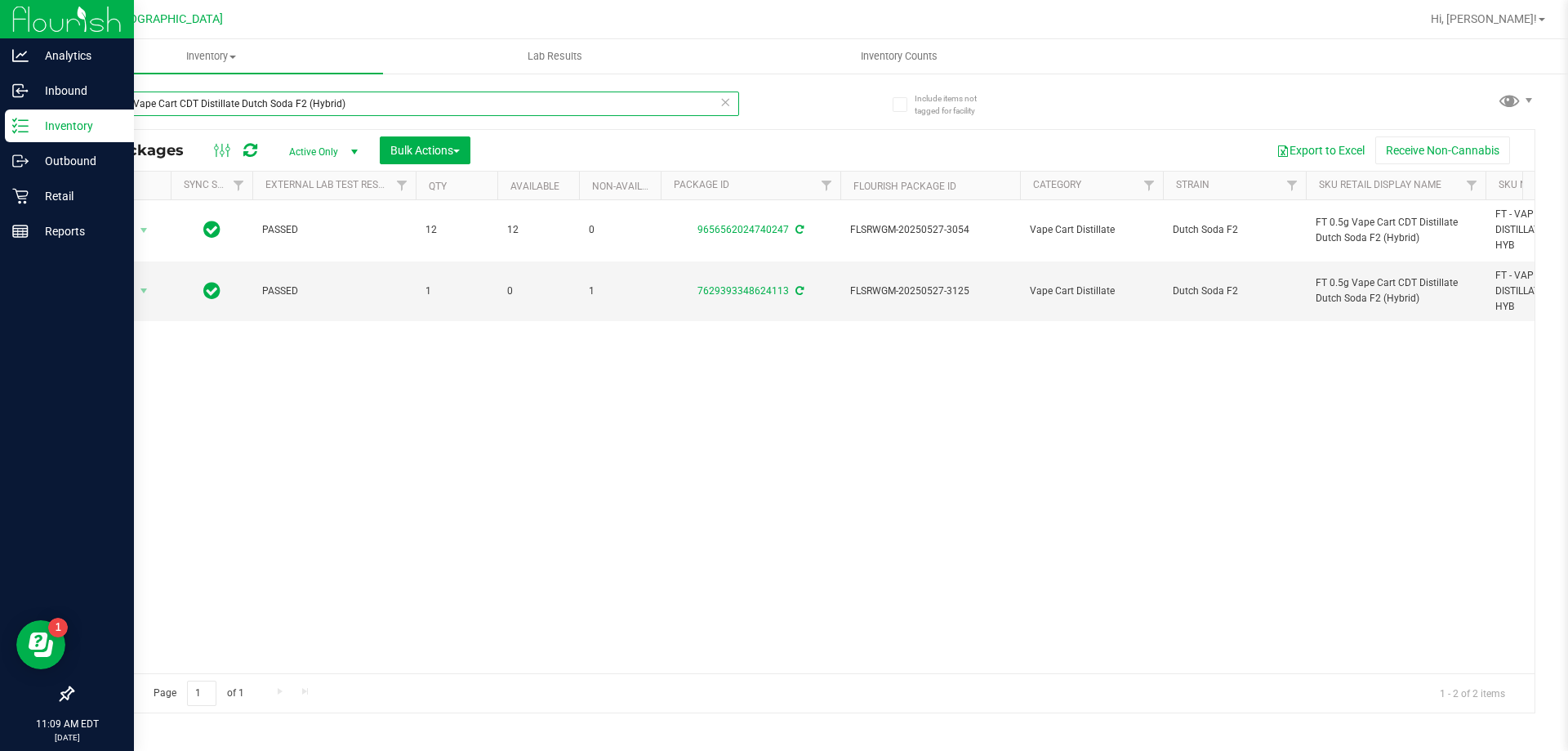
click at [388, 102] on input "FT 0.5g Vape Cart CDT Distillate Dutch Soda F2 (Hybrid)" at bounding box center [405, 103] width 667 height 24
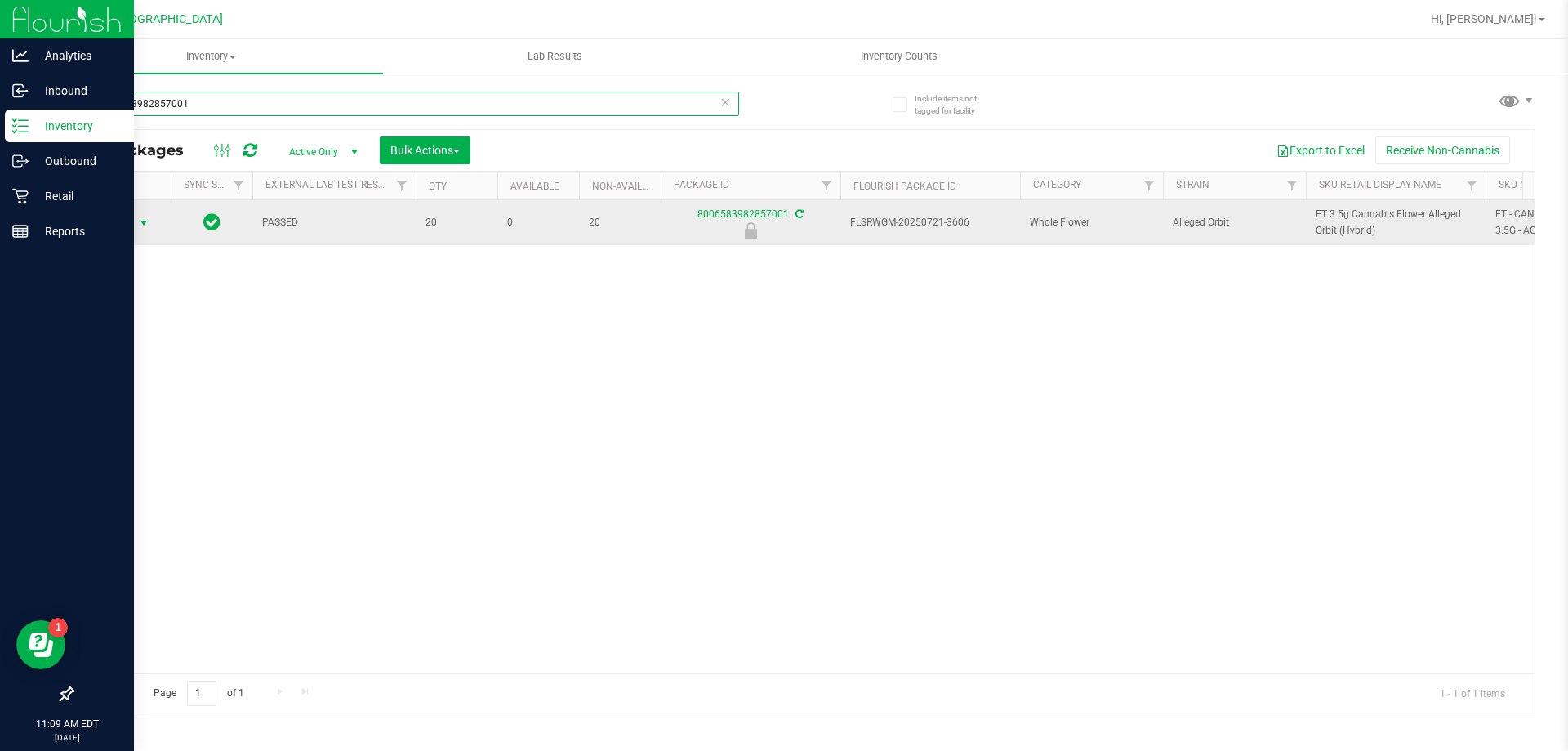
type input "8006583982857001"
click at [135, 219] on span "select" at bounding box center [144, 223] width 20 height 23
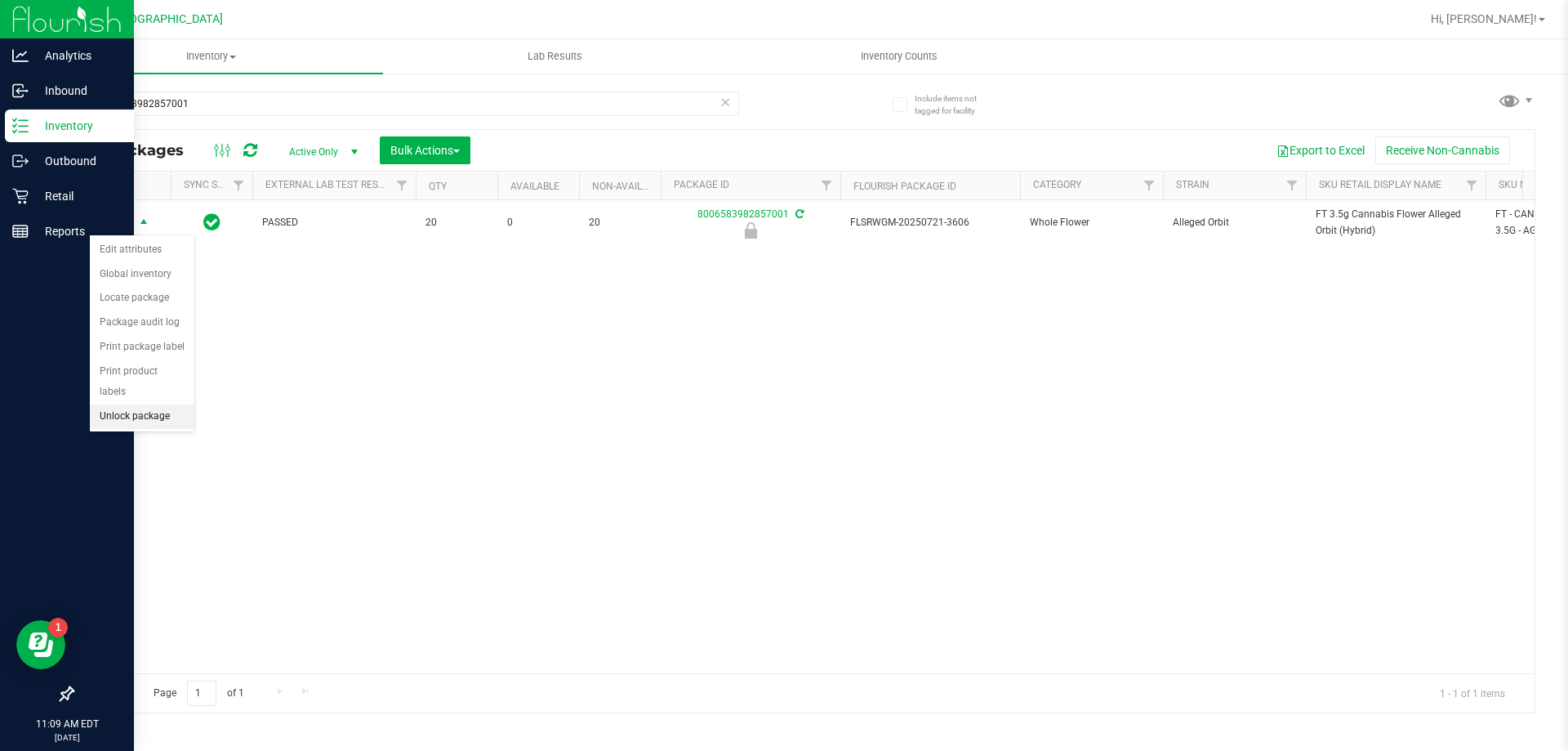
click at [126, 404] on li "Unlock package" at bounding box center [142, 416] width 105 height 24
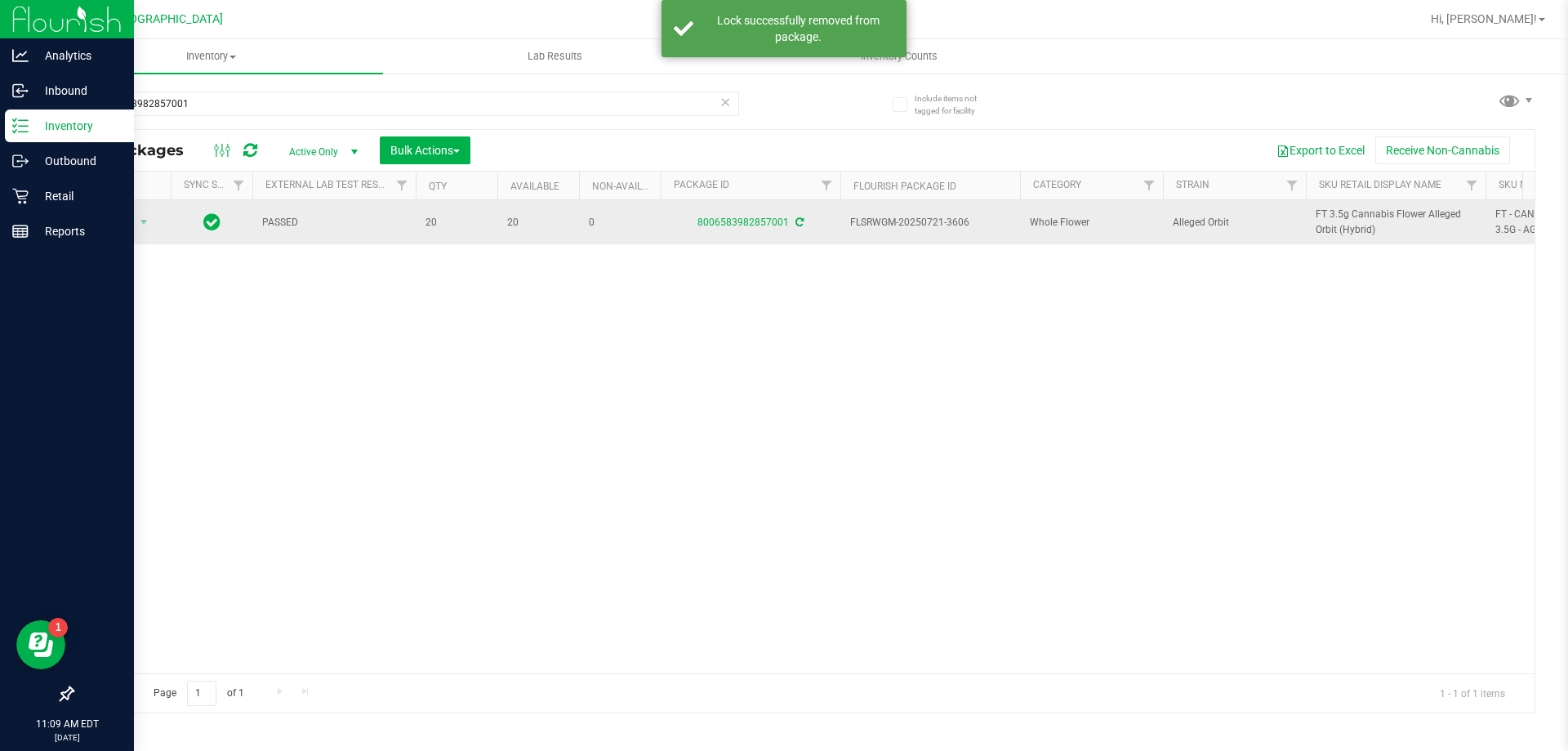
click at [1361, 213] on span "FT 3.5g Cannabis Flower Alleged Orbit (Hybrid)" at bounding box center [1396, 221] width 160 height 31
copy tr "FT 3.5g Cannabis Flower Alleged Orbit (Hybrid)"
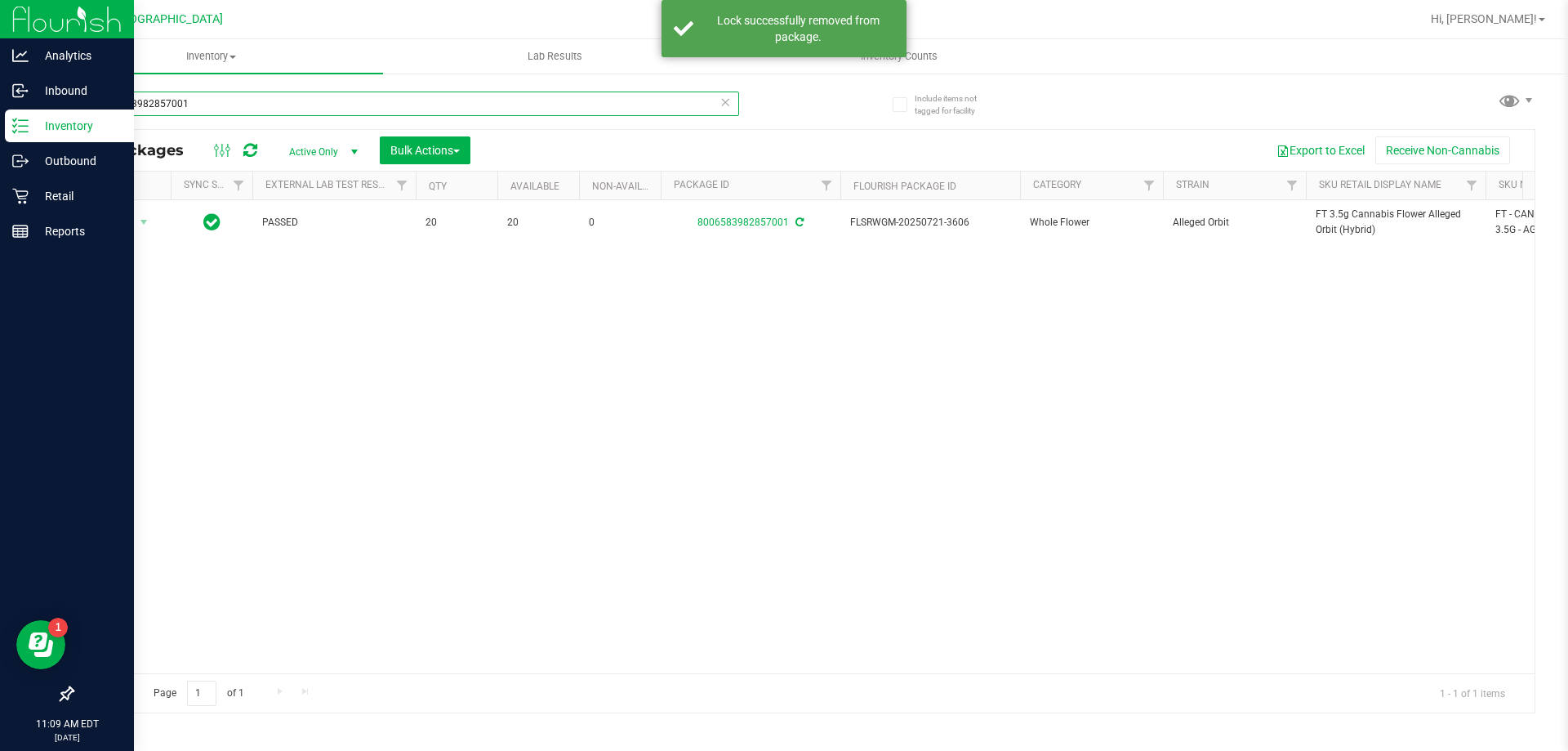
click at [471, 98] on input "8006583982857001" at bounding box center [405, 103] width 667 height 24
paste input "FT 3.5g Cannabis Flower Alleged Orbit (Hybrid)"
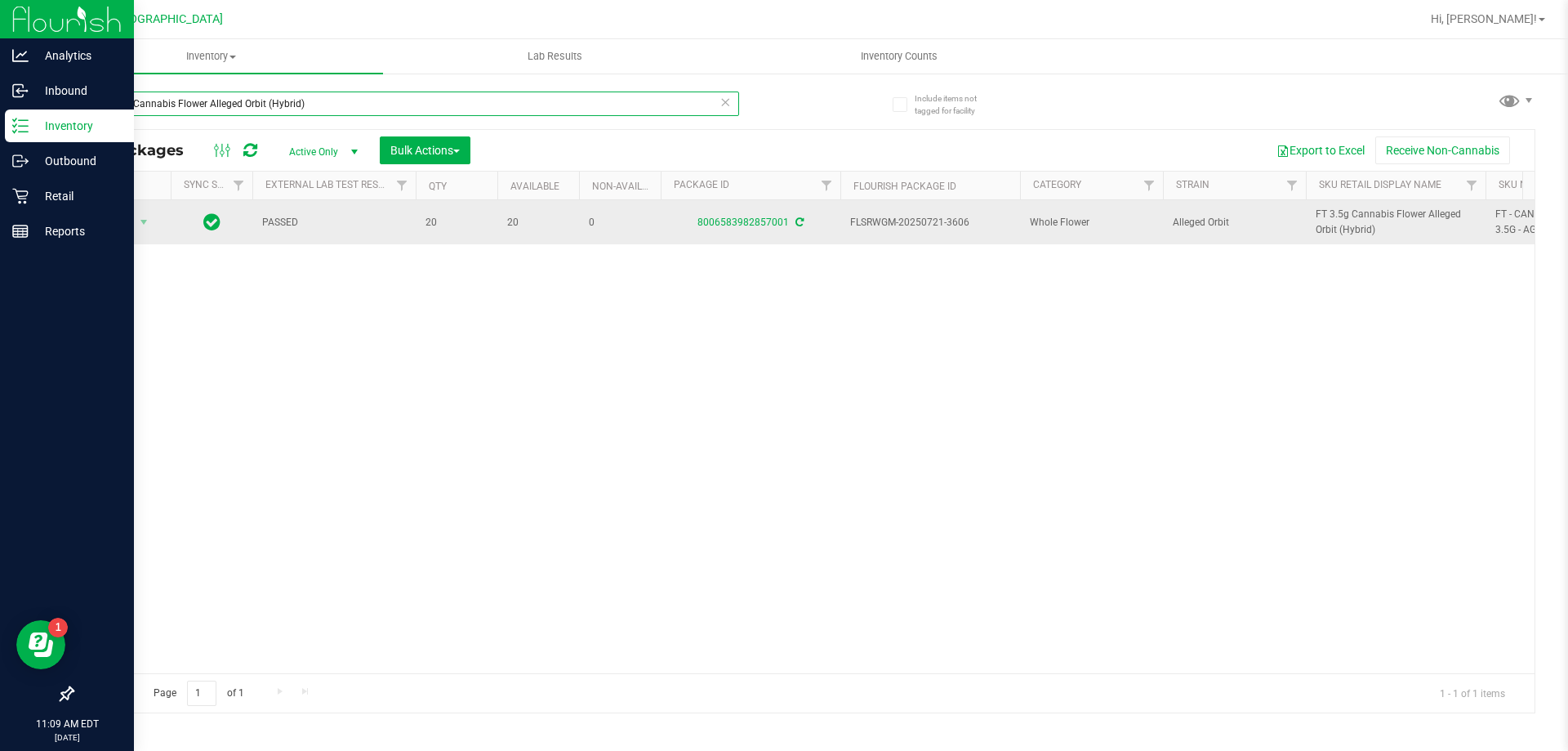
type input "FT 3.5g Cannabis Flower Alleged Orbit (Hybrid)"
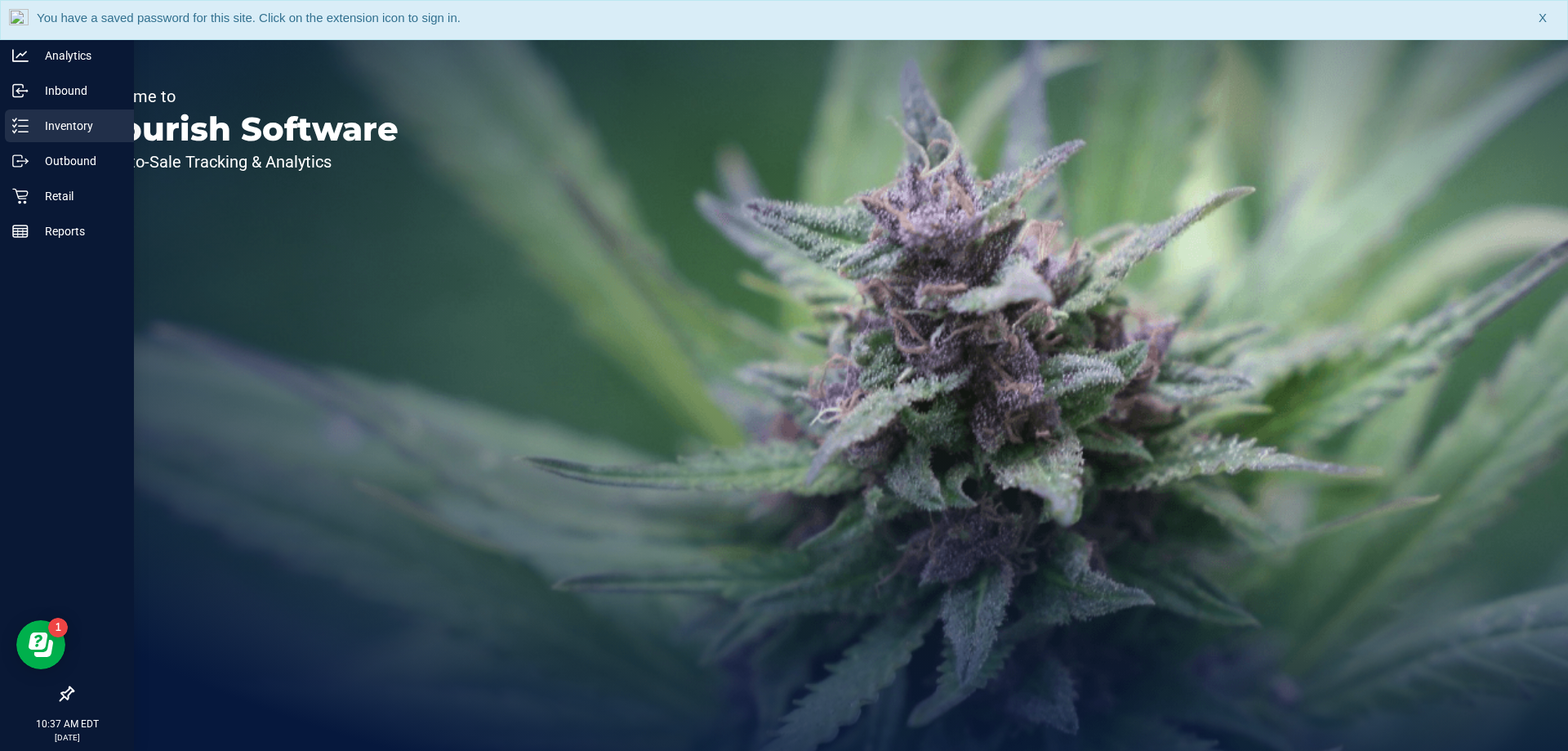
click at [44, 127] on p "Inventory" at bounding box center [78, 125] width 98 height 20
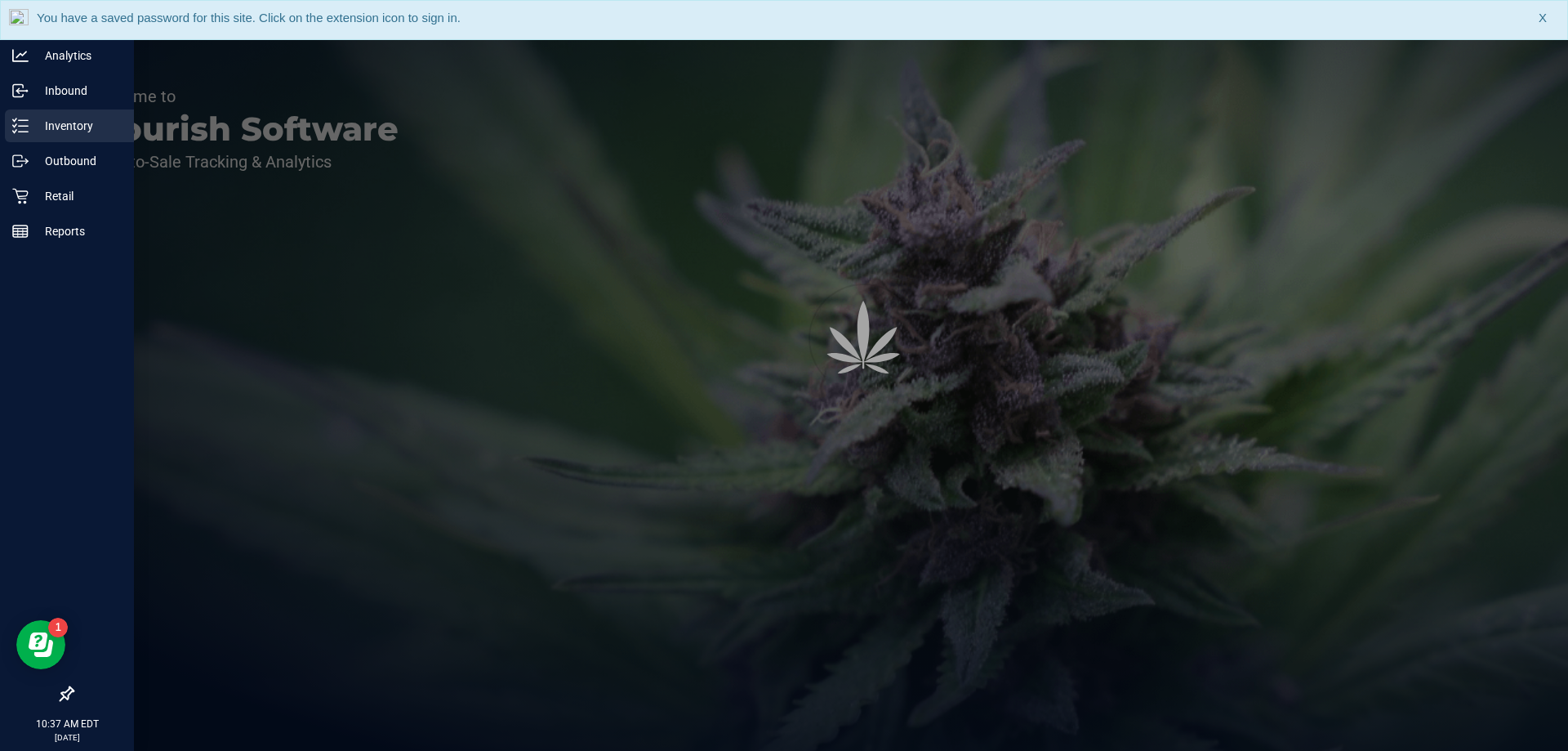
click at [74, 120] on p "Inventory" at bounding box center [78, 125] width 98 height 20
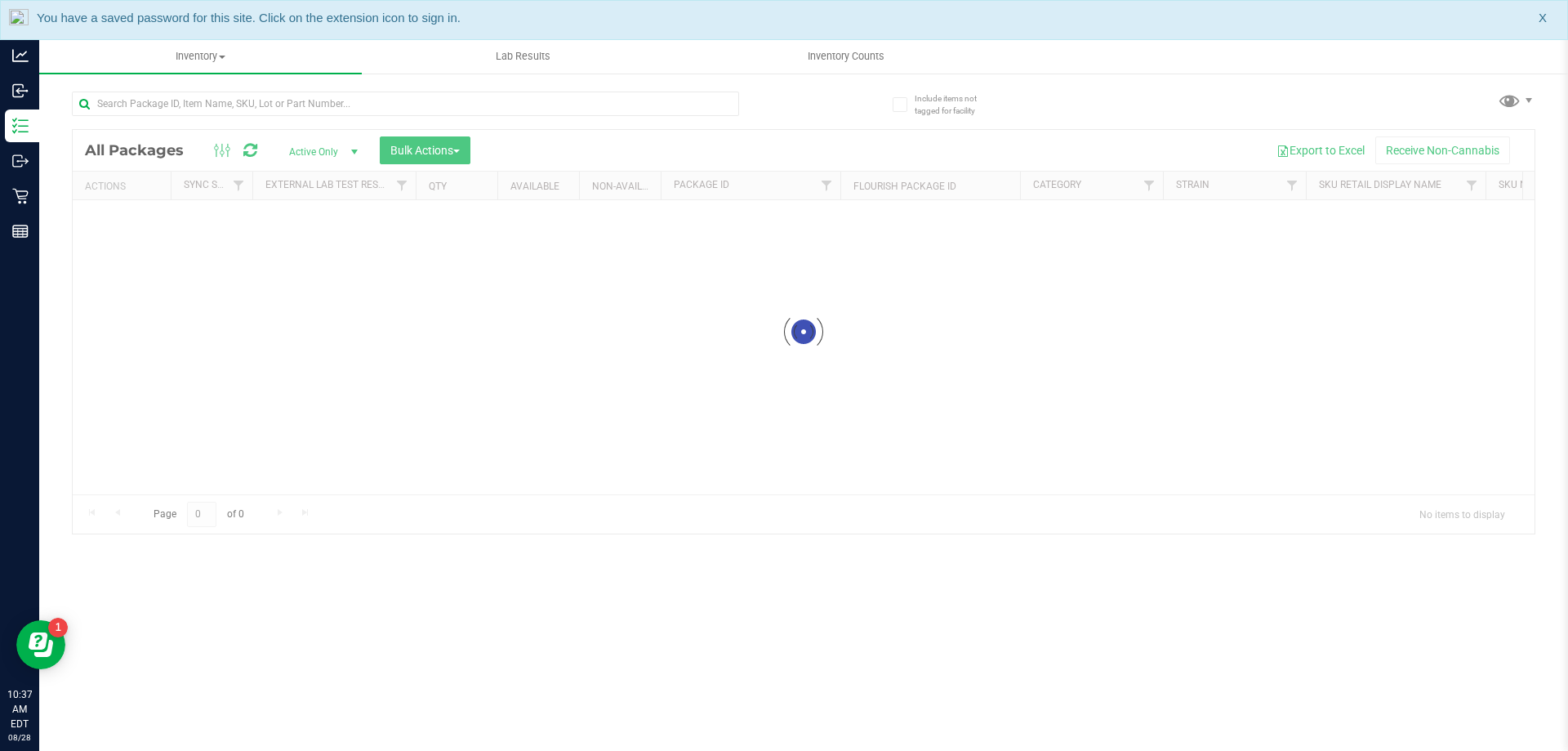
drag, startPoint x: 127, startPoint y: 125, endPoint x: 244, endPoint y: 90, distance: 122.1
click at [244, 90] on div at bounding box center [438, 103] width 732 height 52
click at [240, 102] on input "text" at bounding box center [405, 103] width 667 height 24
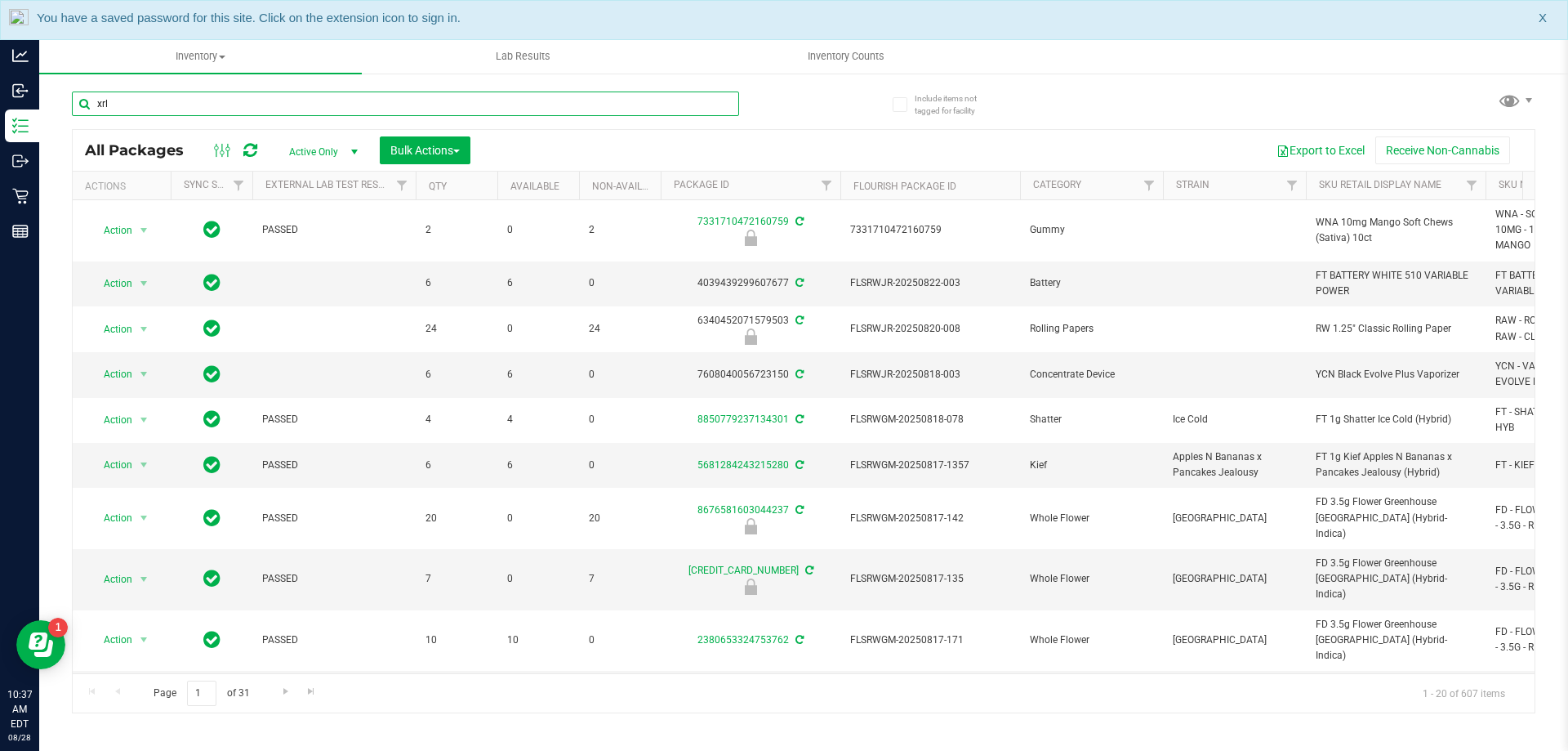
type input "xrl"
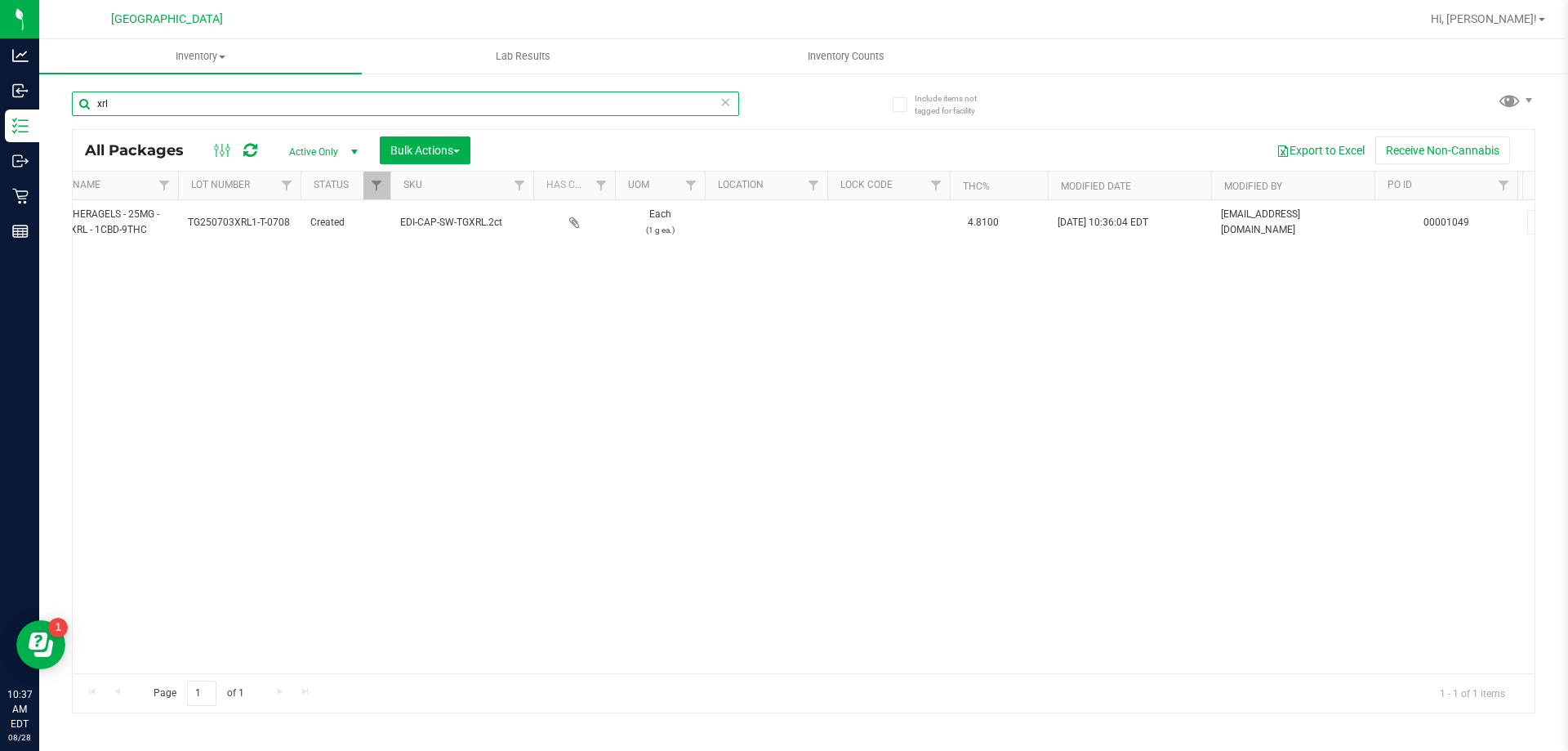
scroll to position [0, 1608]
